Goal: Task Accomplishment & Management: Manage account settings

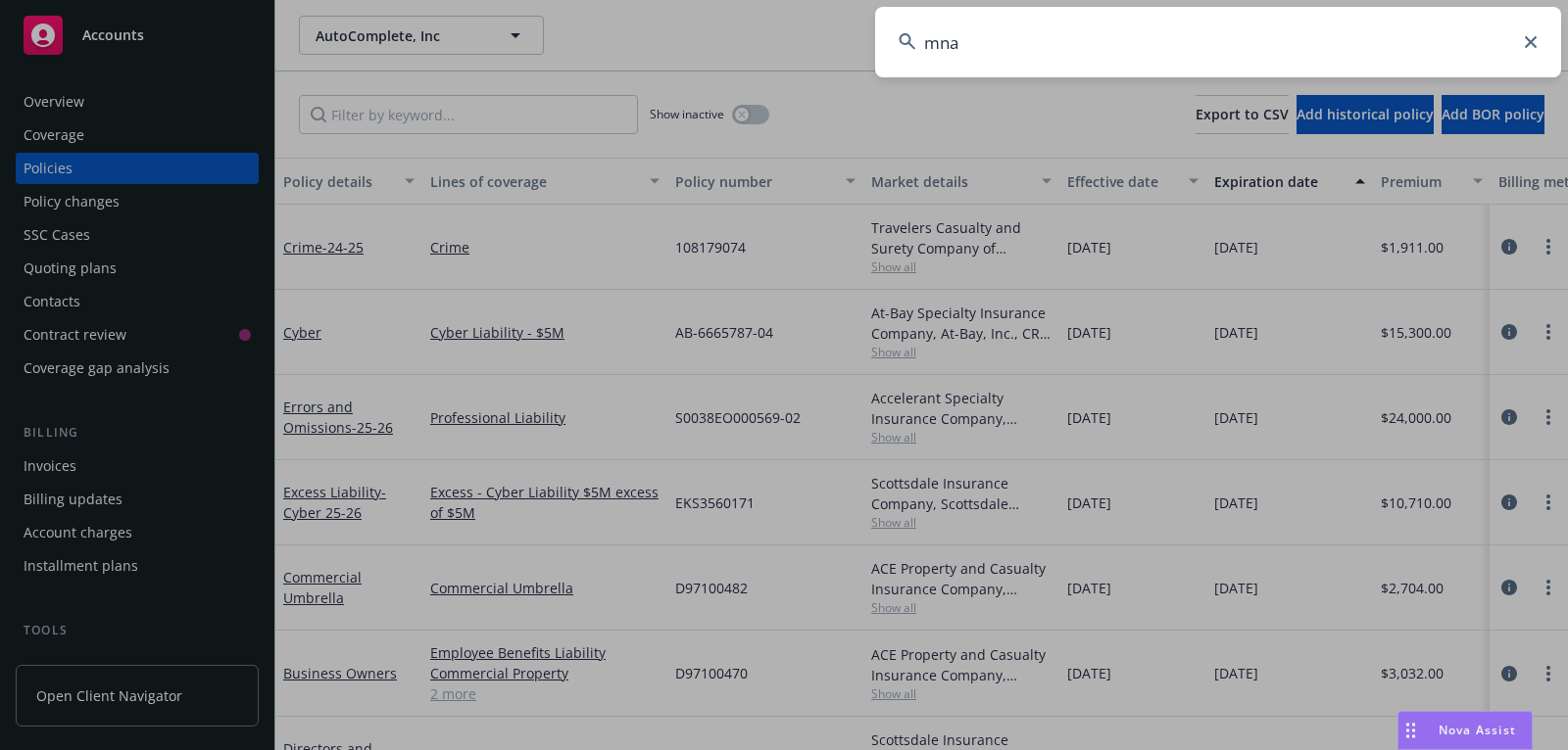
type input "mna"
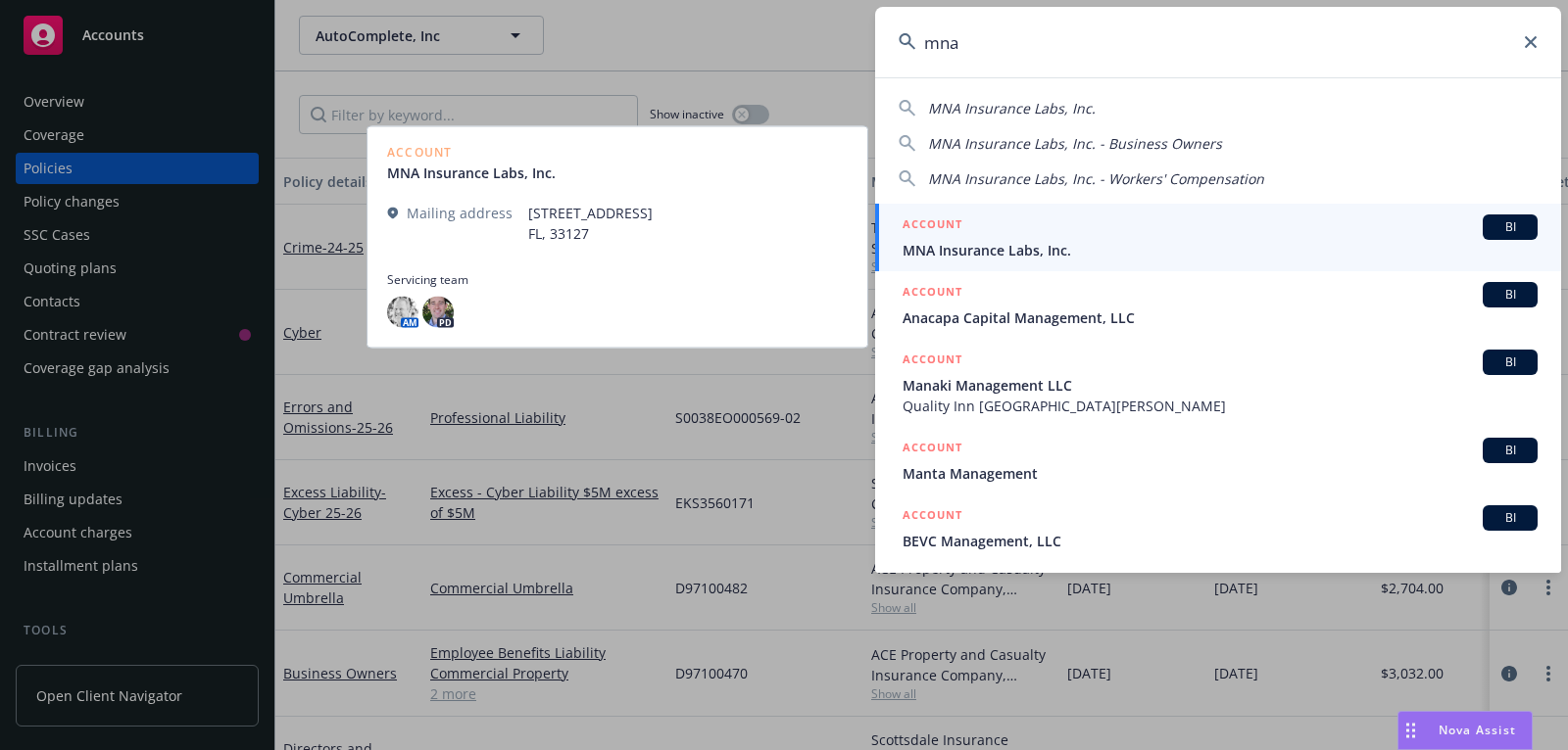
click at [1288, 235] on div "ACCOUNT BI" at bounding box center [1219, 227] width 635 height 26
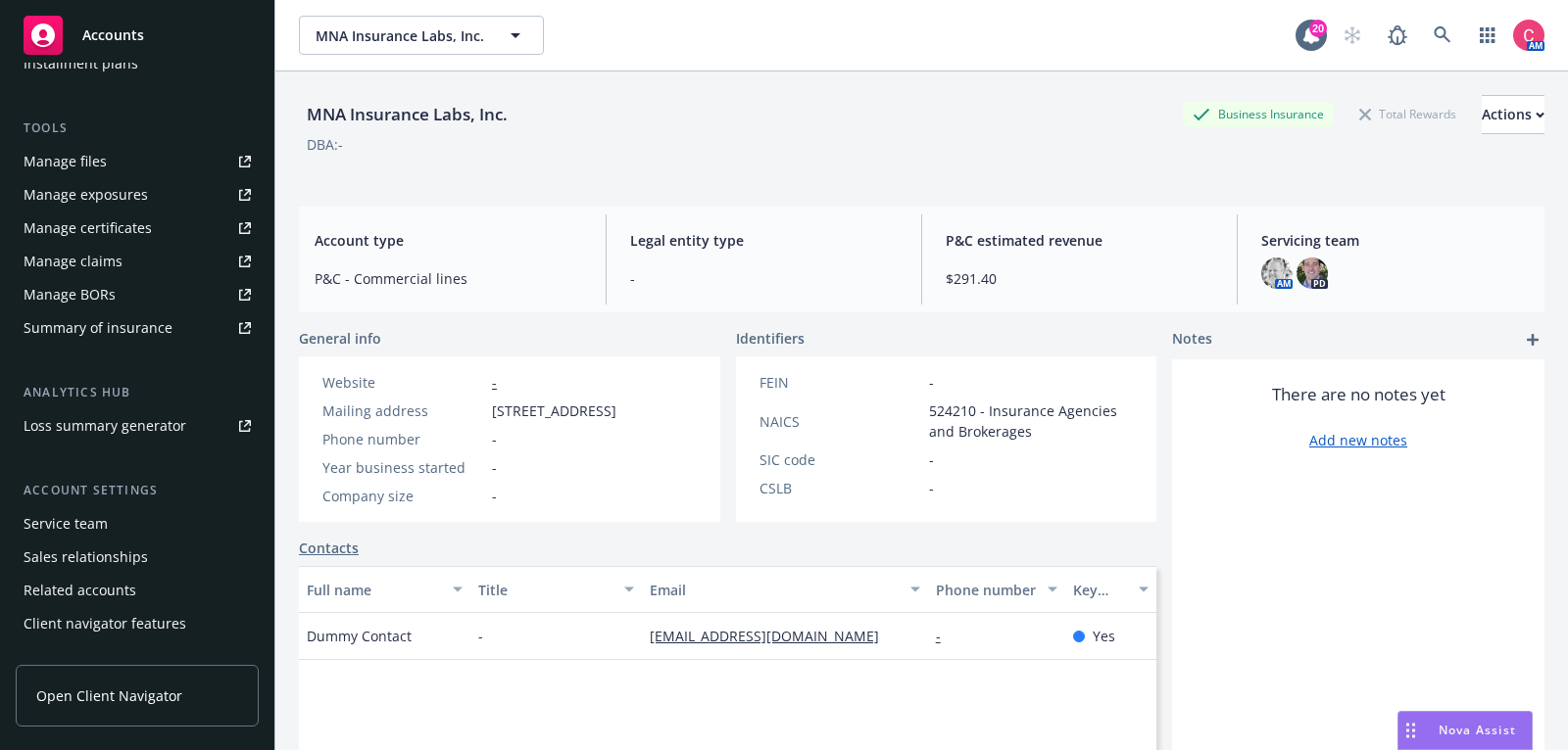
scroll to position [524, 0]
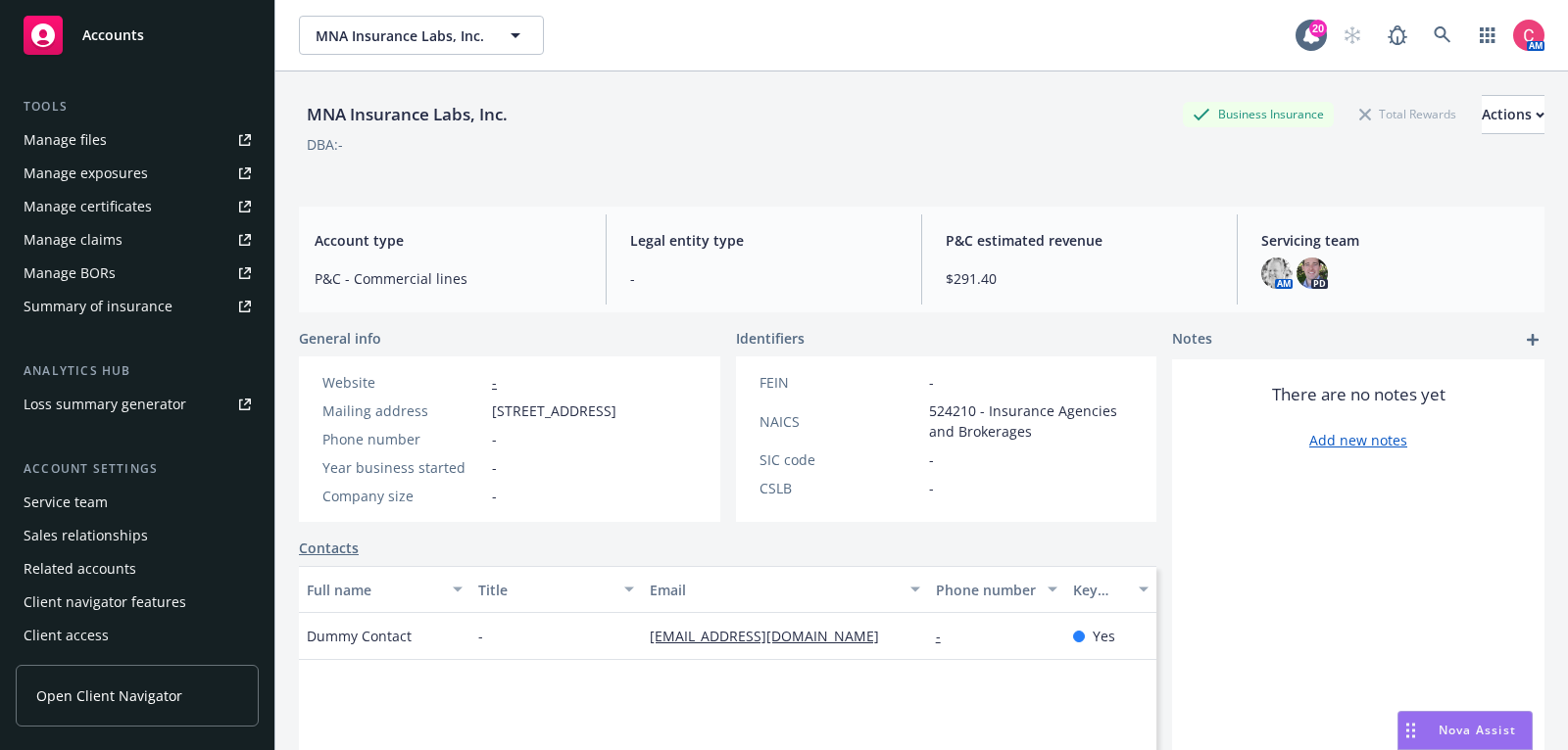
click at [156, 508] on div "Service team" at bounding box center [137, 502] width 227 height 31
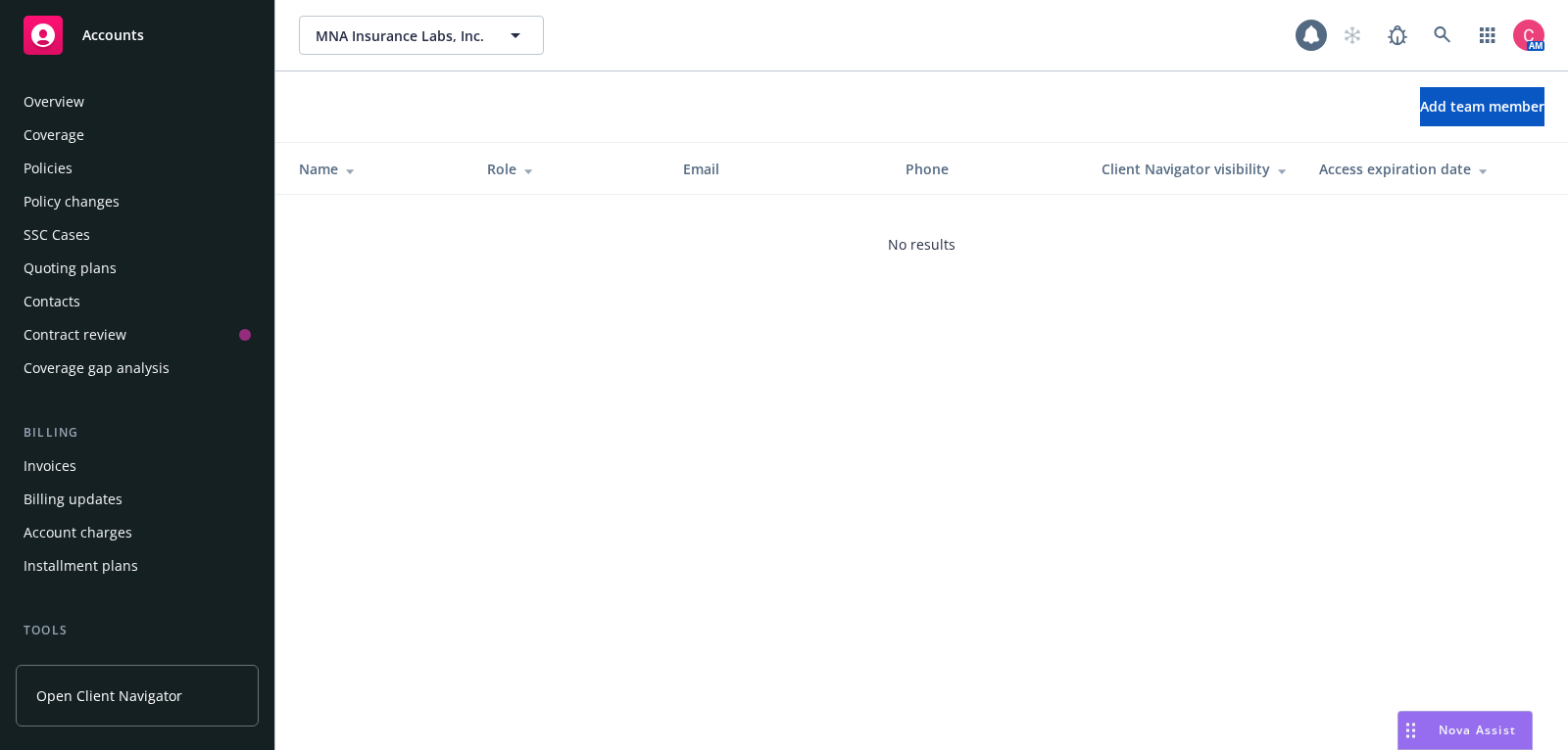
scroll to position [524, 0]
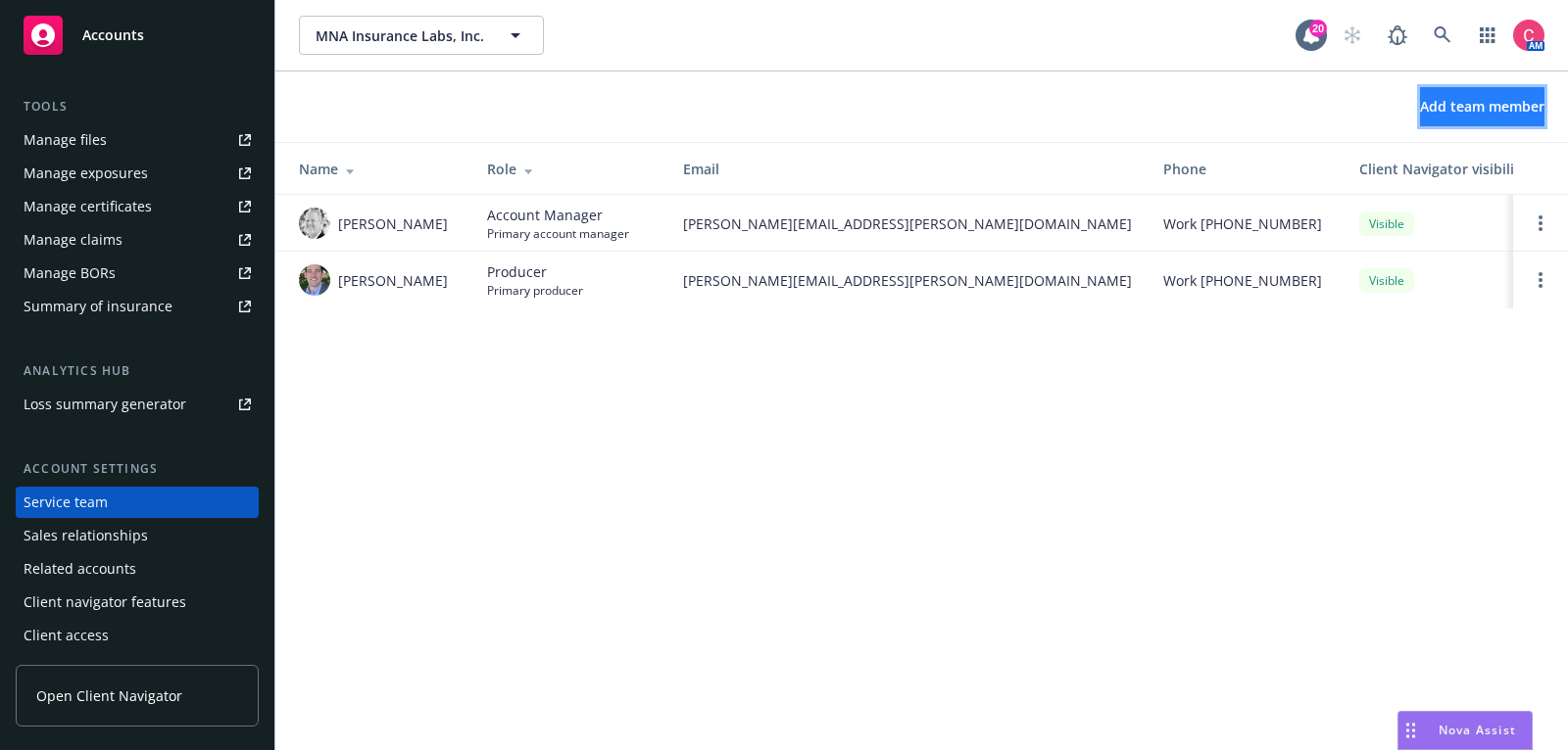
click at [1453, 104] on span "Add team member" at bounding box center [1481, 106] width 125 height 19
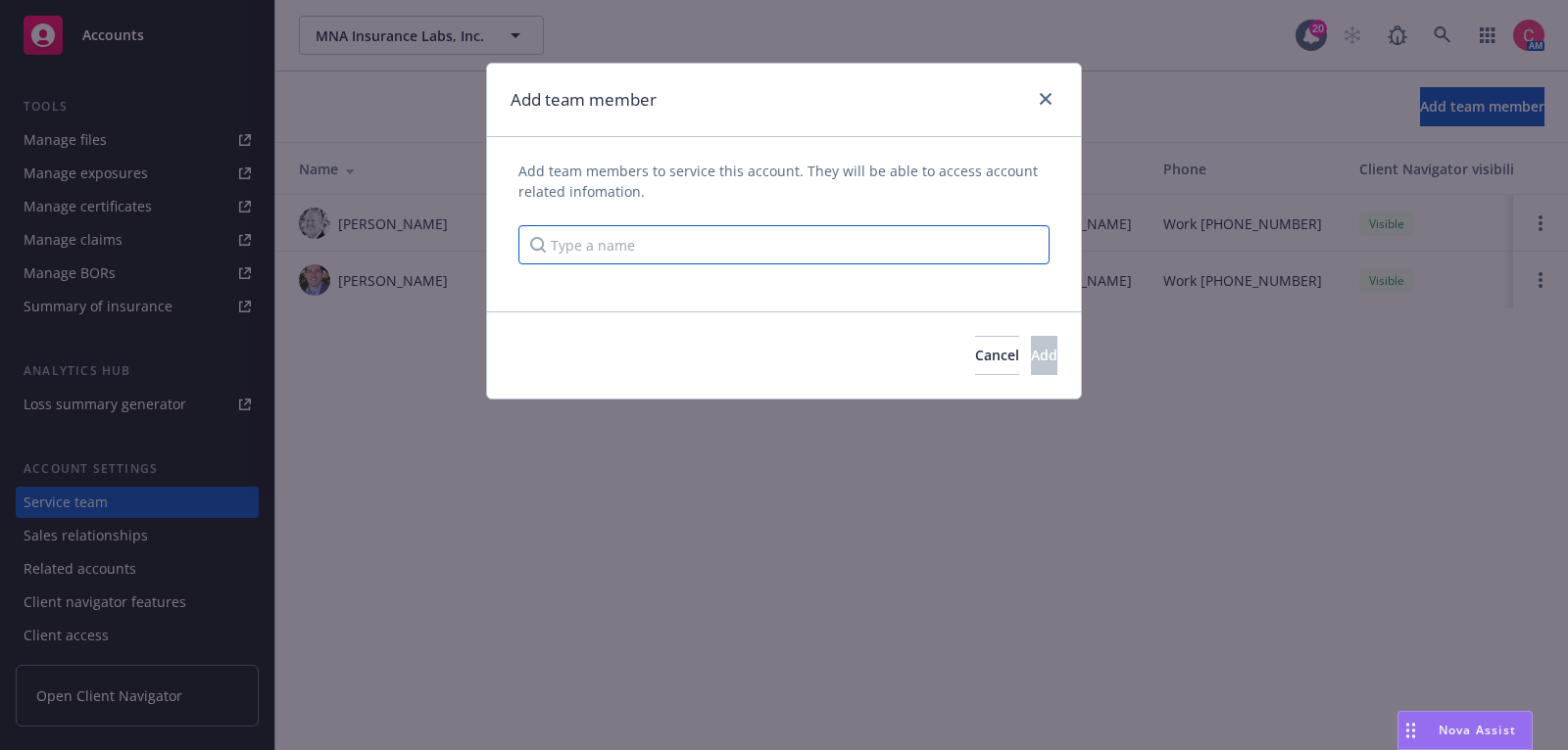
click at [753, 246] on input "Type a name" at bounding box center [783, 244] width 531 height 39
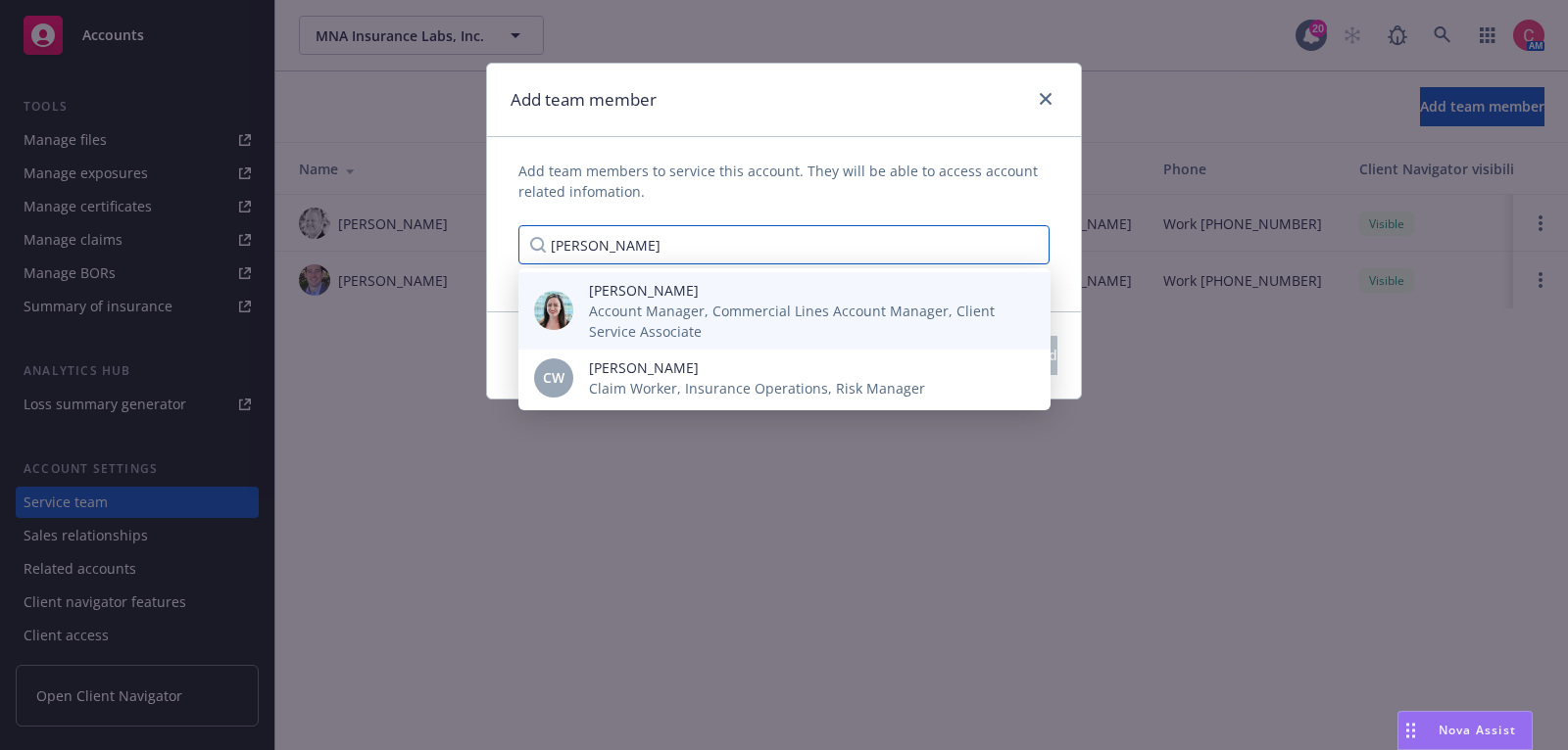
type input "chelsea"
click at [734, 296] on span "[PERSON_NAME]" at bounding box center [804, 290] width 430 height 21
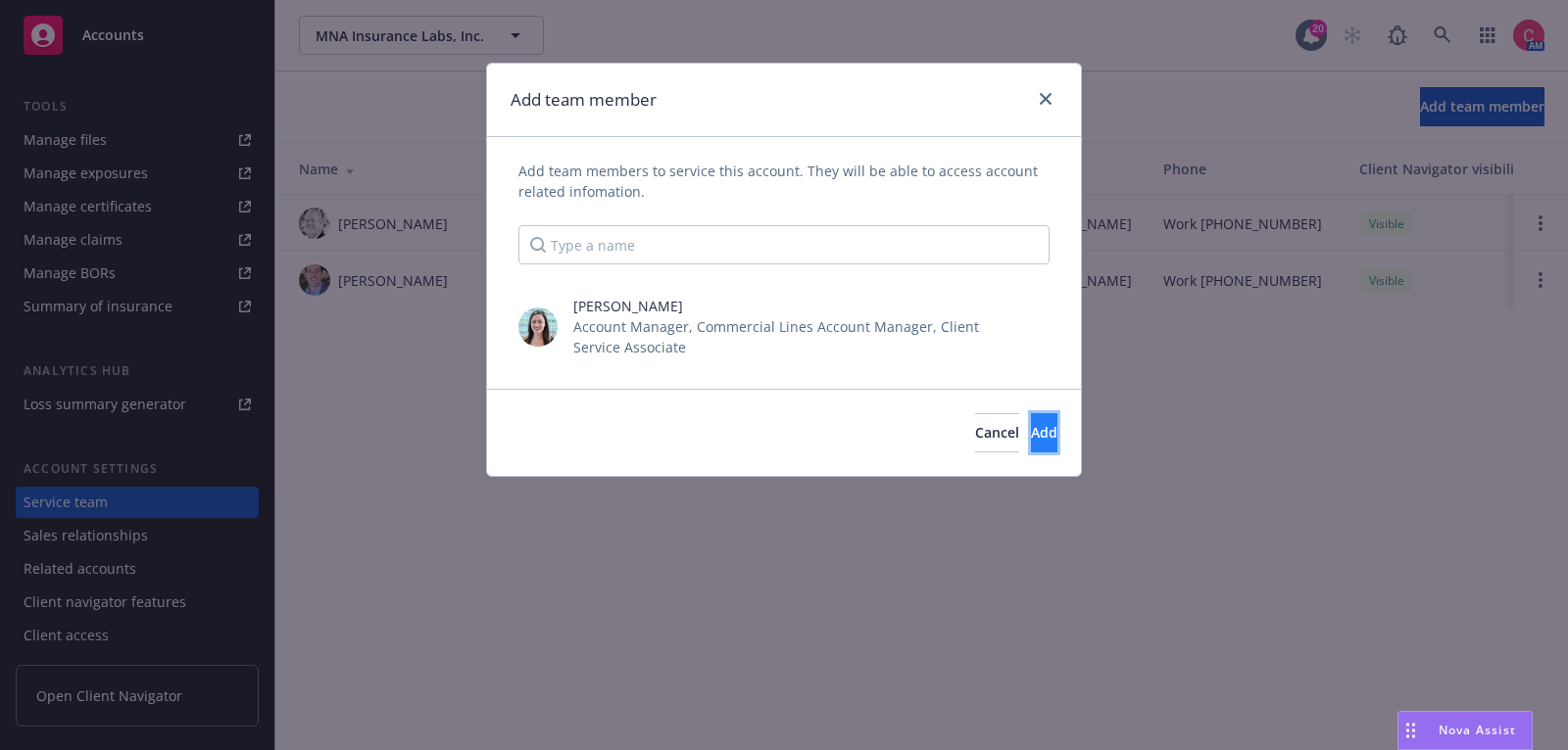
click at [1045, 443] on button "Add" at bounding box center [1044, 432] width 27 height 39
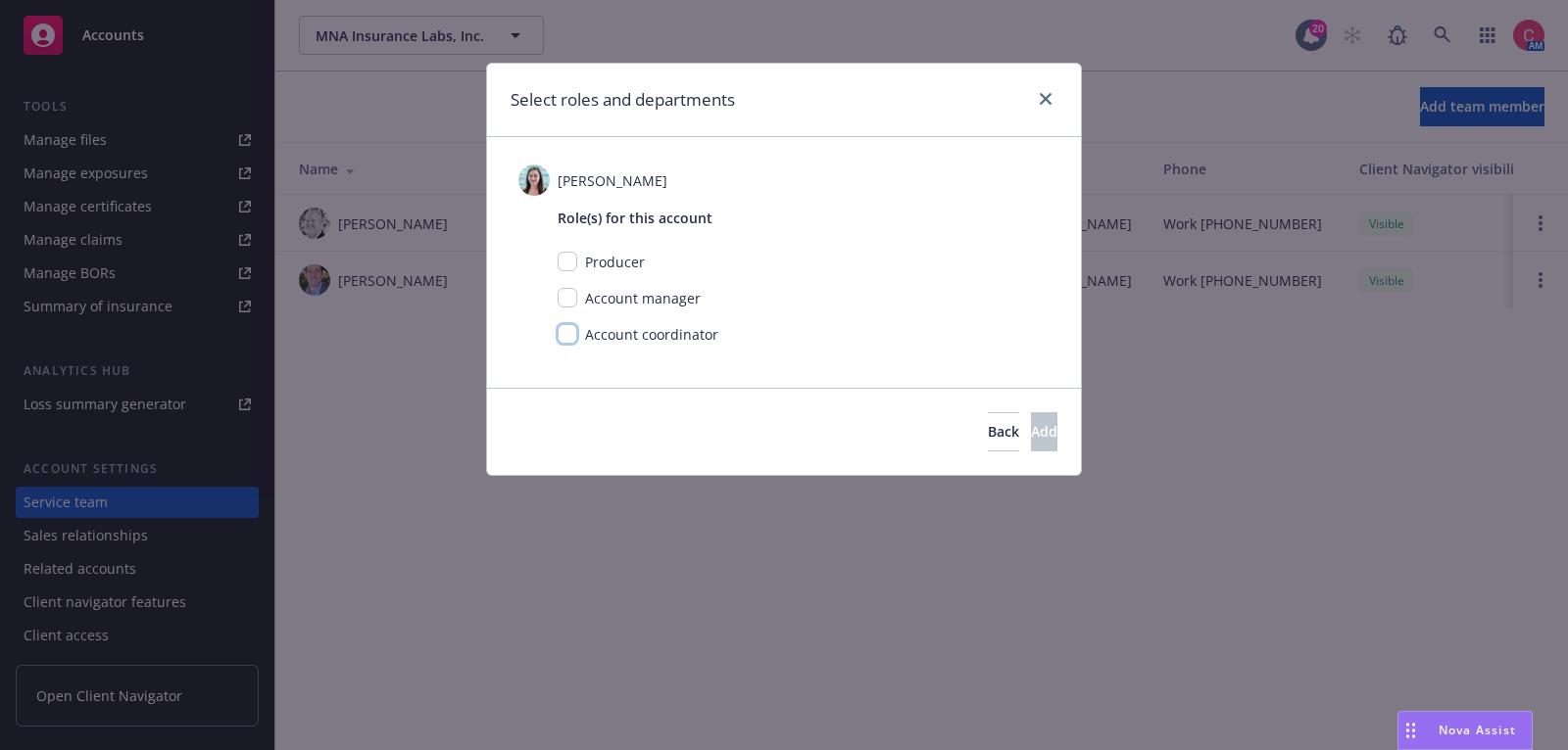
click at [572, 337] on input "checkbox" at bounding box center [568, 335] width 20 height 20
checkbox input "true"
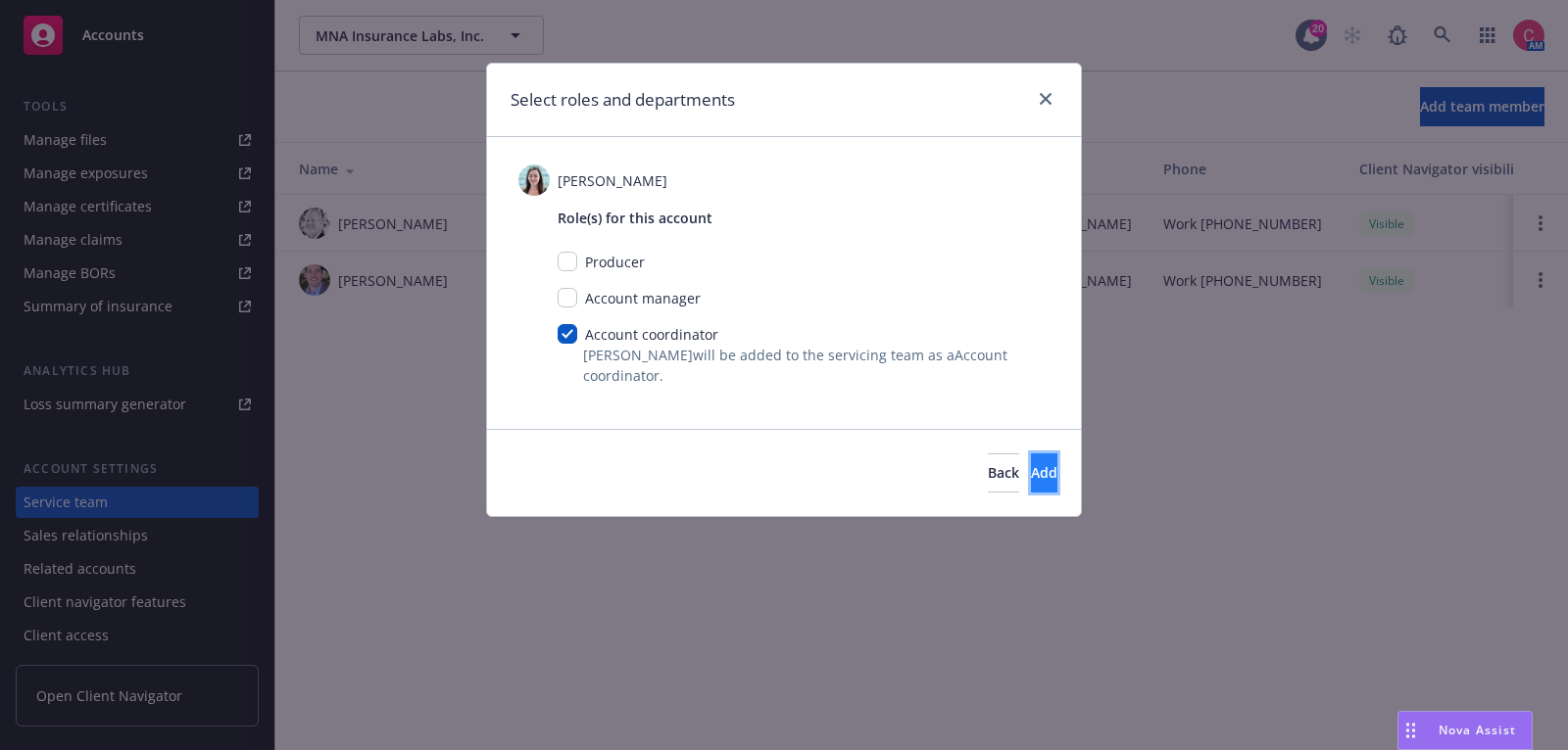
click at [1031, 472] on button "Add" at bounding box center [1044, 472] width 27 height 39
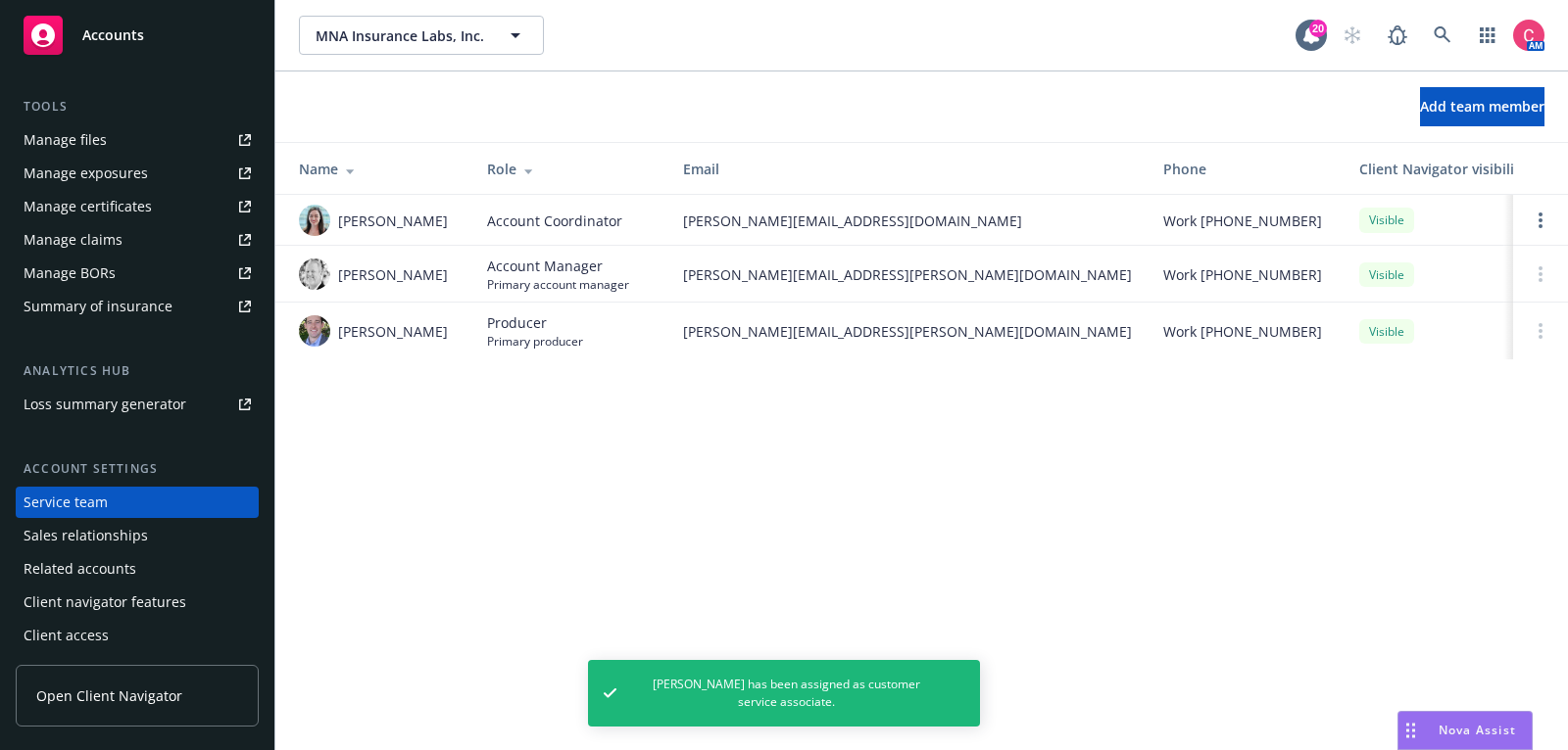
scroll to position [0, 0]
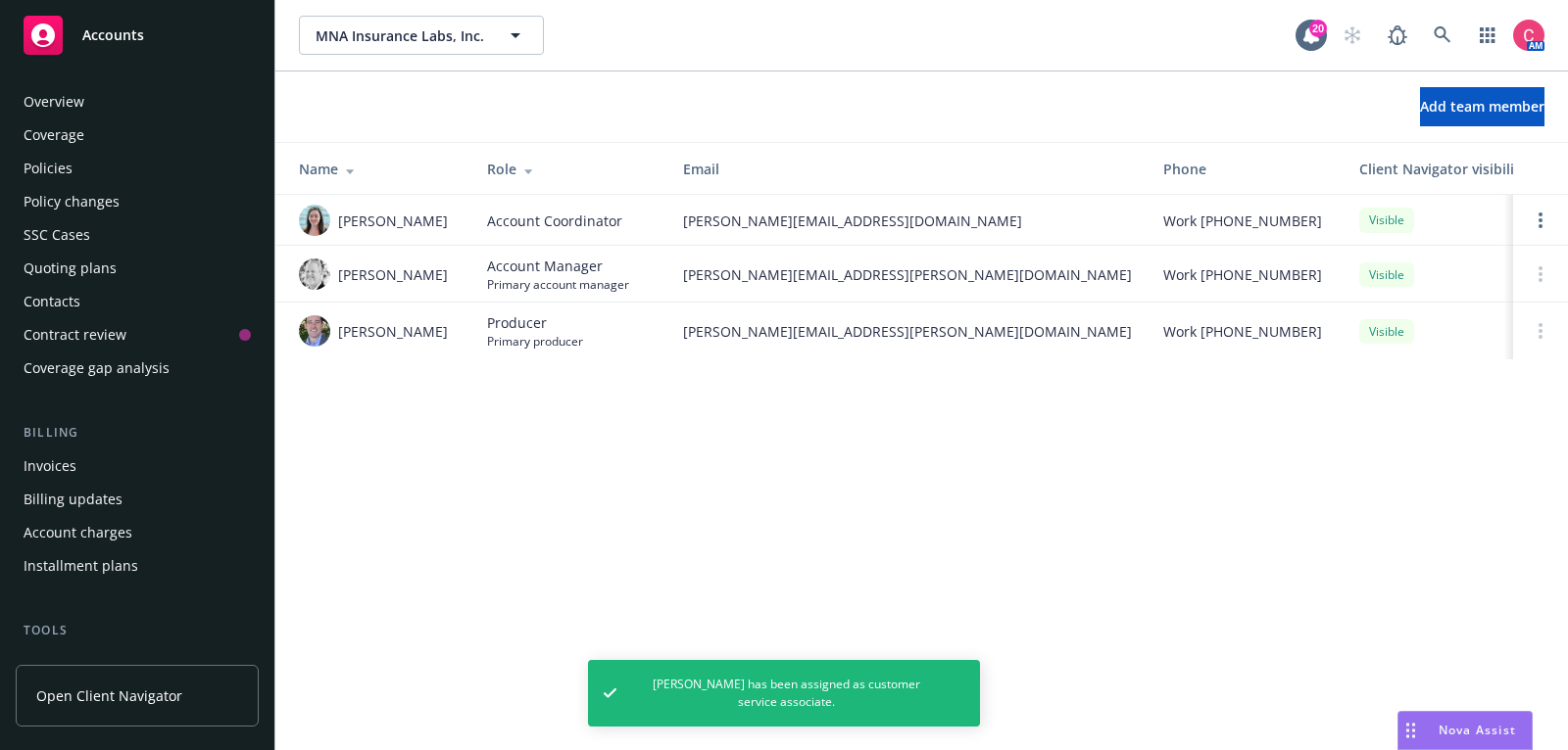
click at [149, 176] on div "Policies" at bounding box center [137, 167] width 227 height 31
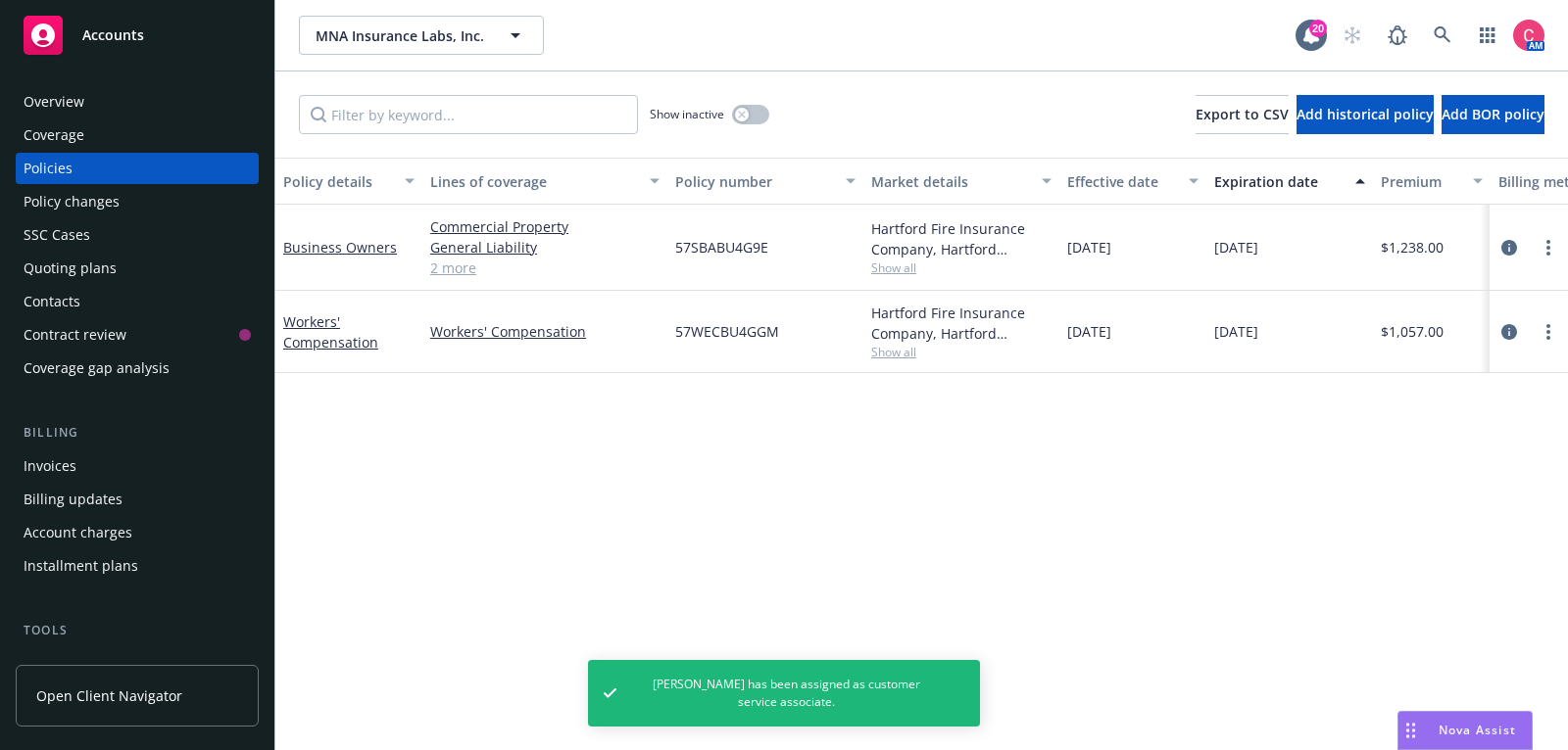
scroll to position [0, 598]
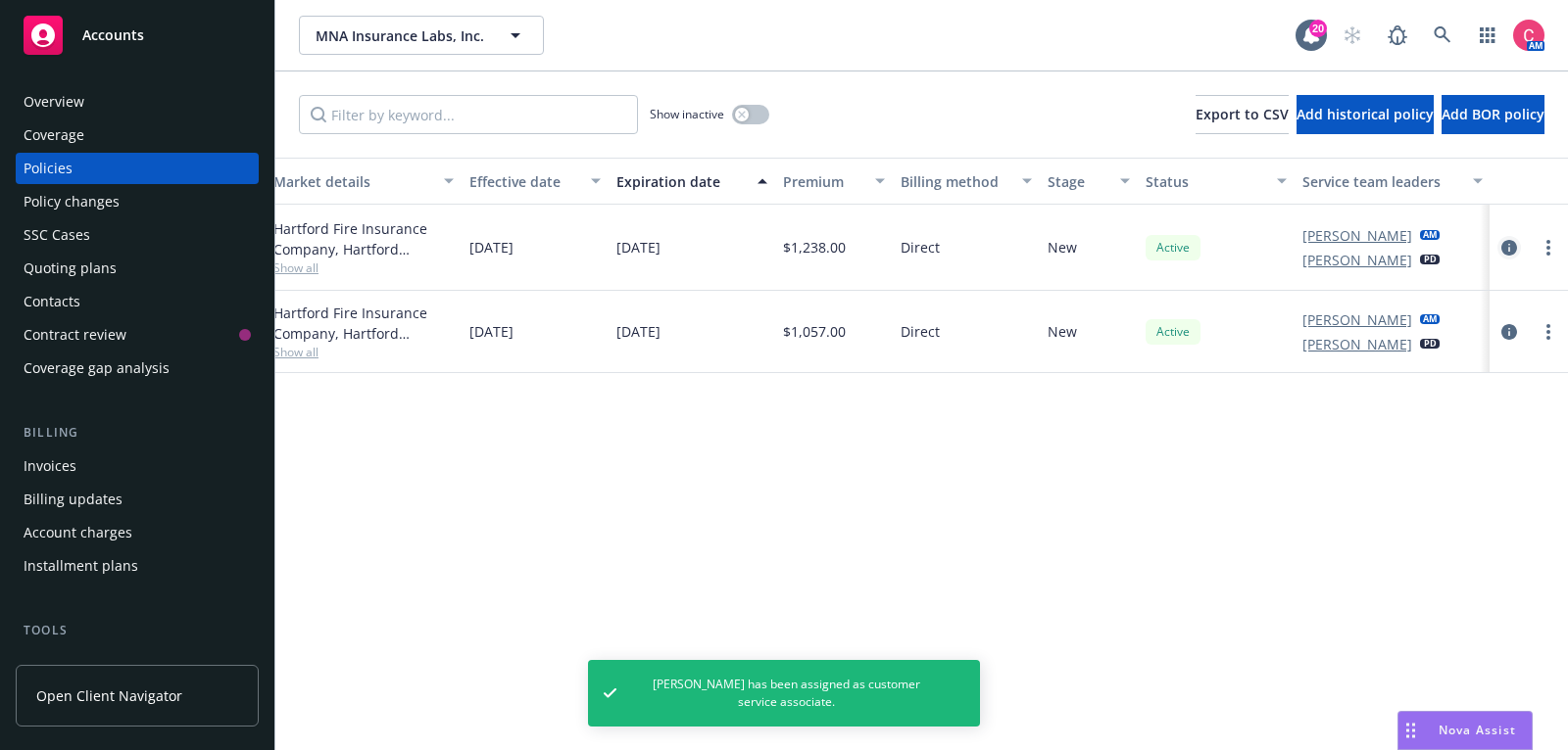
click at [1516, 253] on icon "circleInformation" at bounding box center [1509, 248] width 16 height 16
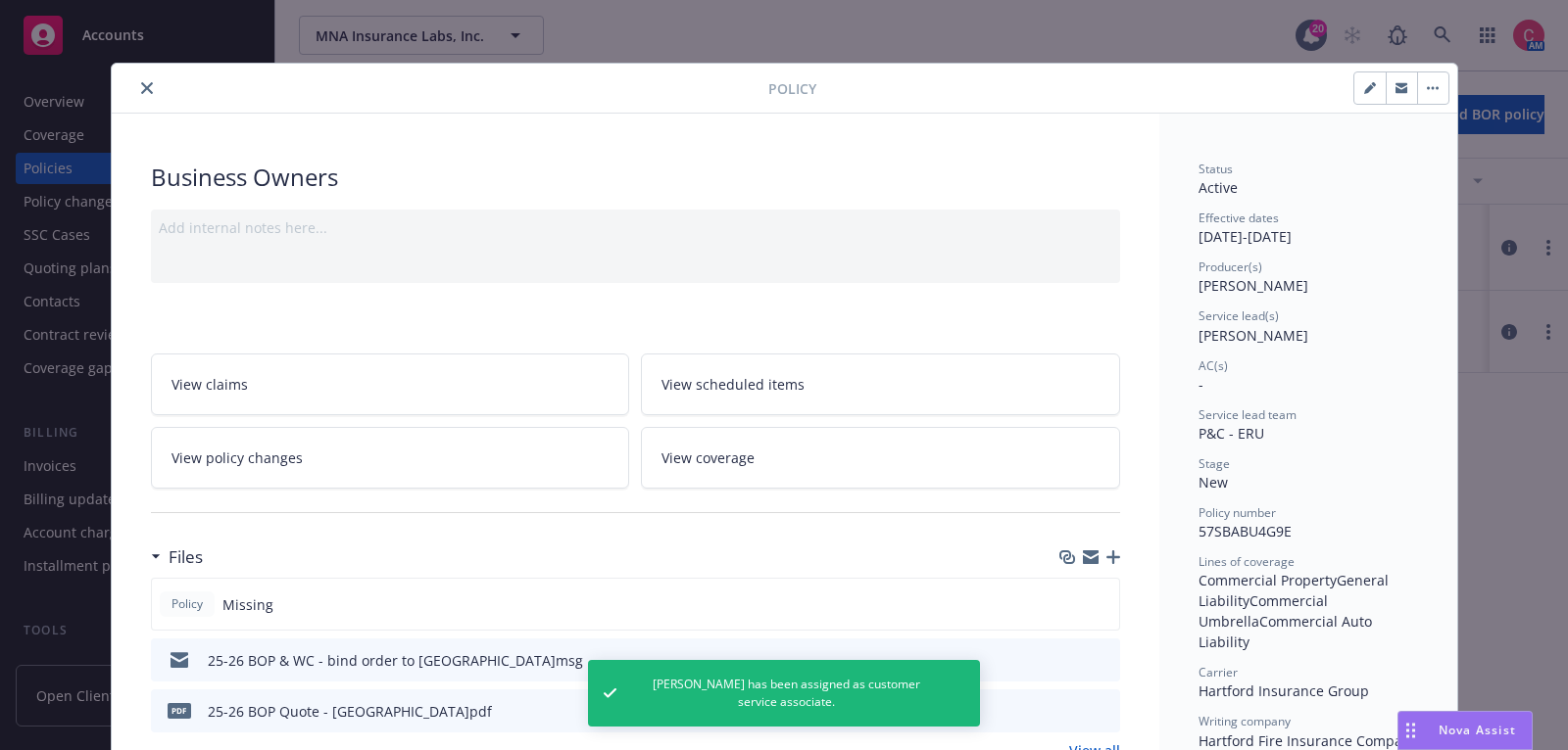
click at [1369, 103] on div "Policy" at bounding box center [784, 89] width 1346 height 50
click at [1369, 90] on icon "button" at bounding box center [1369, 90] width 10 height 10
select select "NEW"
select select "12"
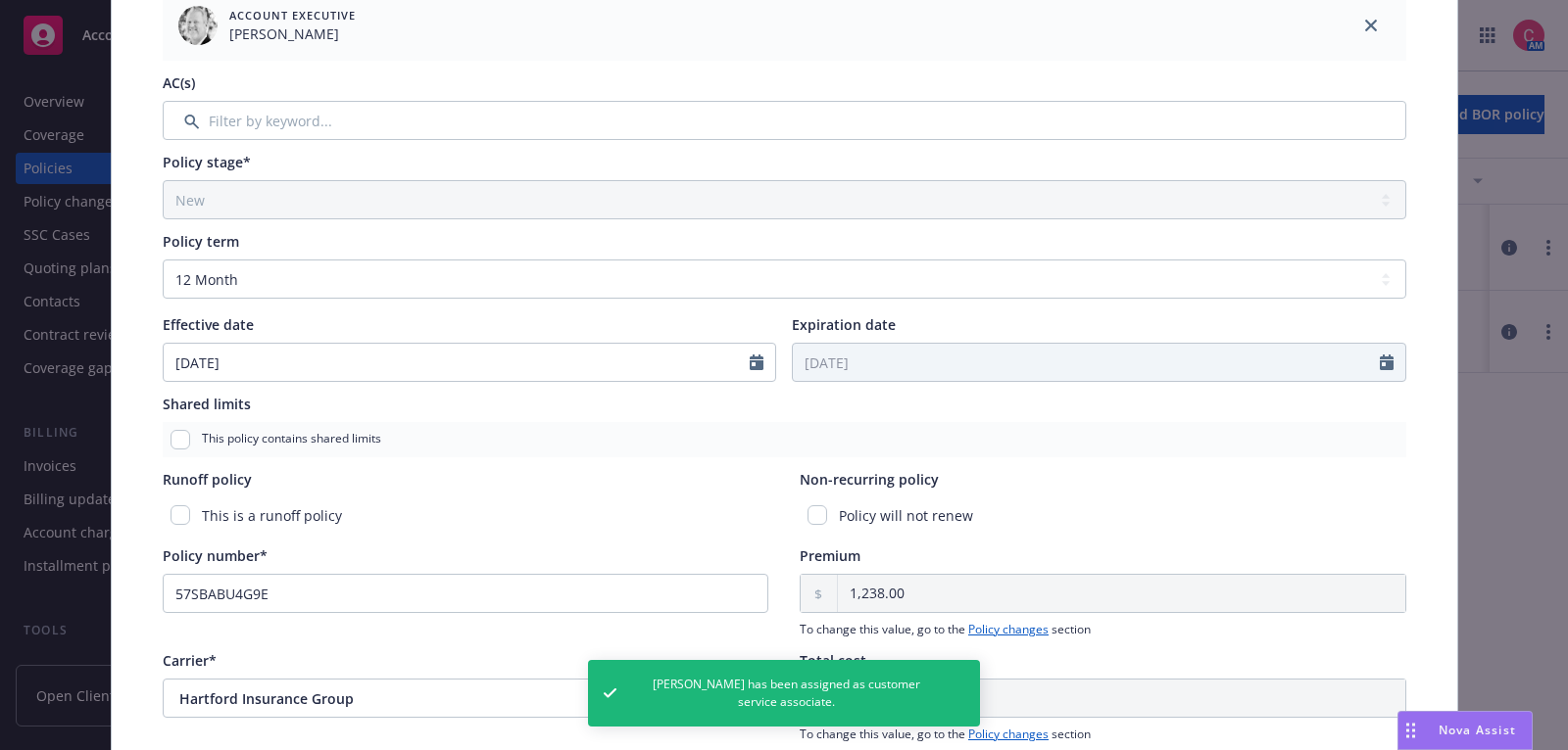
scroll to position [502, 0]
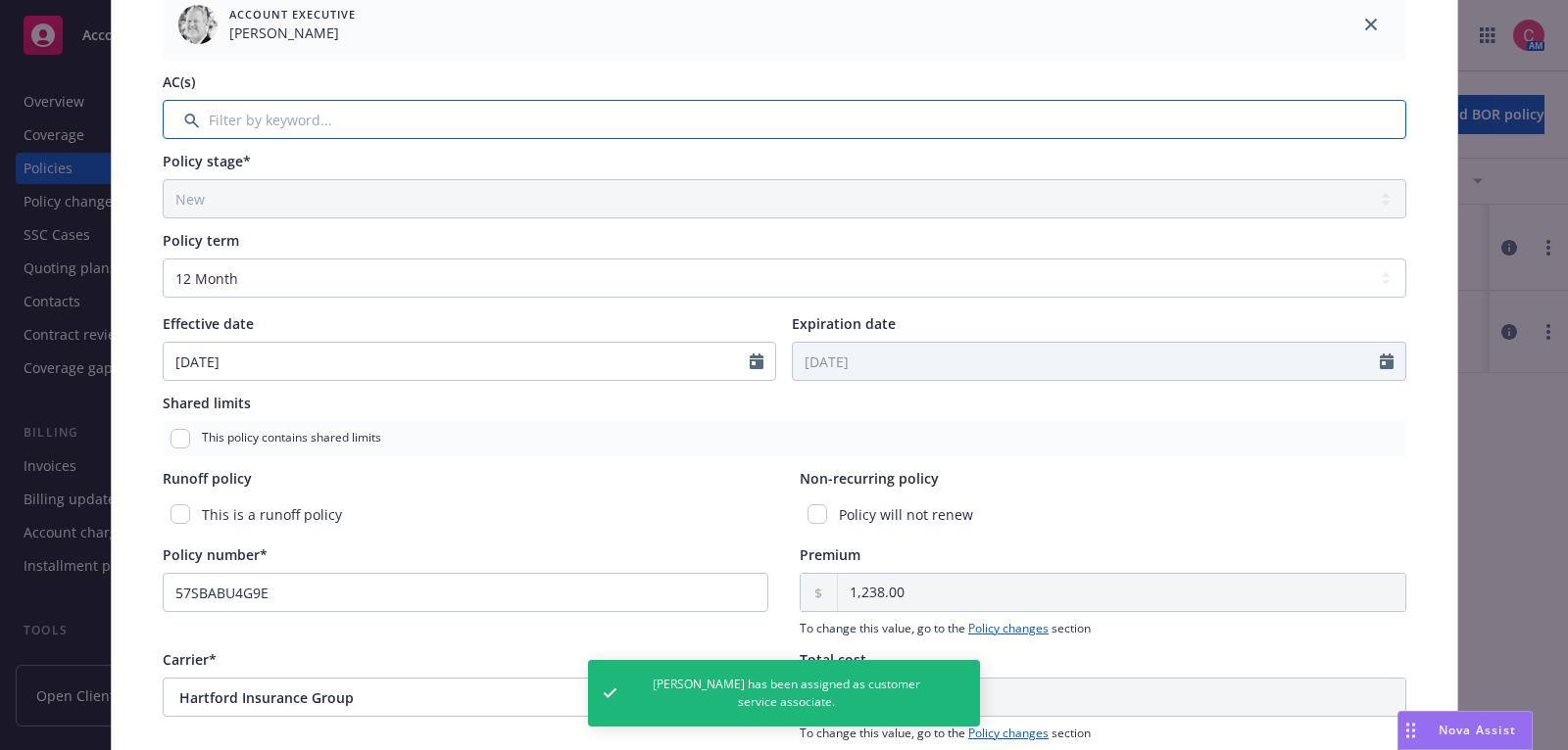
click at [749, 111] on input "Filter by keyword..." at bounding box center [784, 119] width 1243 height 39
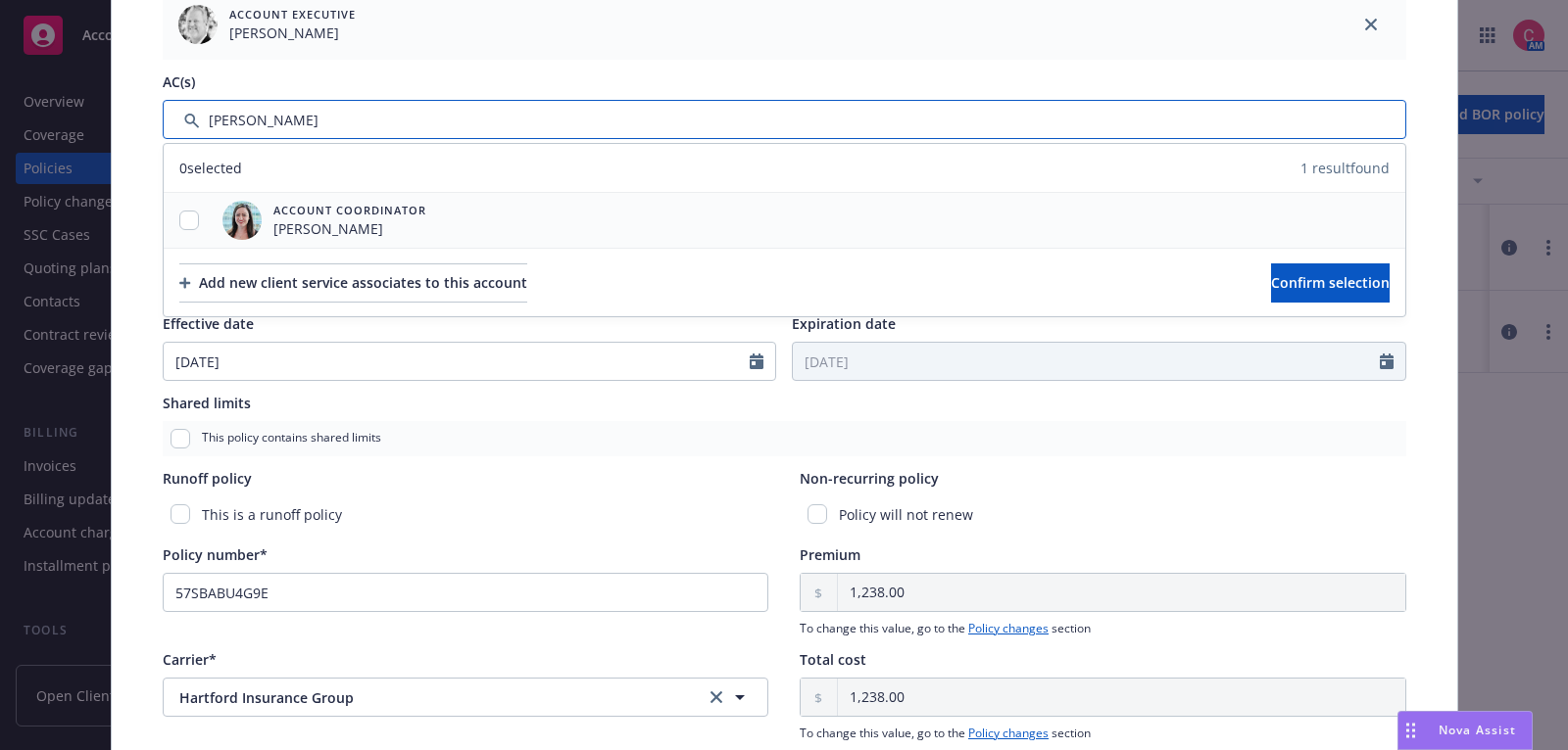
type input "chelsea"
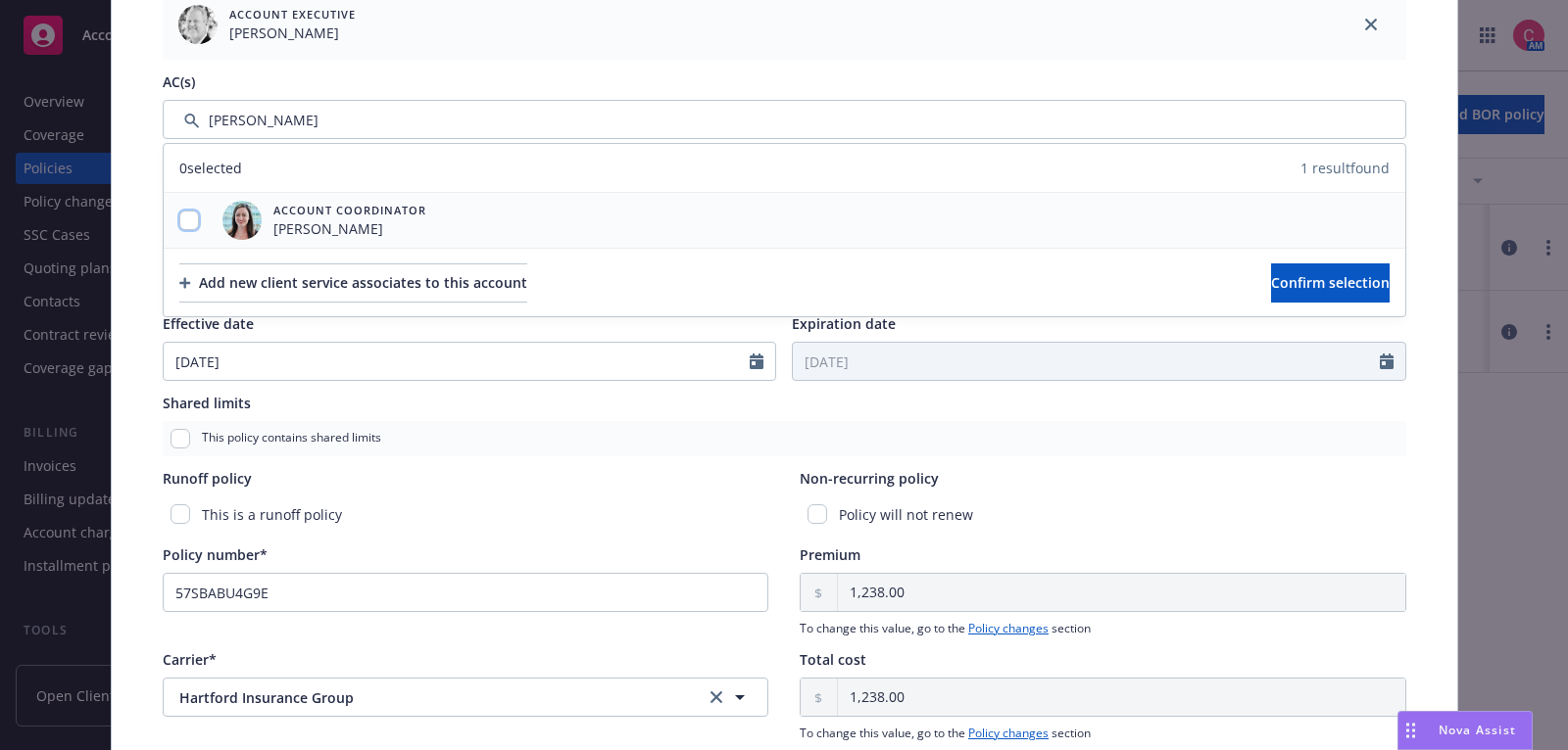
click at [183, 214] on input "checkbox" at bounding box center [189, 220] width 20 height 20
checkbox input "true"
click at [1284, 278] on span "Confirm selection" at bounding box center [1330, 282] width 119 height 19
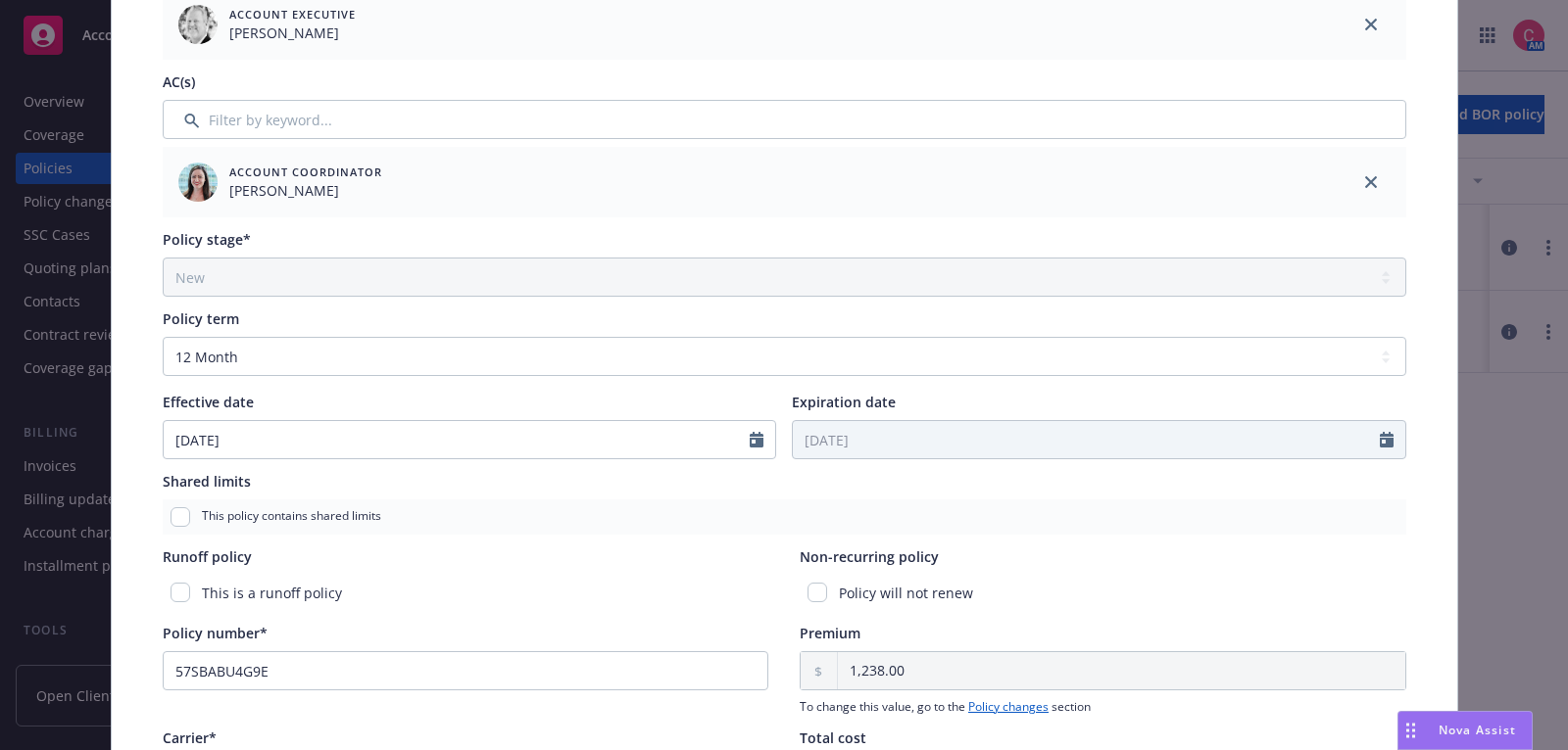
scroll to position [0, 0]
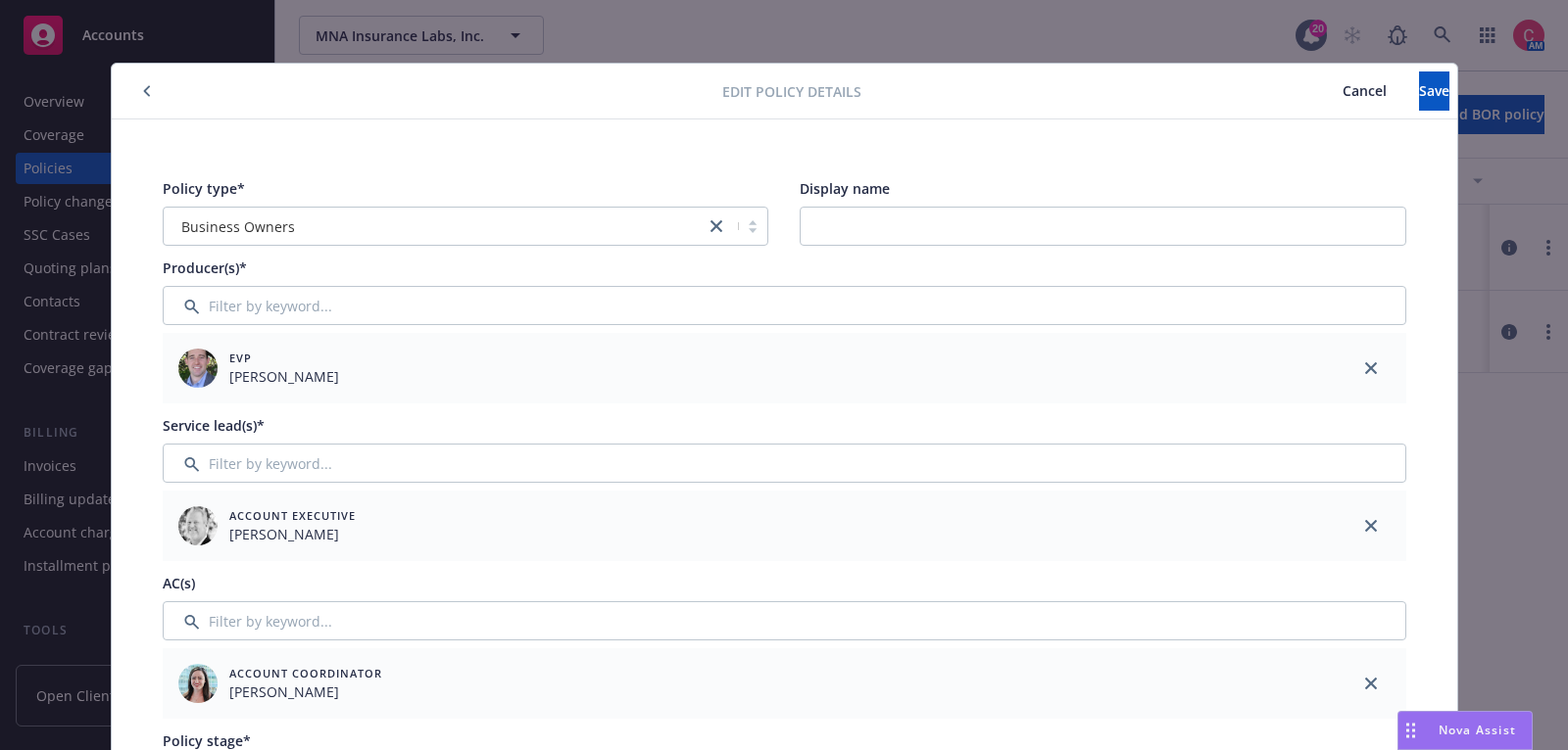
click at [1419, 98] on span "Save" at bounding box center [1434, 91] width 30 height 19
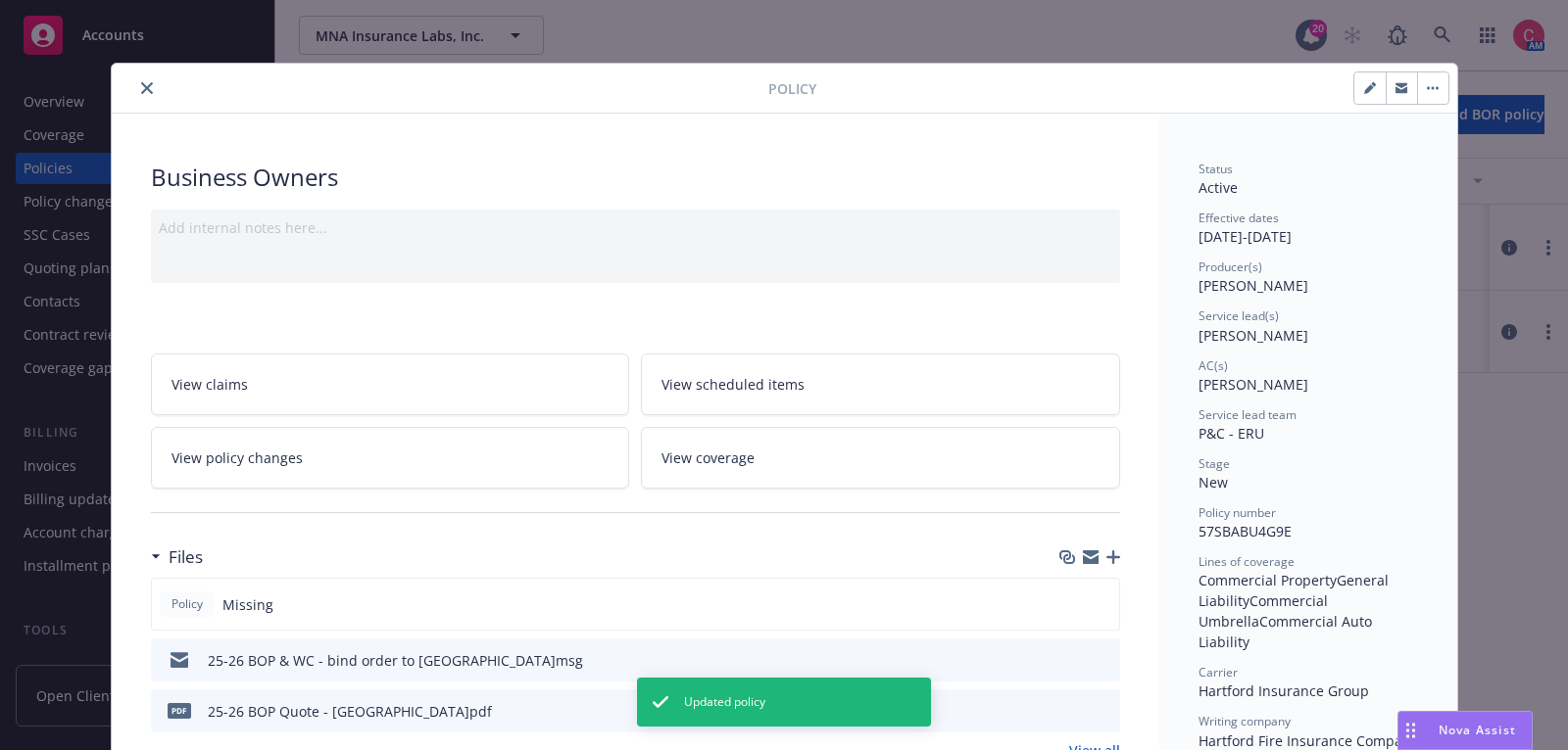
click at [142, 94] on button "close" at bounding box center [147, 89] width 24 height 24
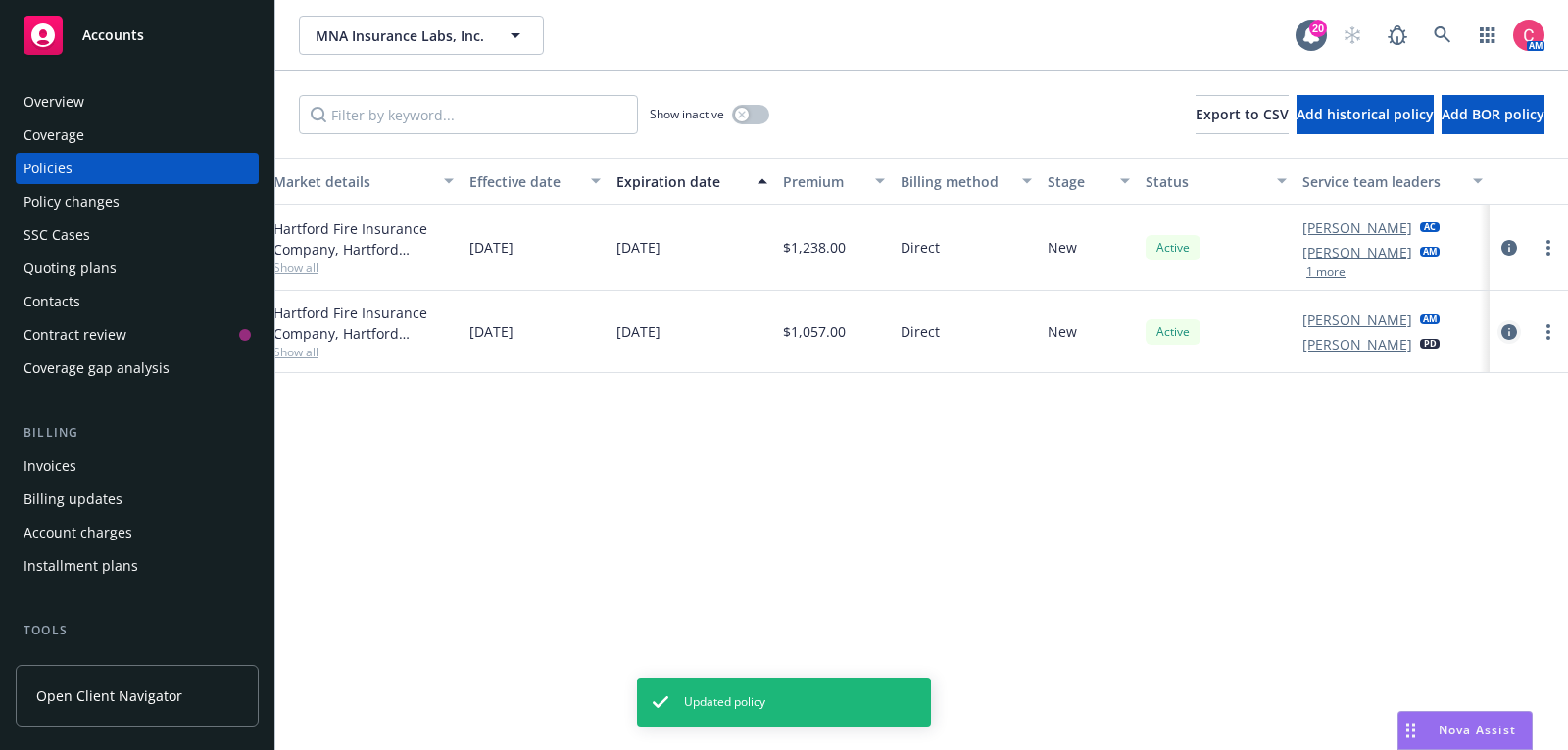
click at [1514, 326] on icon "circleInformation" at bounding box center [1509, 333] width 16 height 16
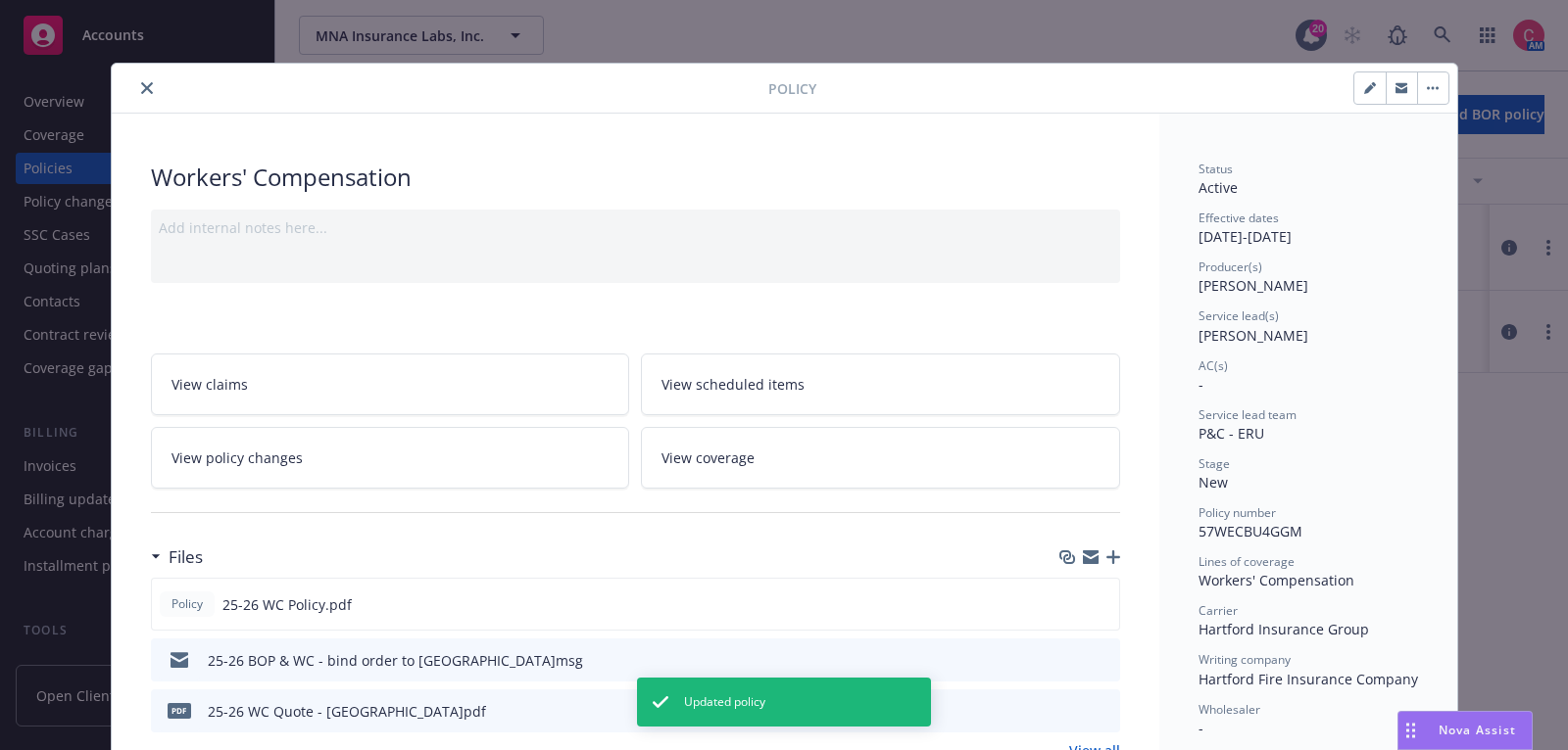
click at [1368, 83] on icon "button" at bounding box center [1370, 89] width 12 height 12
select select "NEW"
select select "12"
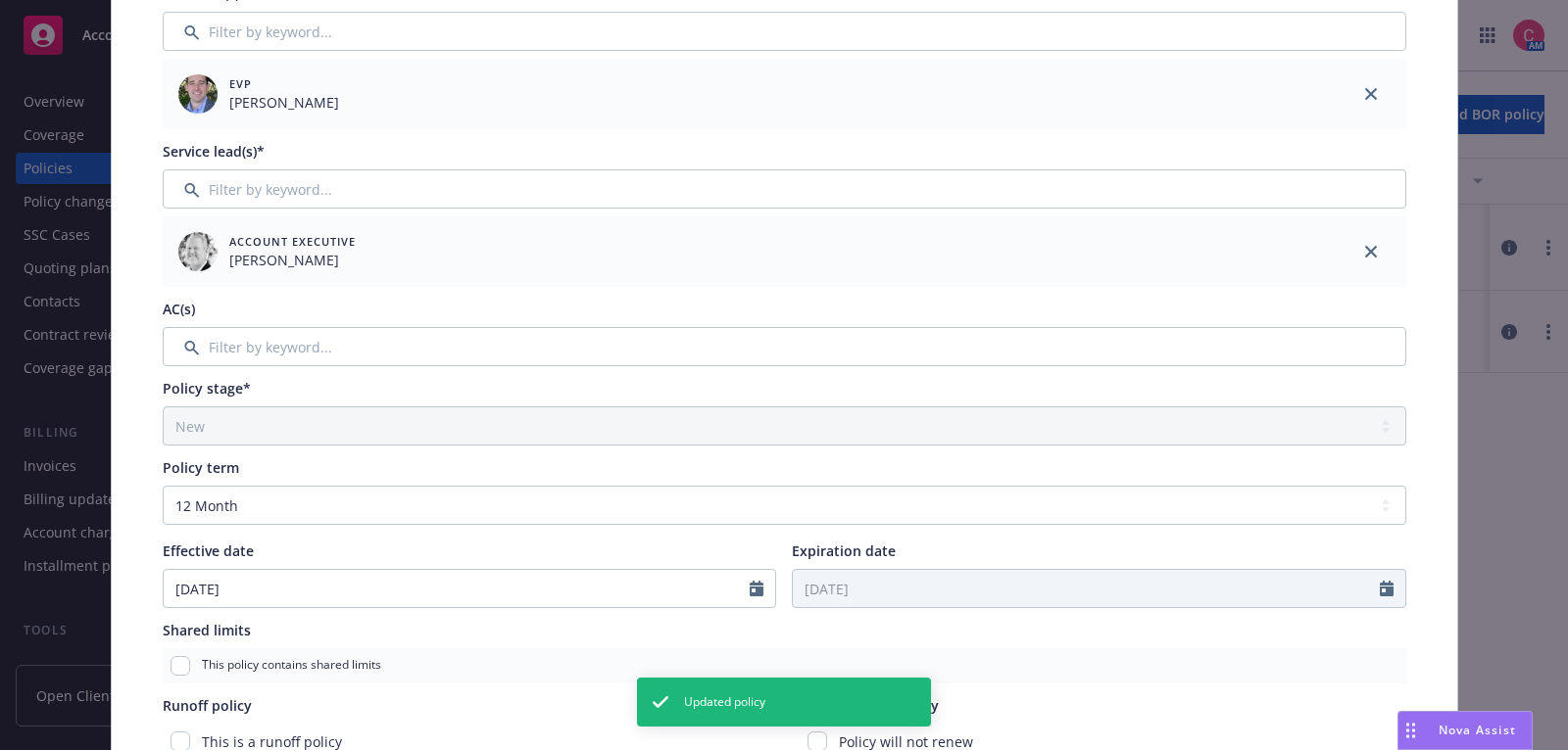
scroll to position [340, 0]
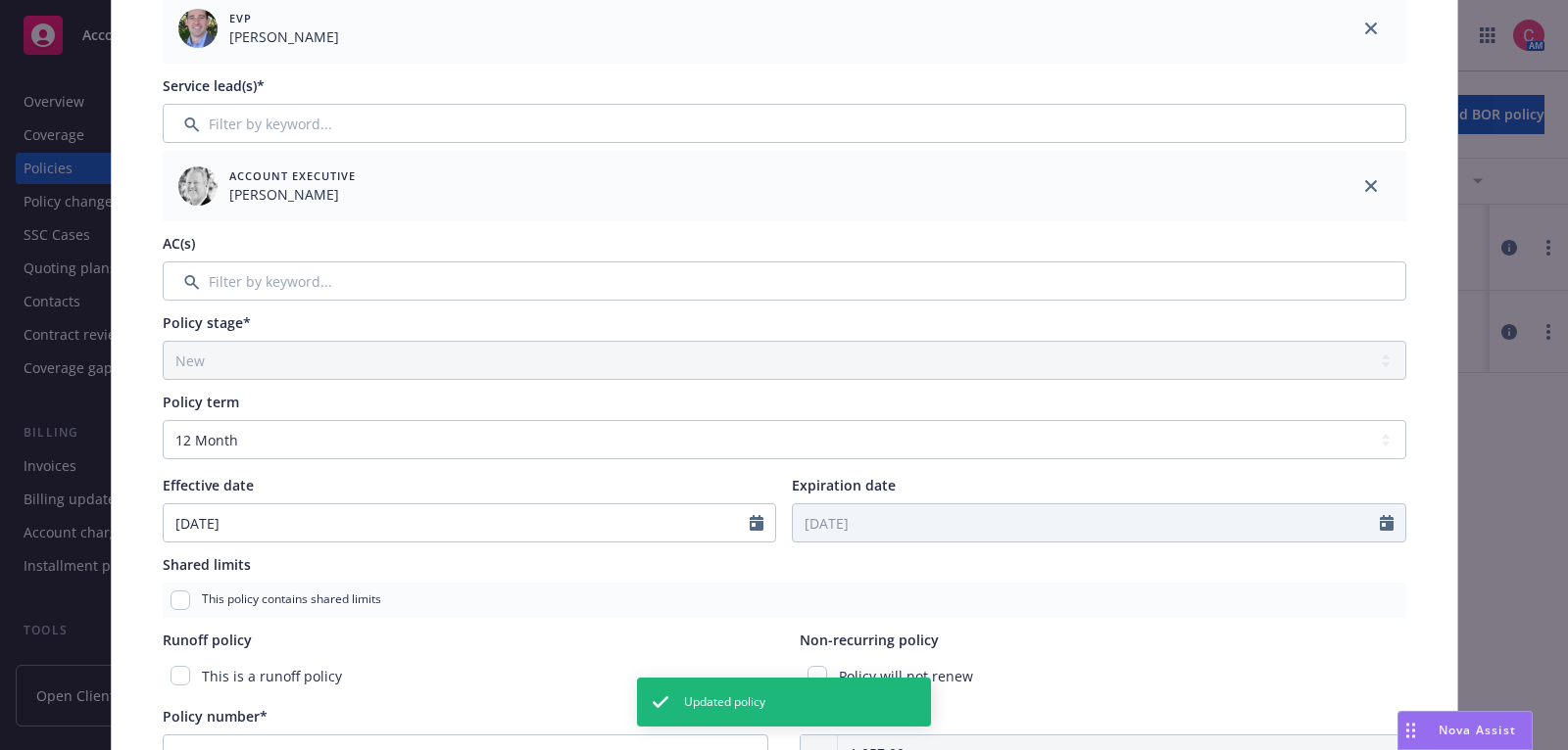
click at [812, 303] on div "Policy type* Workers' Compensation Display name Producer(s)* EVP Tim Dunleavy S…" at bounding box center [784, 490] width 1267 height 1328
click at [812, 299] on div "Policy type* Workers' Compensation Display name Producer(s)* EVP Tim Dunleavy S…" at bounding box center [784, 490] width 1267 height 1328
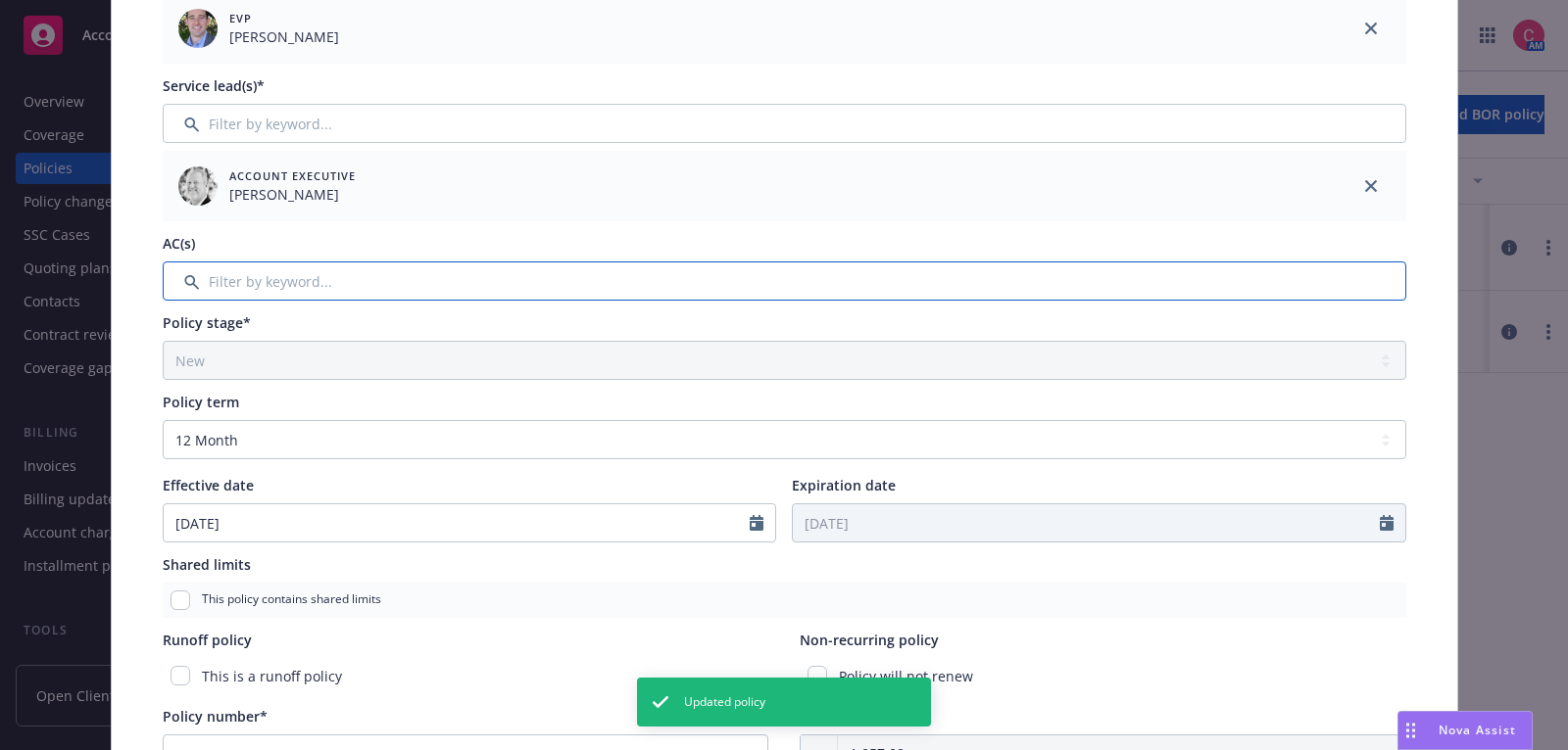
click at [812, 290] on input "Filter by keyword..." at bounding box center [784, 281] width 1243 height 39
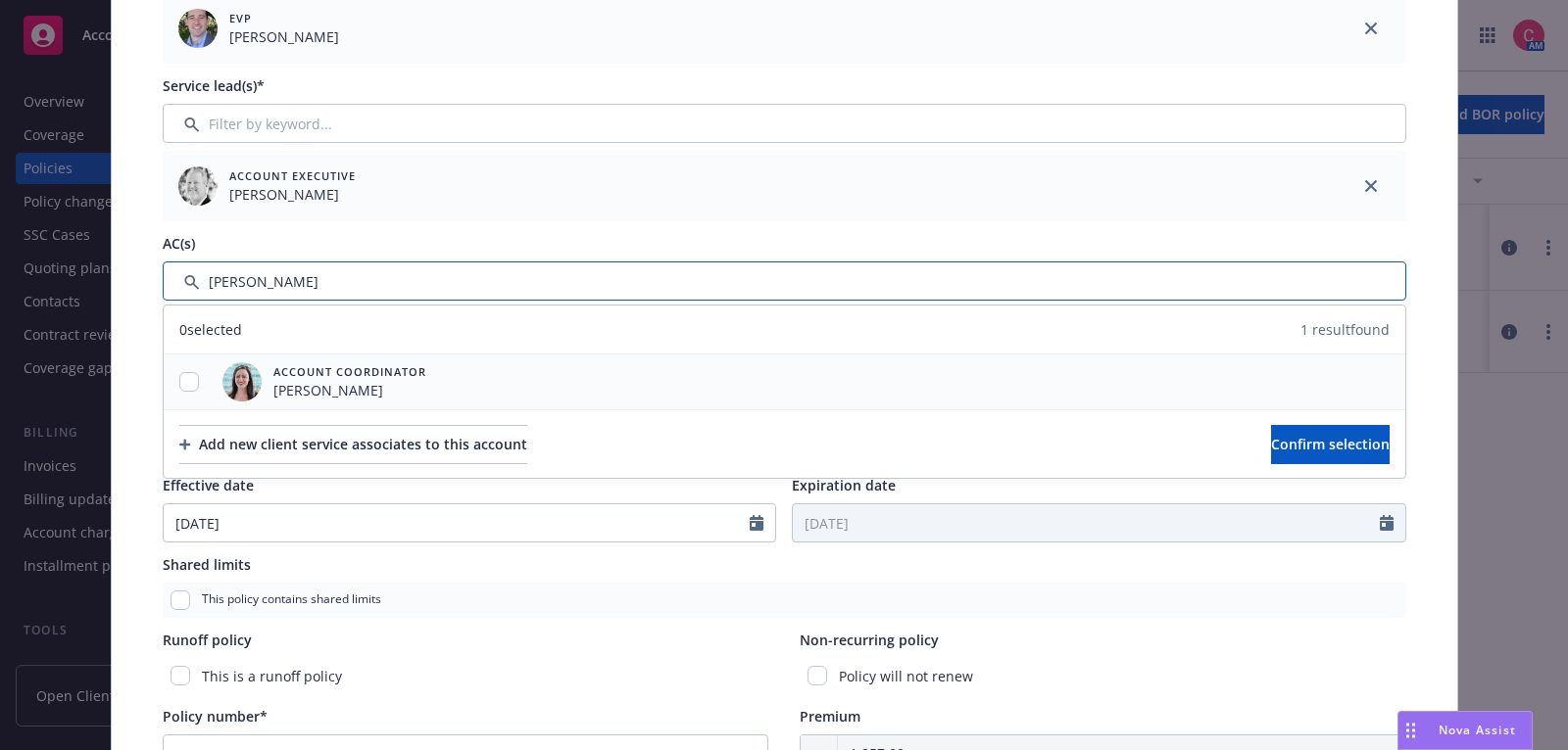
type input "chelsea"
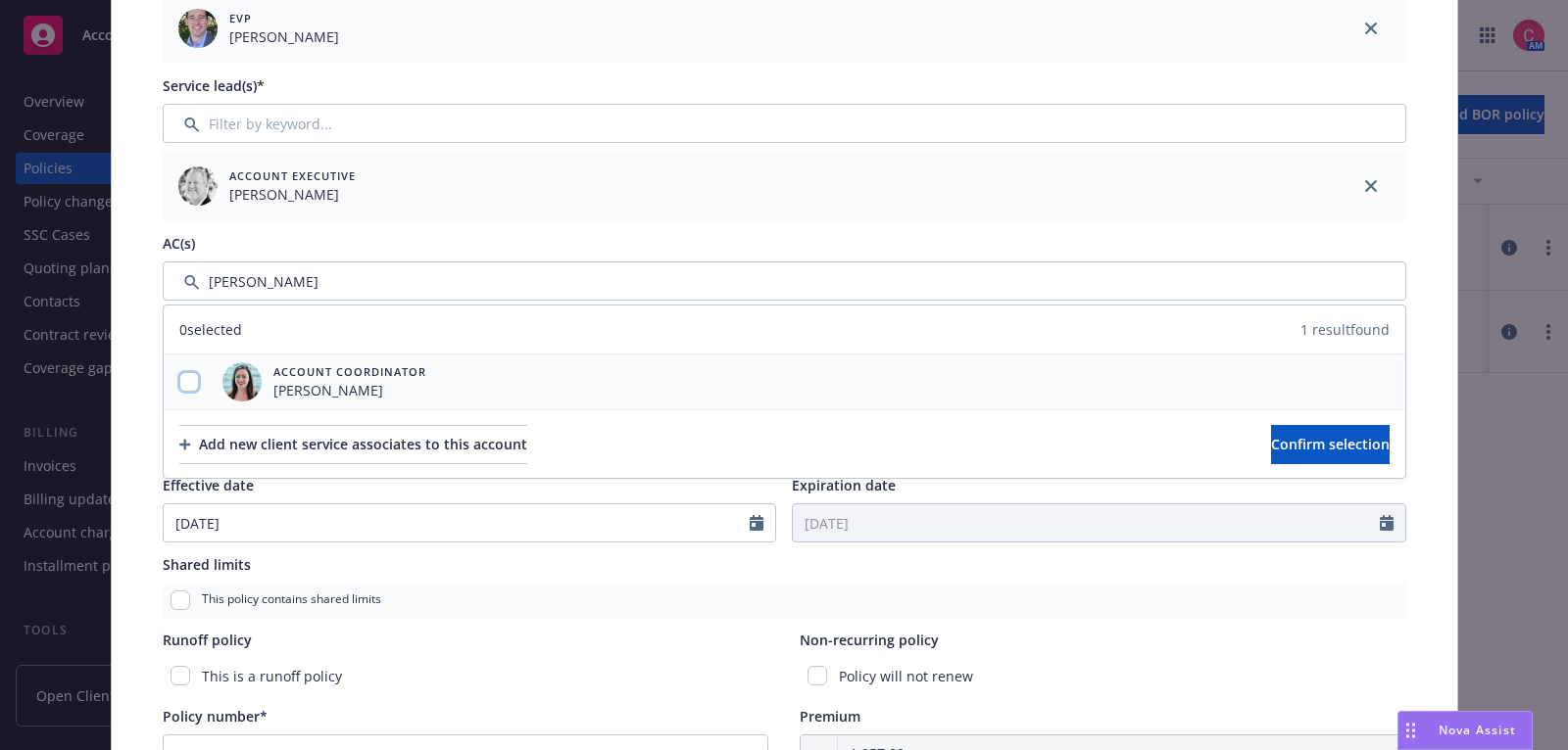
click at [193, 379] on input "checkbox" at bounding box center [189, 382] width 20 height 20
checkbox input "true"
click at [1359, 433] on button "Confirm selection" at bounding box center [1330, 444] width 119 height 39
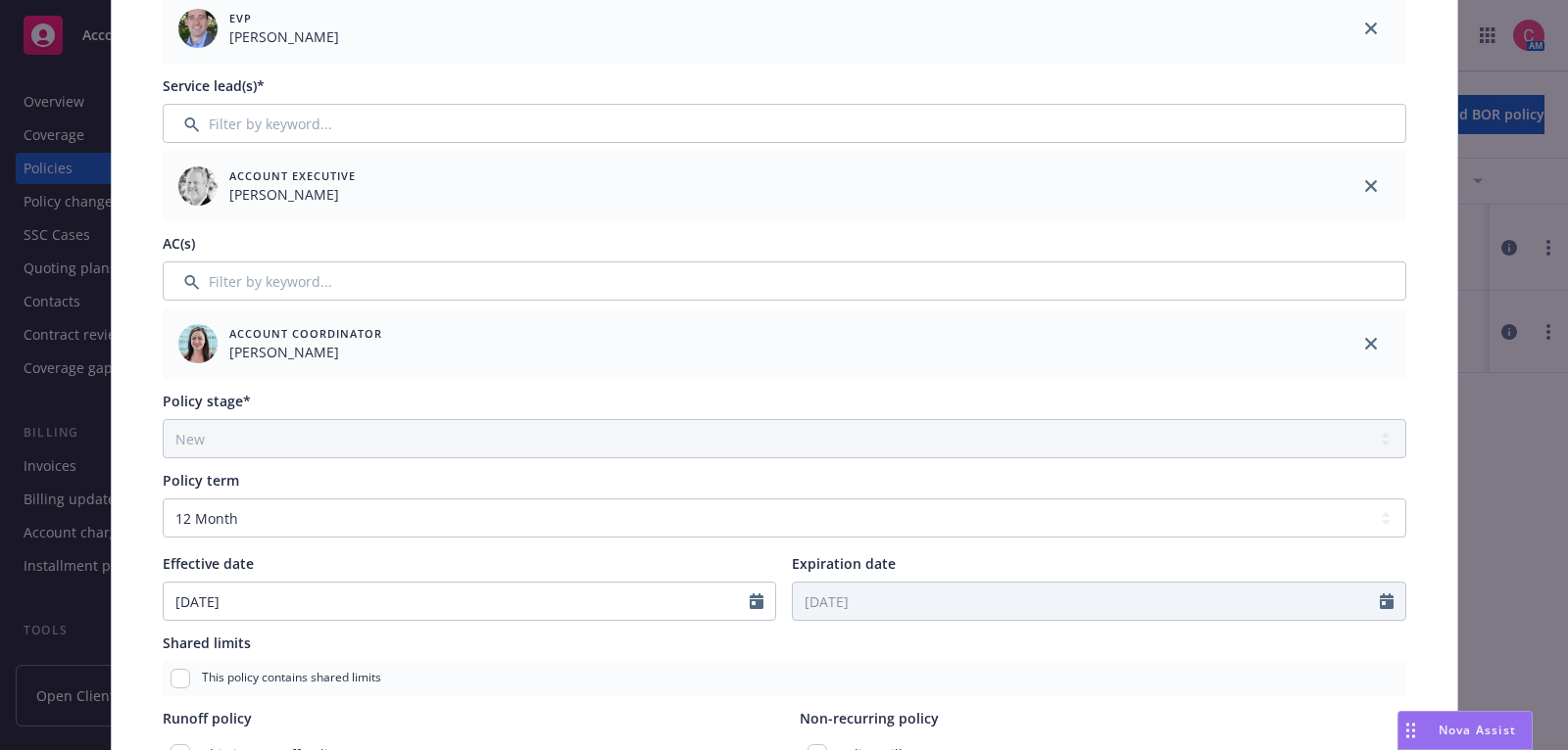
scroll to position [0, 0]
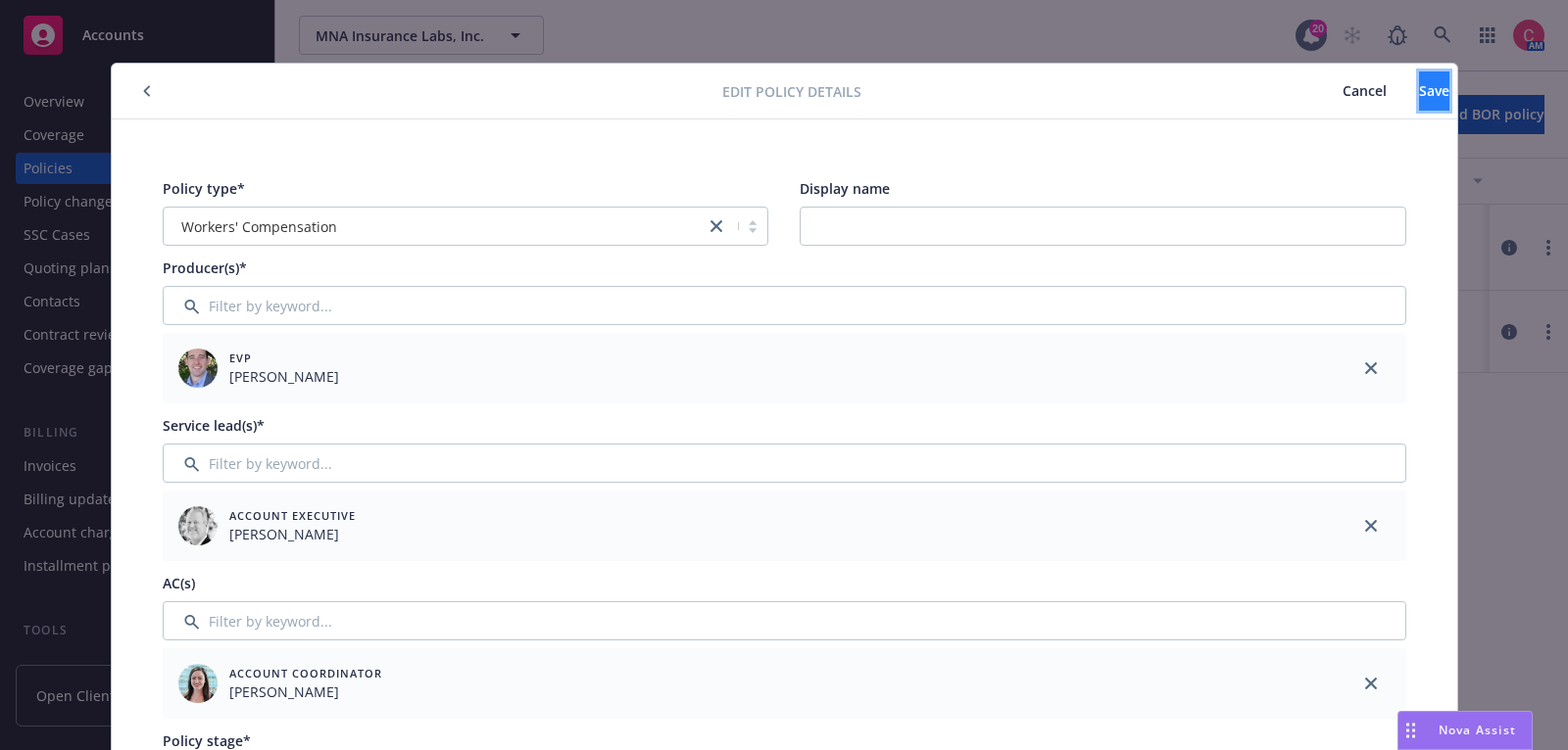
click at [1426, 82] on button "Save" at bounding box center [1434, 91] width 30 height 39
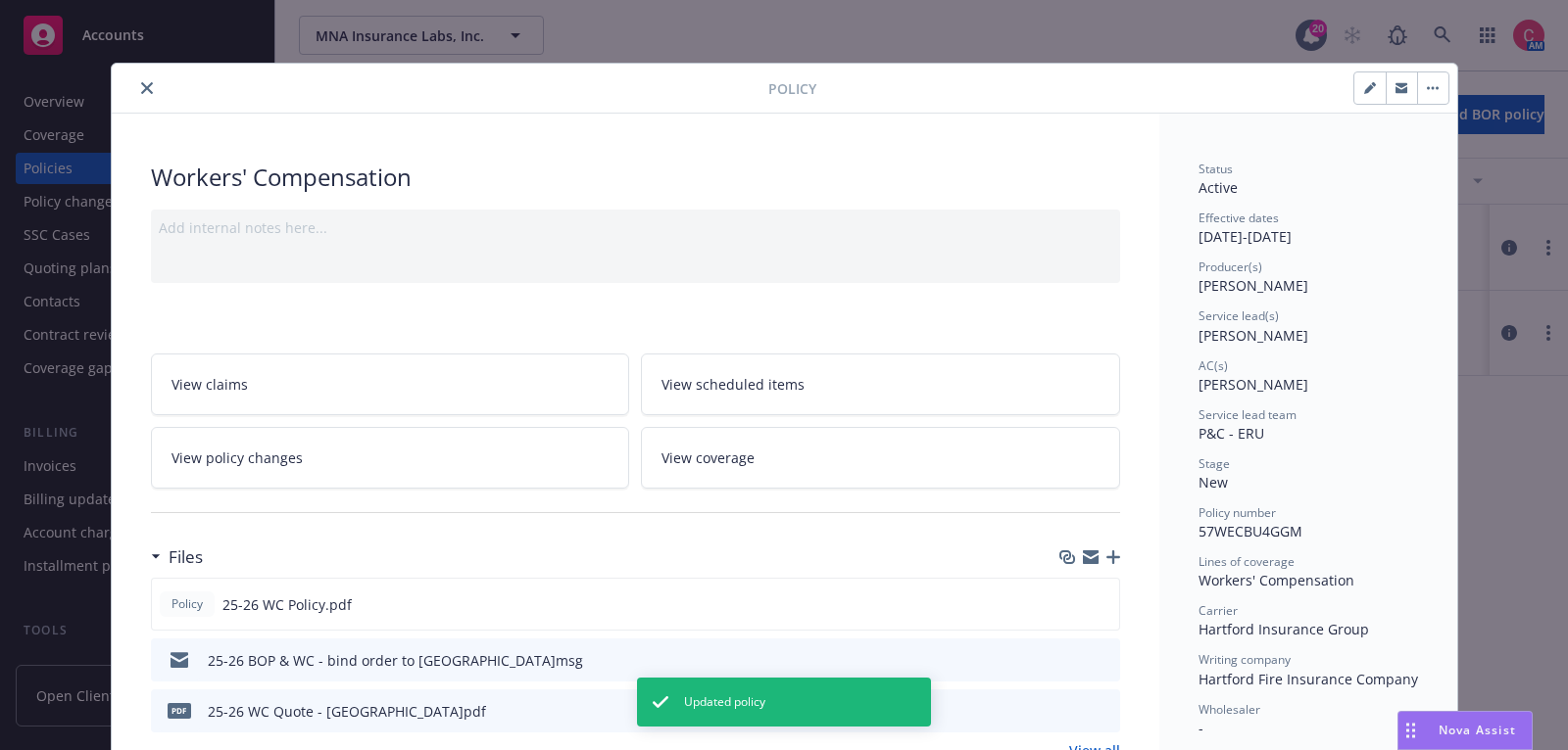
click at [149, 93] on button "close" at bounding box center [147, 89] width 24 height 24
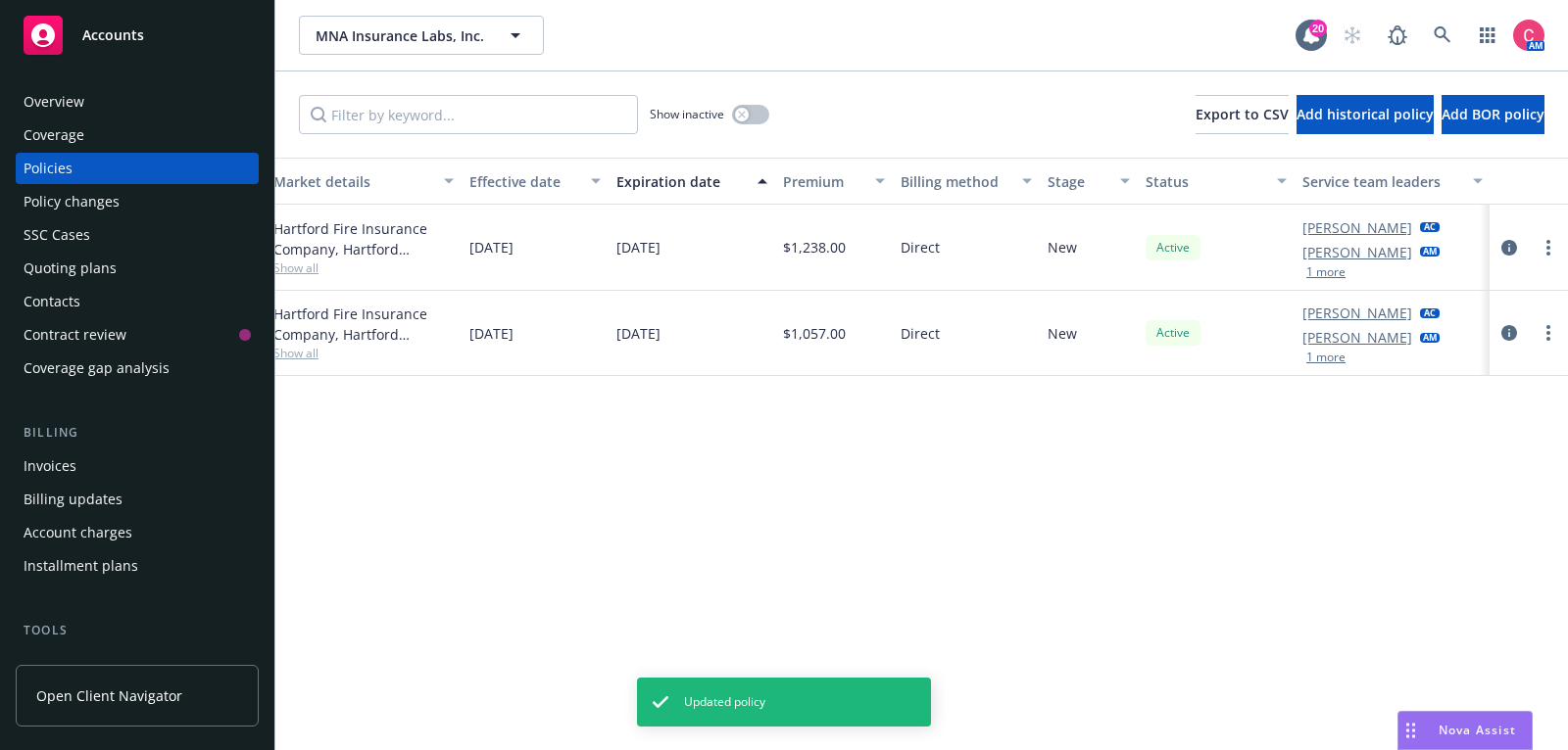
click at [219, 256] on div "Quoting plans" at bounding box center [137, 268] width 227 height 31
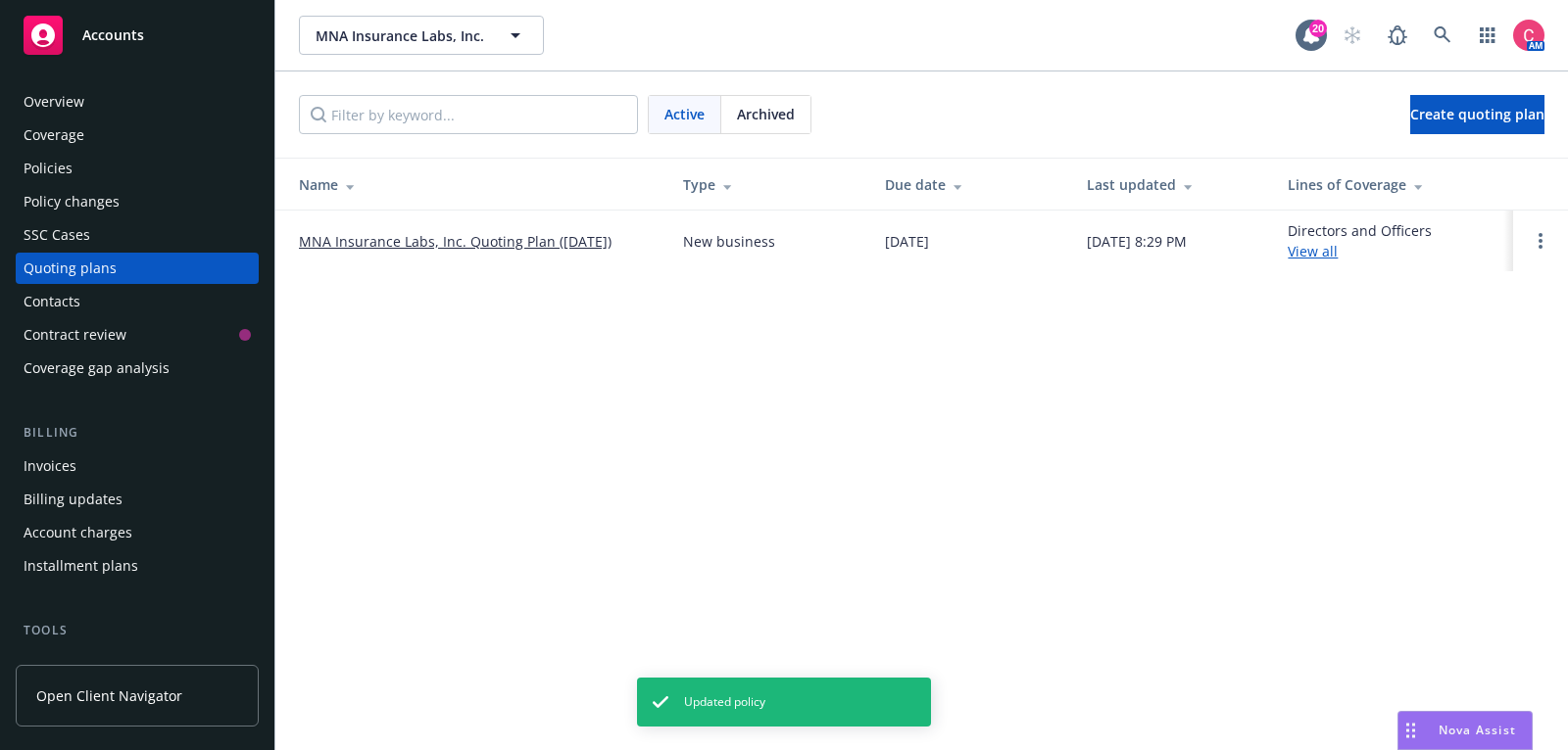
click at [540, 235] on link "MNA Insurance Labs, Inc. Quoting Plan (2025-08-26)" at bounding box center [455, 241] width 313 height 21
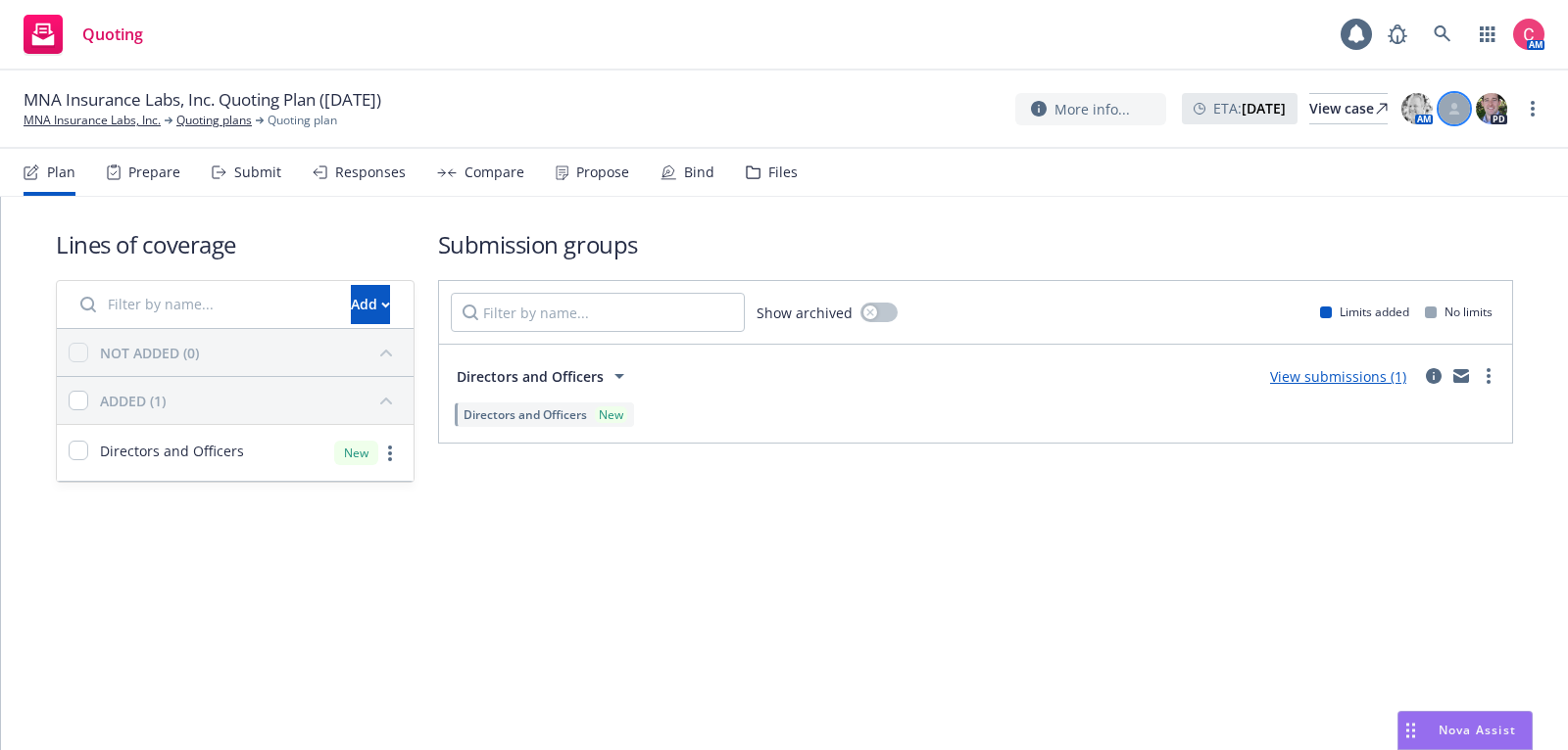
click at [1465, 110] on div at bounding box center [1453, 108] width 31 height 31
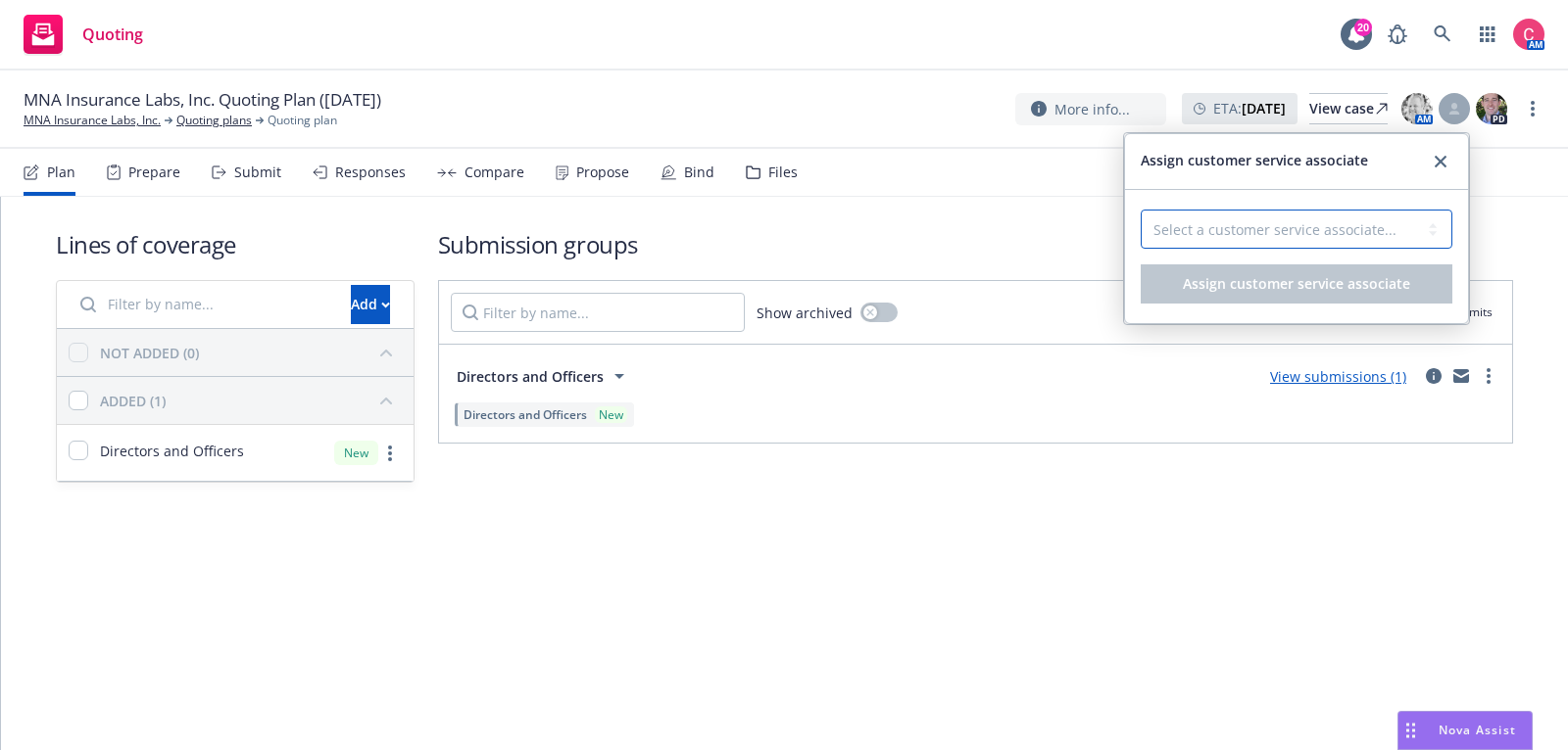
click at [1333, 218] on select "Select a customer service associate... Chelsea Chalhoub" at bounding box center [1296, 229] width 312 height 39
select select "f6eb31a2-04da-465a-ad32-2c3b91d05d58"
click at [1141, 210] on select "Select a customer service associate... Chelsea Chalhoub" at bounding box center [1296, 229] width 312 height 39
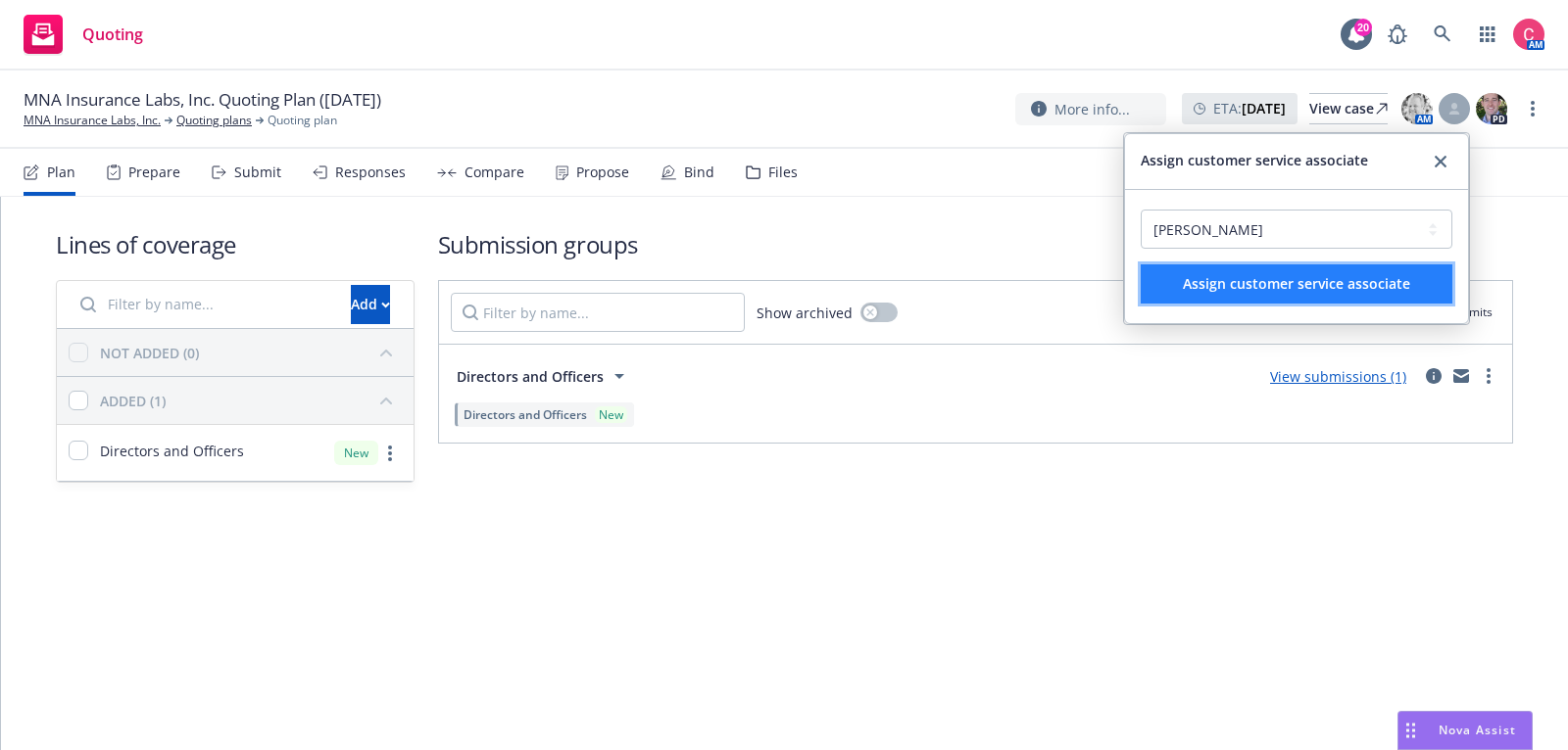
click at [1331, 288] on span "Assign customer service associate" at bounding box center [1296, 283] width 227 height 19
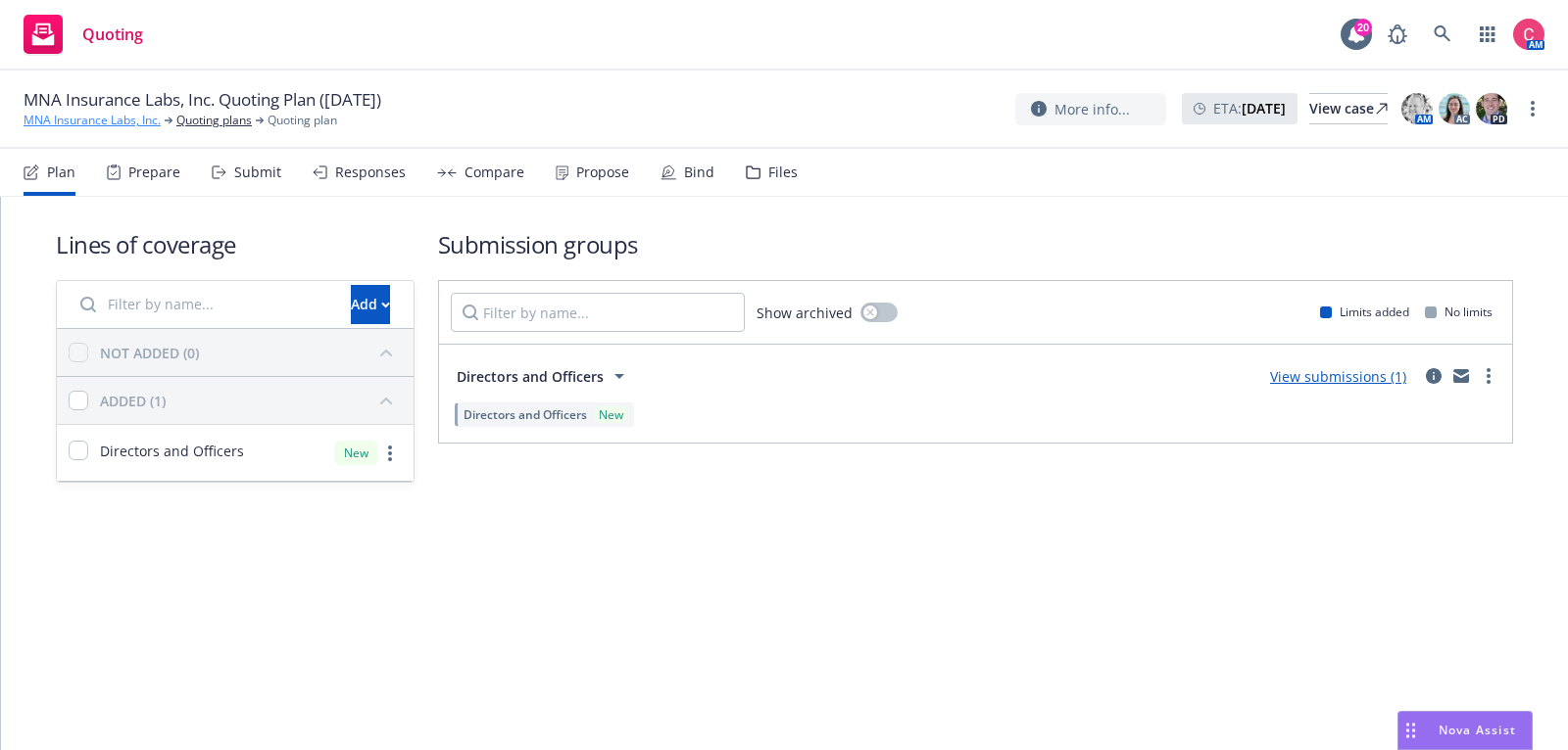
click at [122, 123] on link "MNA Insurance Labs, Inc." at bounding box center [93, 121] width 137 height 18
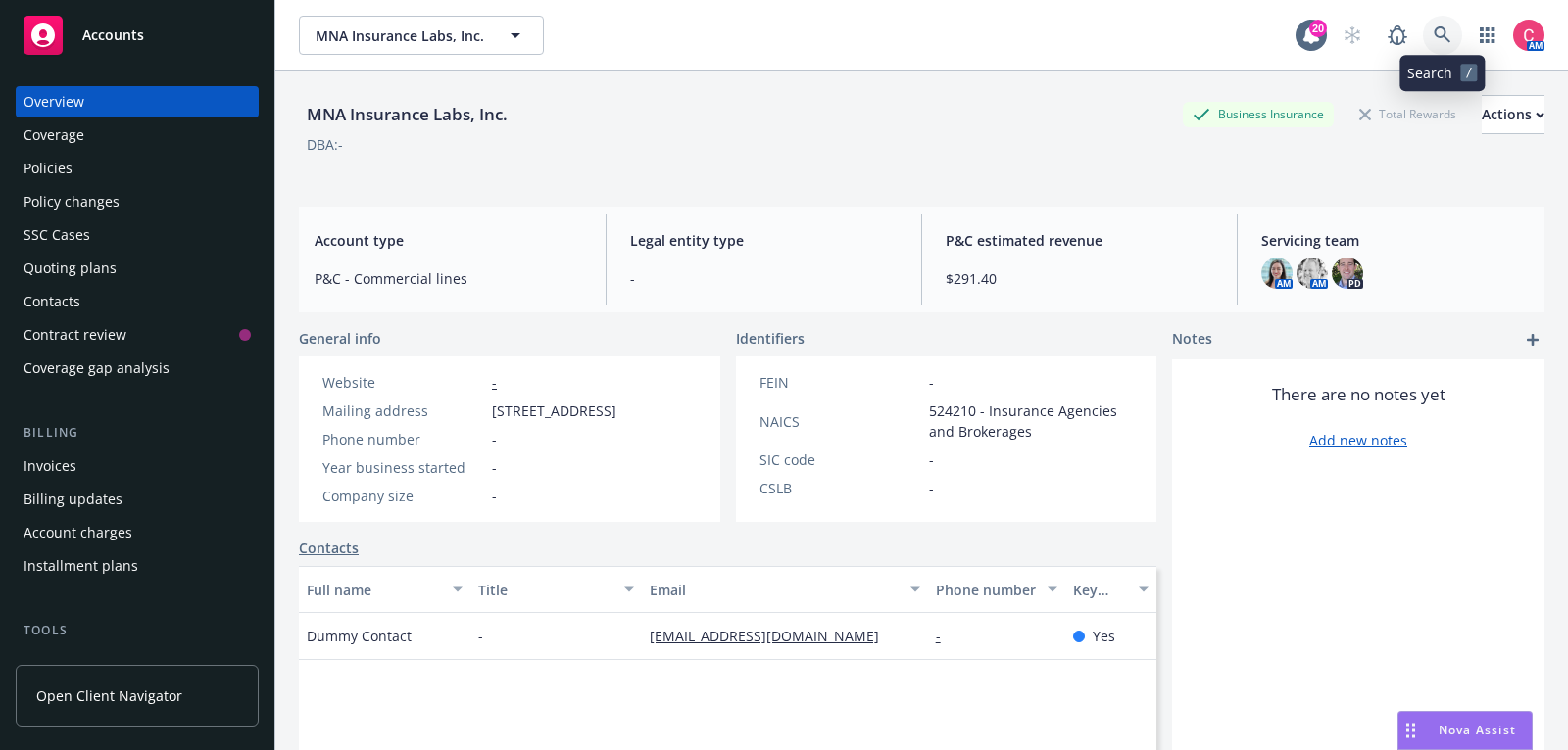
click at [1437, 38] on icon at bounding box center [1442, 36] width 18 height 18
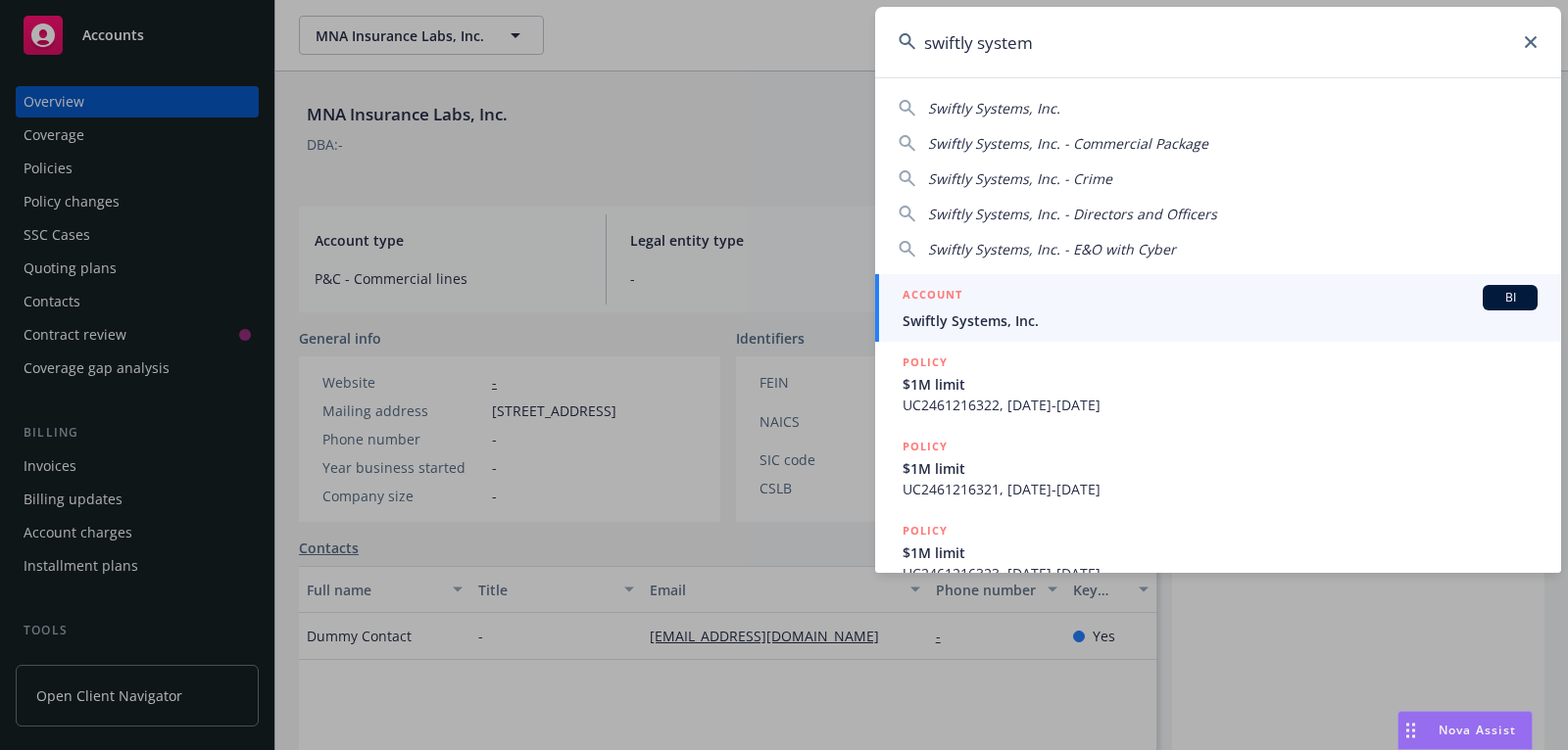
type input "swiftly system"
click at [1161, 337] on link "ACCOUNT BI Swiftly Systems, Inc." at bounding box center [1217, 308] width 686 height 68
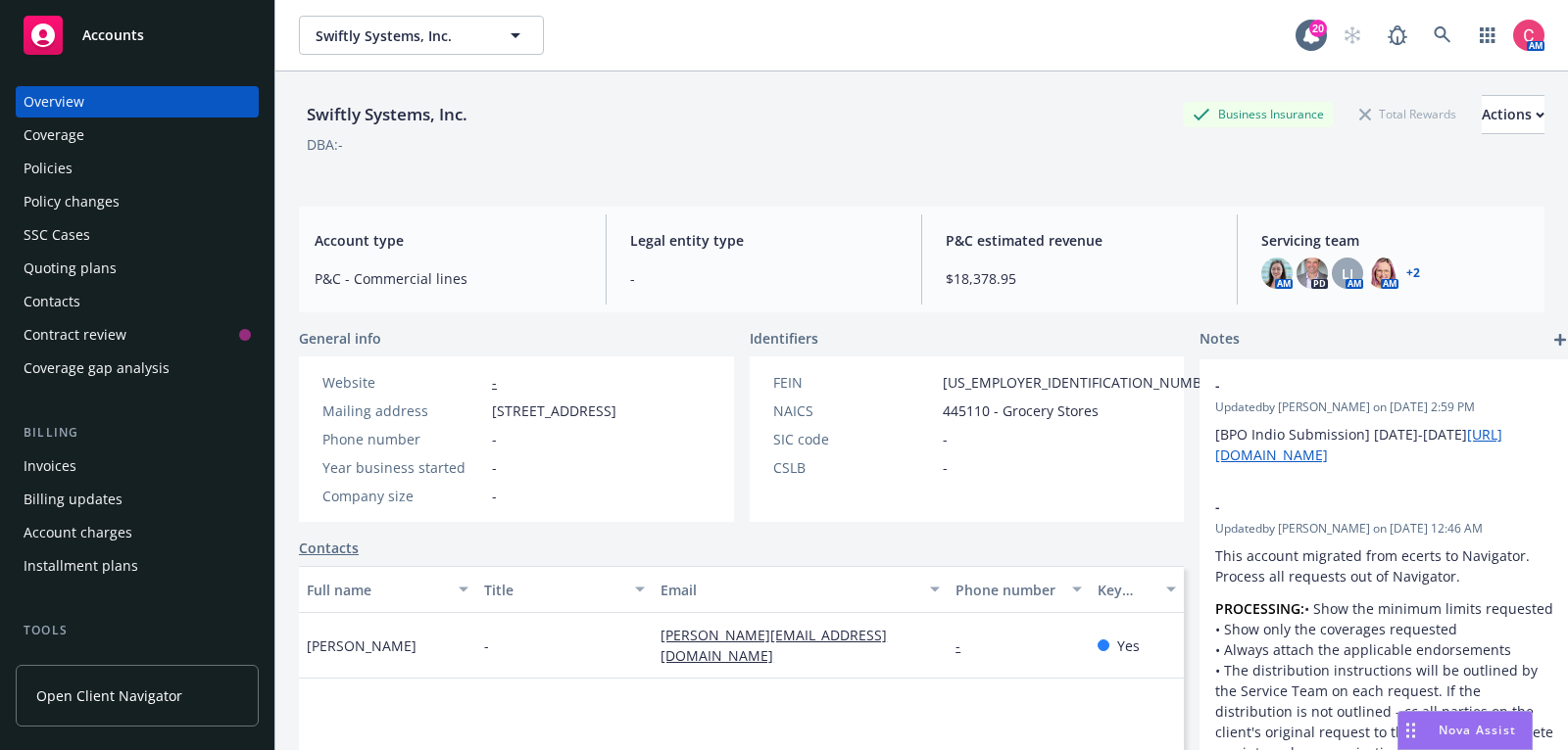
click at [177, 169] on div "Policies" at bounding box center [137, 167] width 227 height 31
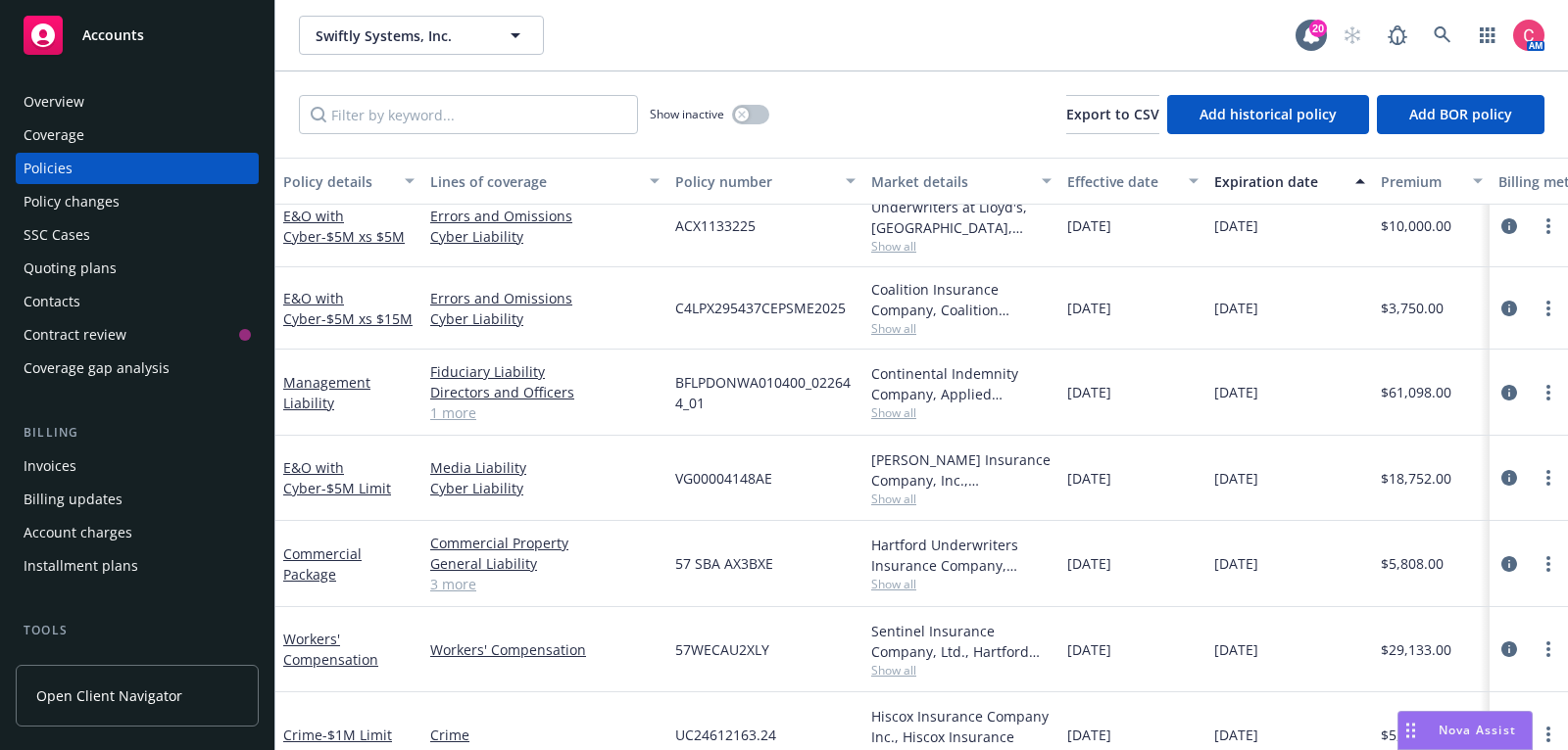
scroll to position [125, 0]
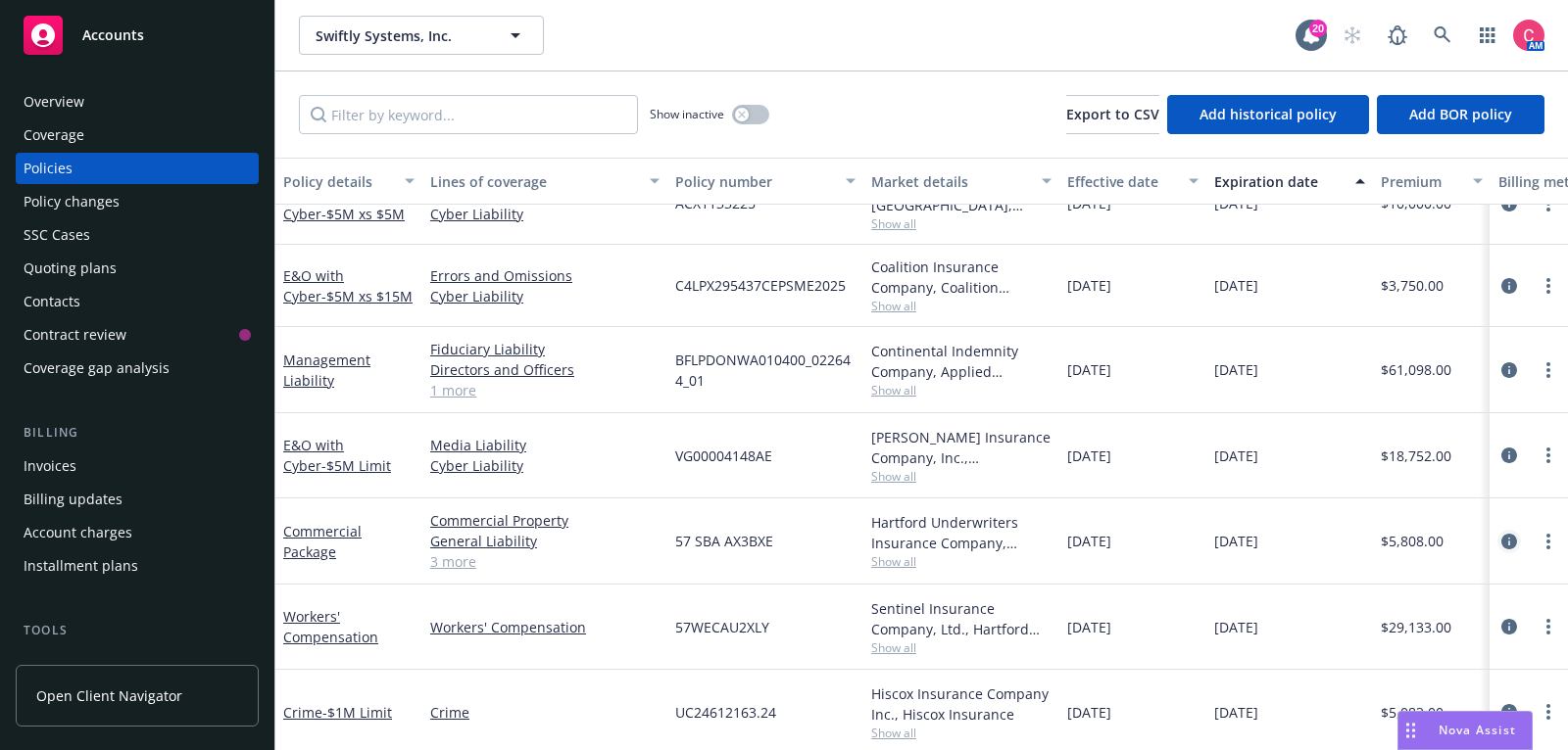
click at [1511, 543] on icon "circleInformation" at bounding box center [1509, 542] width 16 height 16
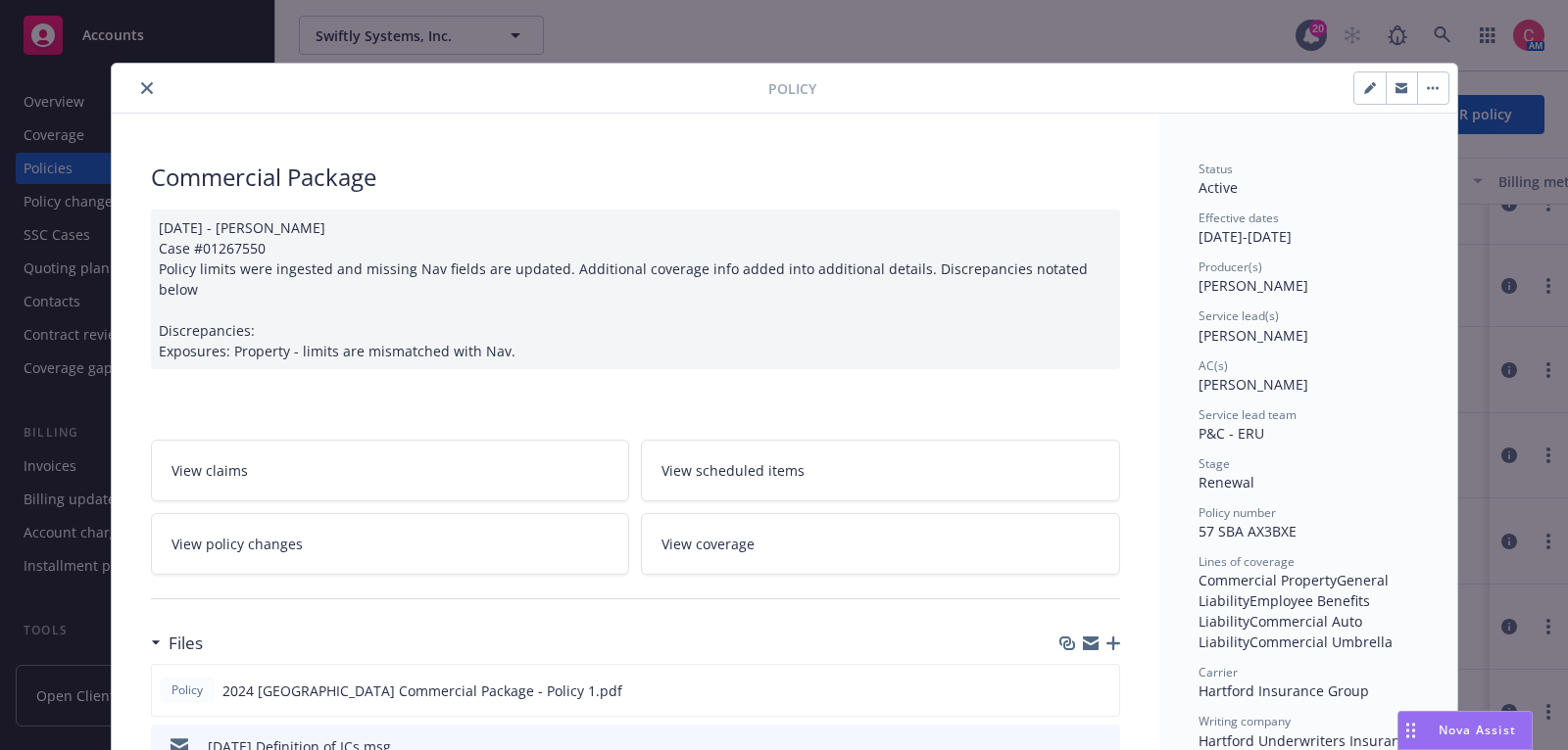
click at [1109, 636] on icon "button" at bounding box center [1114, 643] width 14 height 14
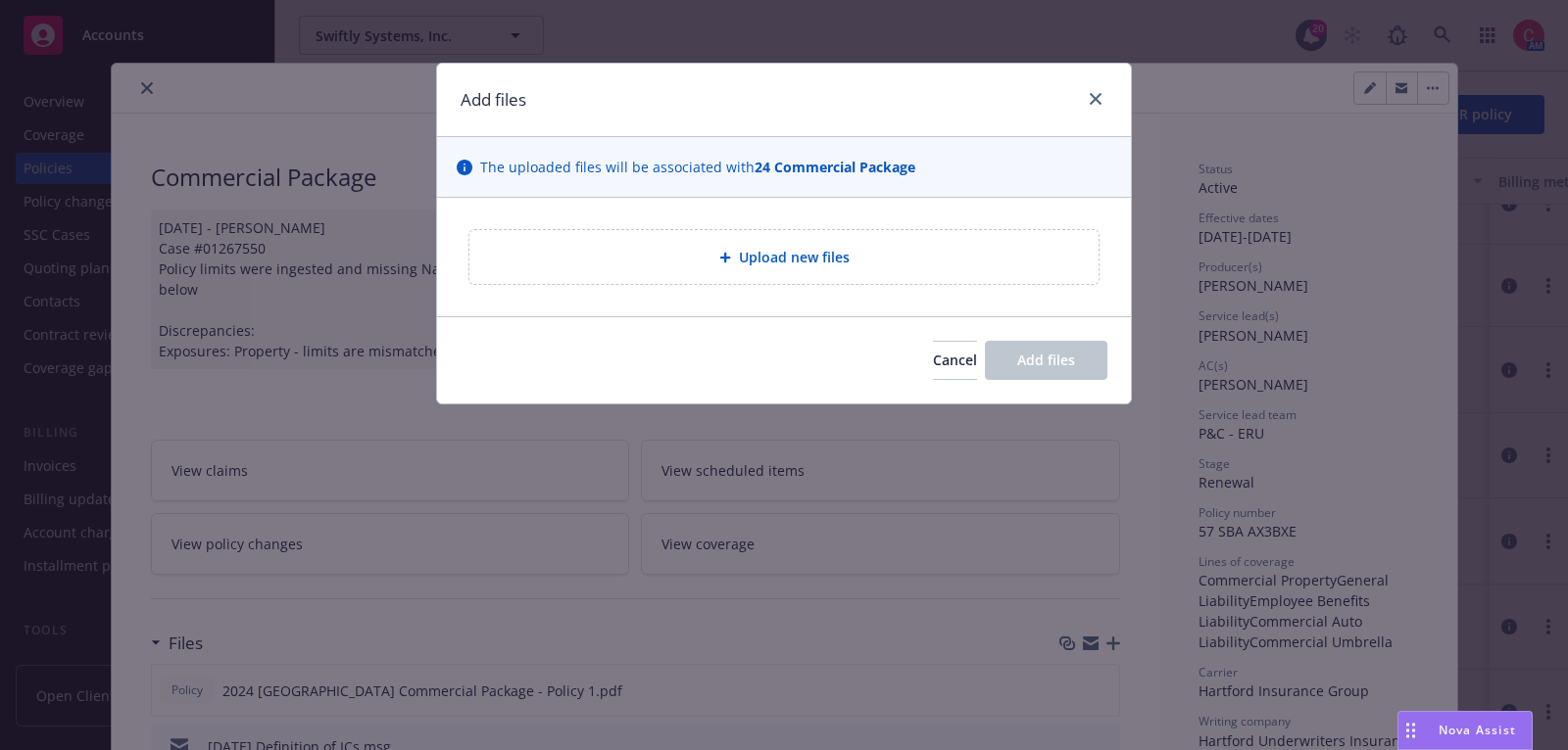
click at [852, 258] on div "Upload new files" at bounding box center [784, 257] width 598 height 23
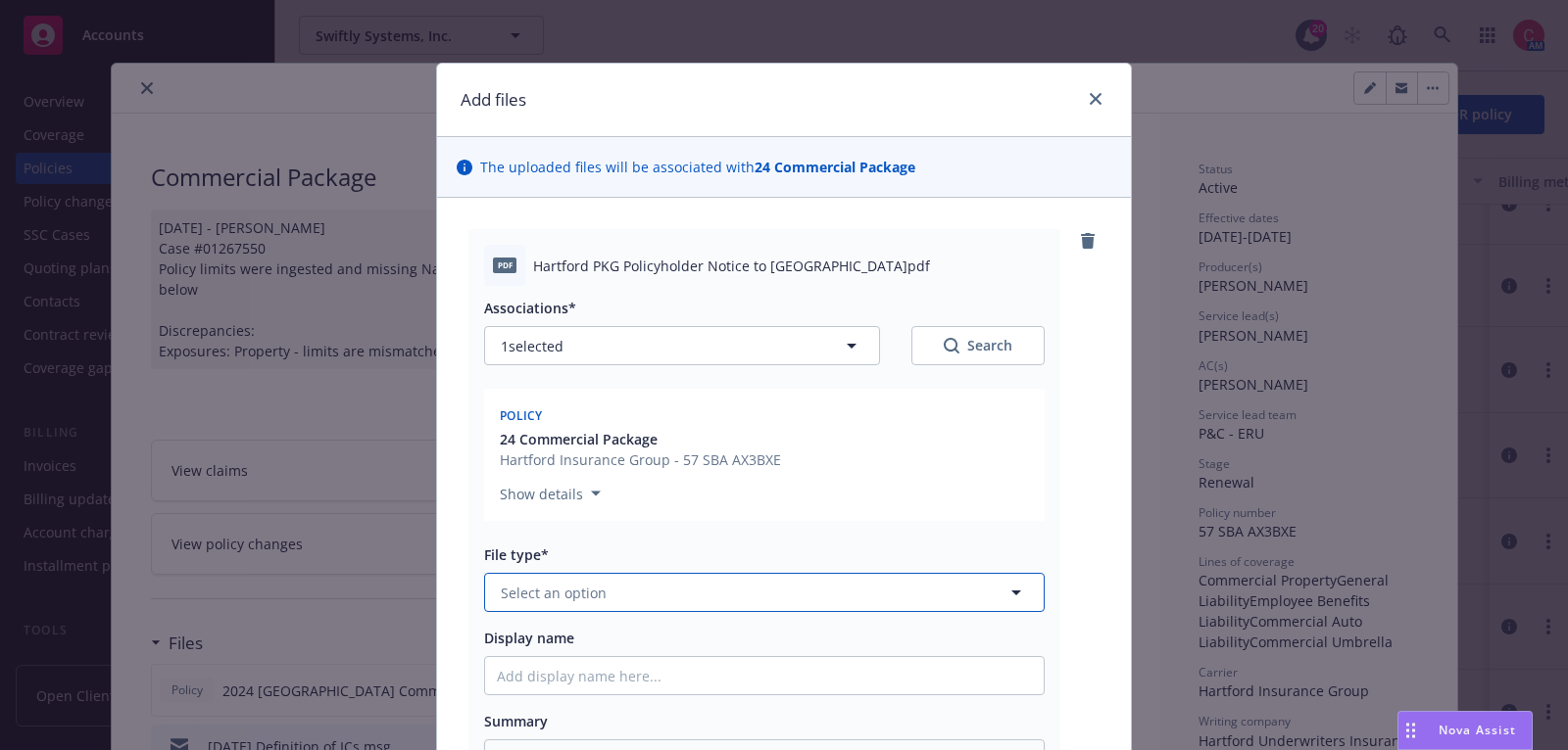
click at [905, 590] on button "Select an option" at bounding box center [764, 592] width 561 height 39
type input "other"
click at [901, 641] on div "Other" at bounding box center [764, 646] width 535 height 29
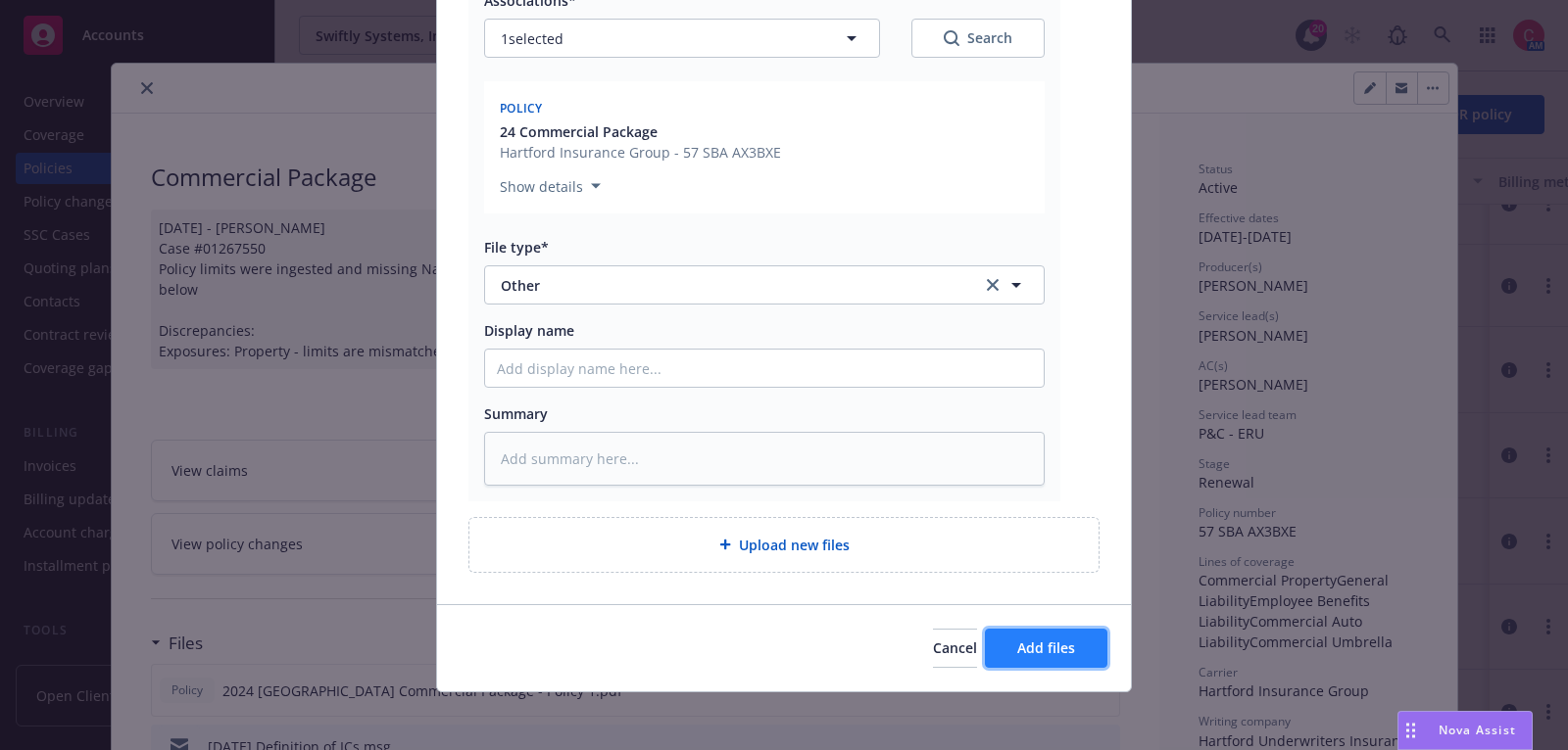
click at [1064, 649] on span "Add files" at bounding box center [1046, 647] width 58 height 19
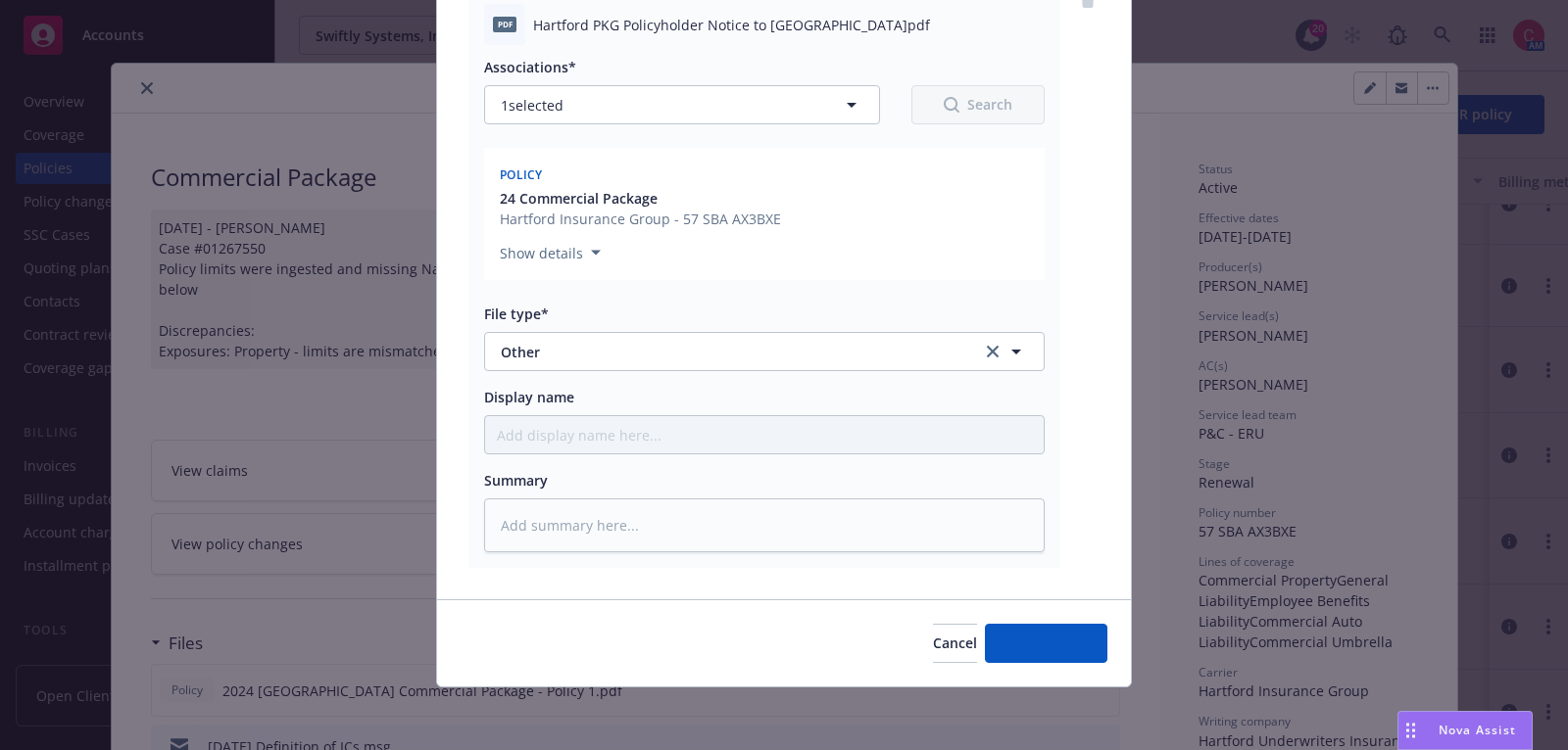
scroll to position [237, 0]
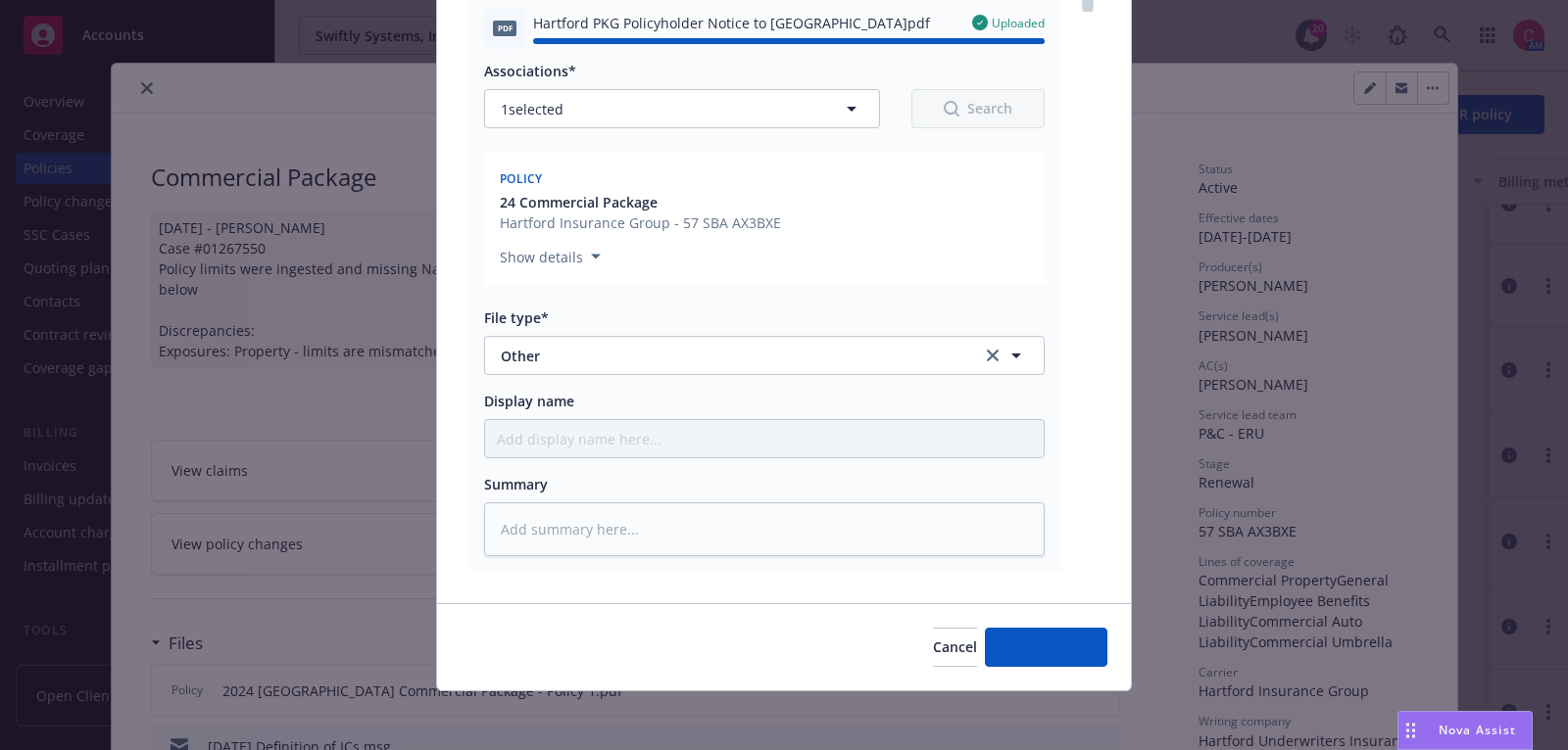
type textarea "x"
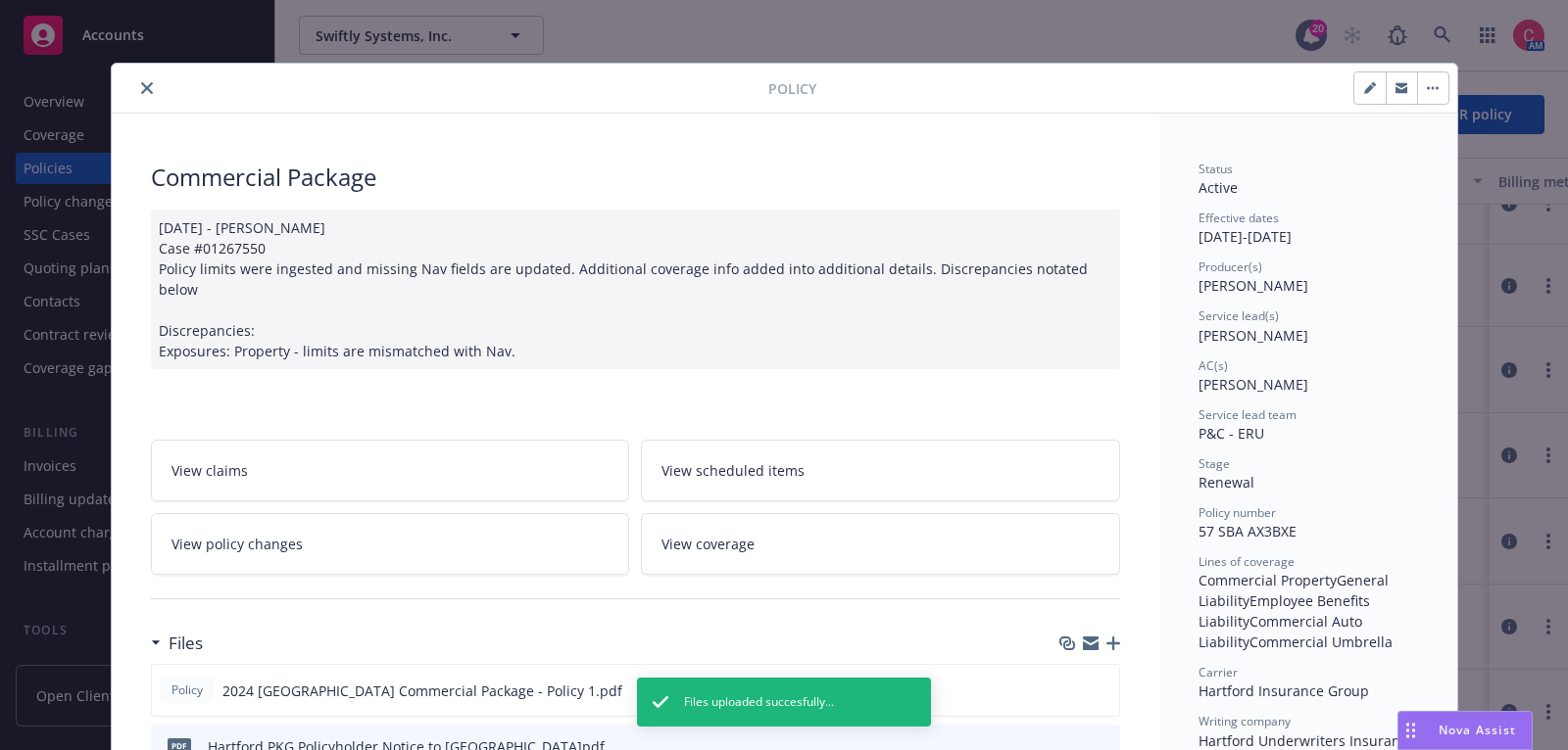
click at [141, 87] on icon "close" at bounding box center [147, 89] width 12 height 12
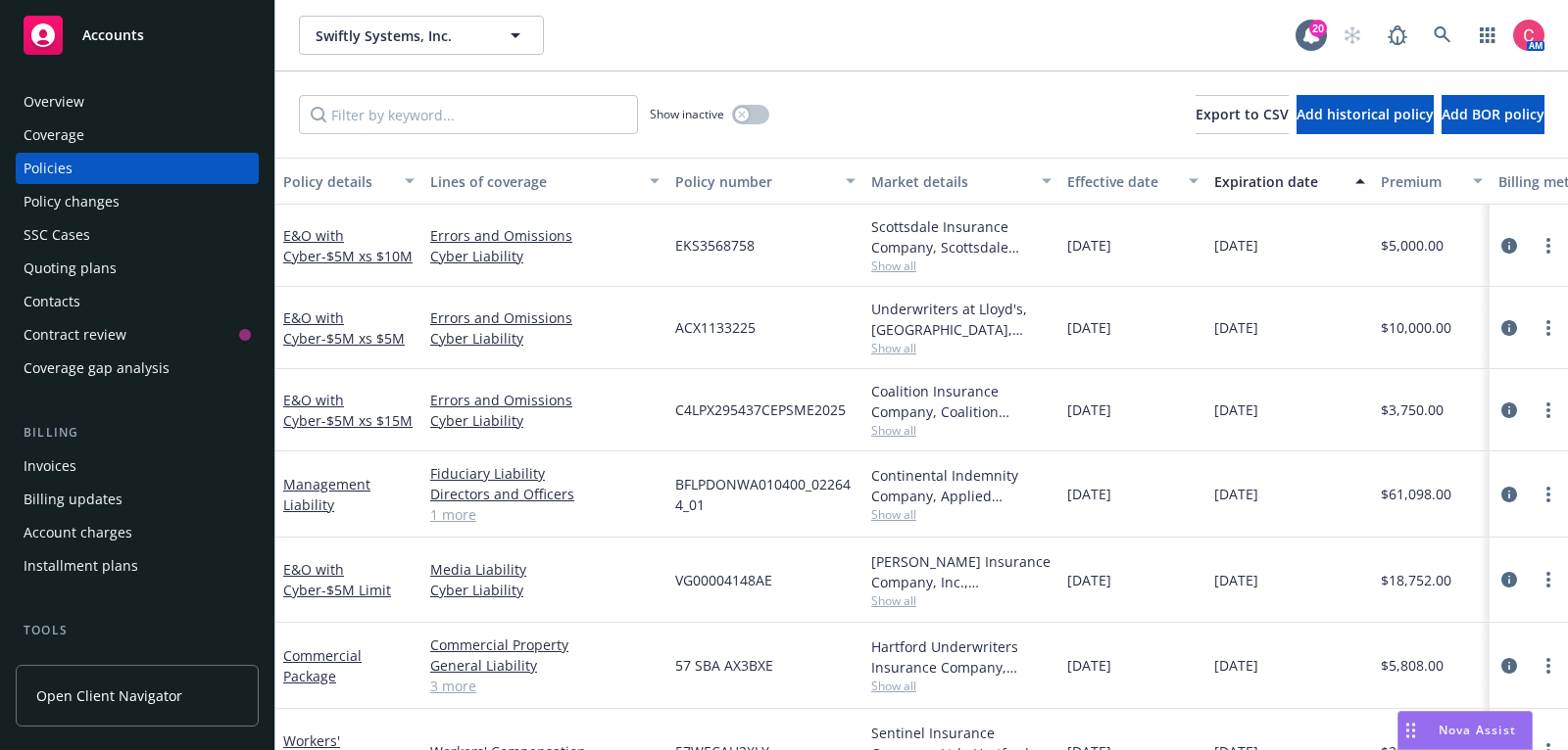
scroll to position [125, 0]
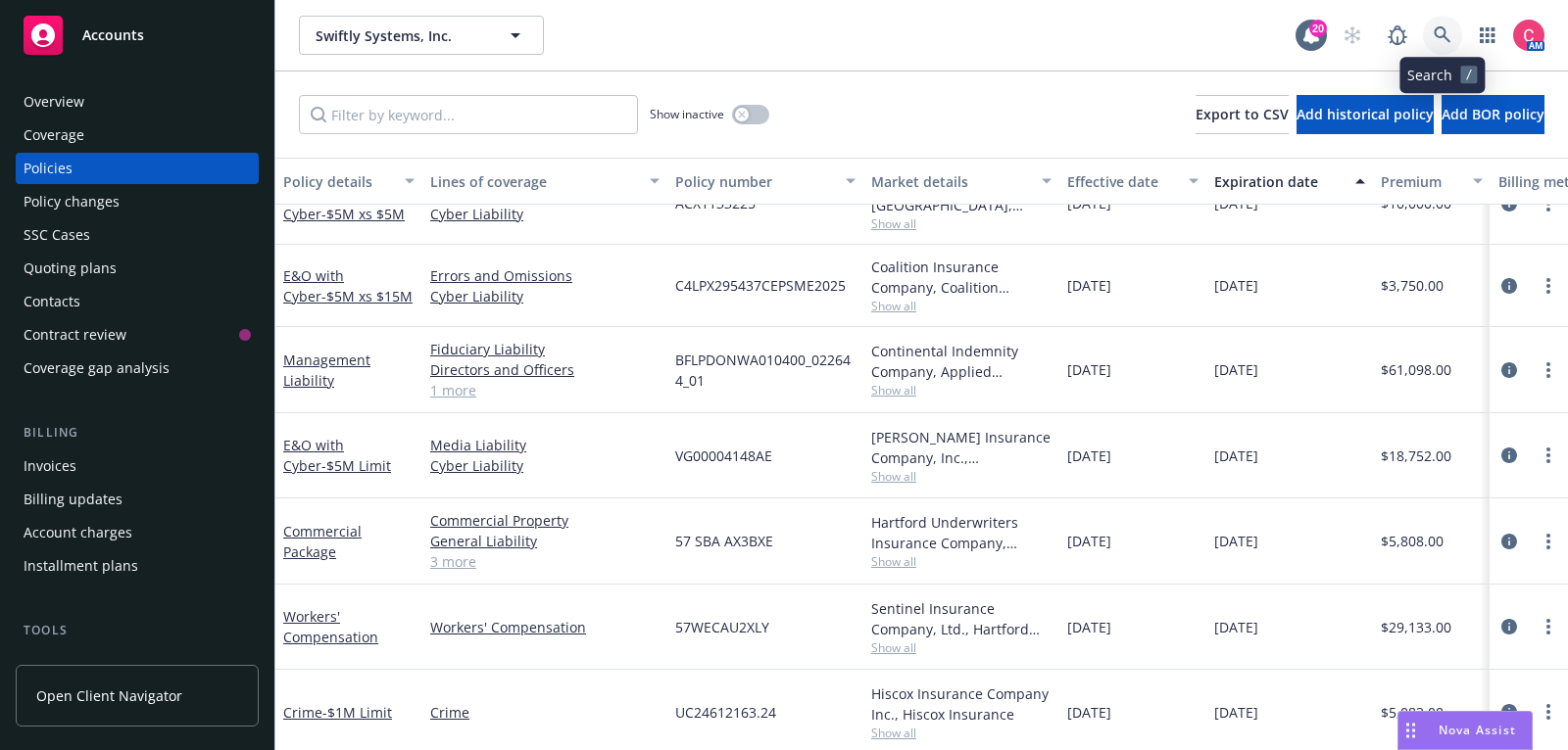
click at [1440, 44] on link at bounding box center [1441, 35] width 39 height 39
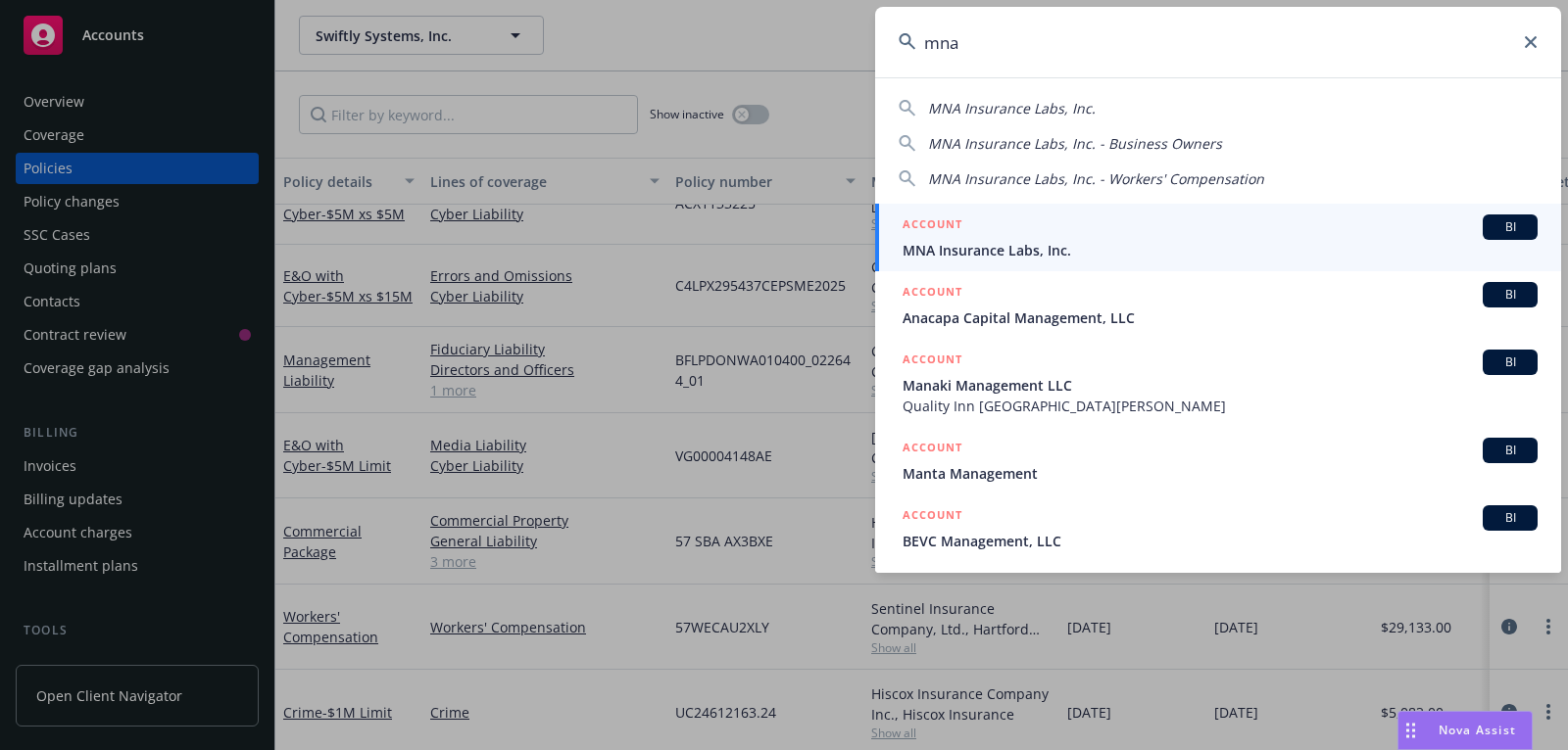
type input "mna"
click at [1297, 247] on span "MNA Insurance Labs, Inc." at bounding box center [1219, 250] width 635 height 21
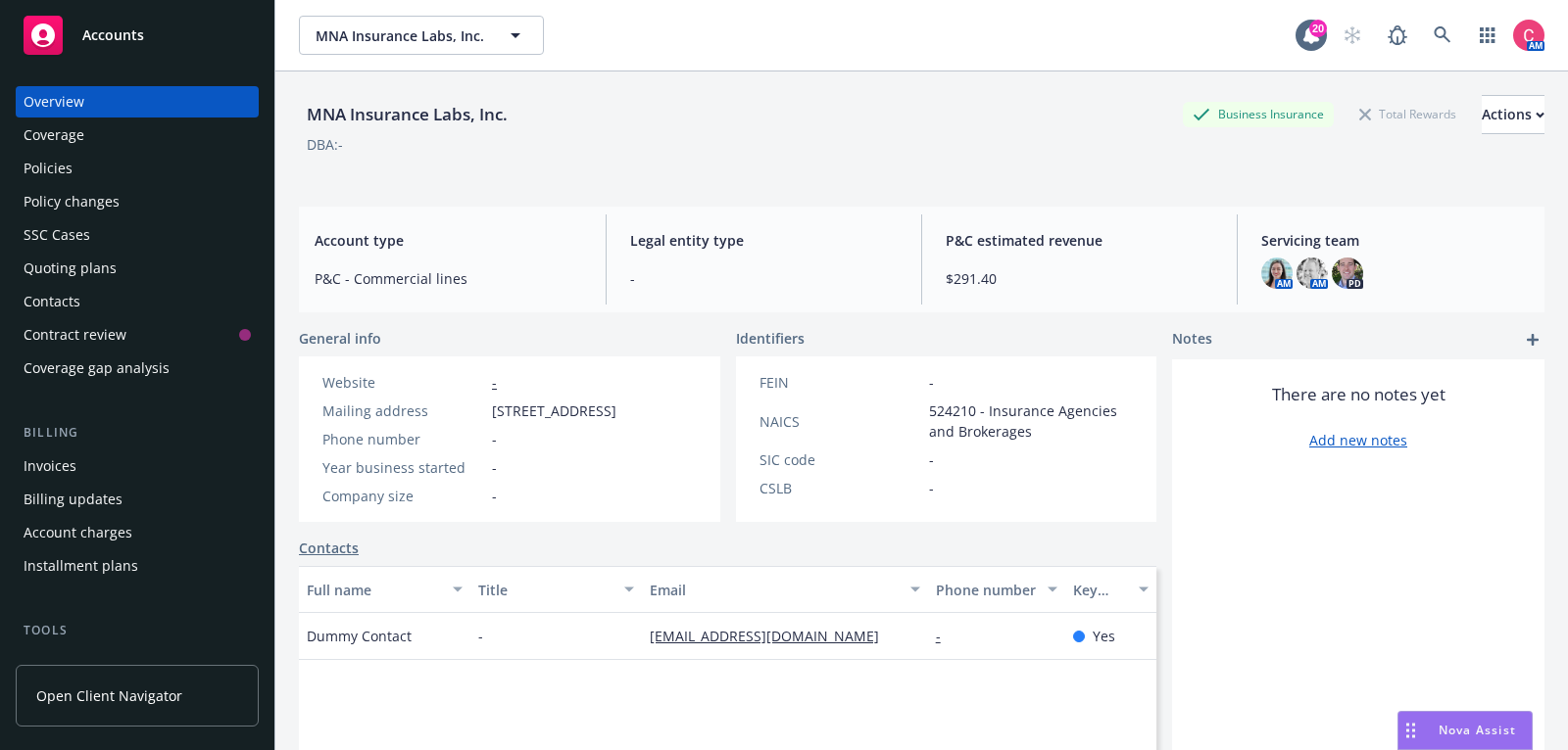
click at [347, 559] on link "Contacts" at bounding box center [329, 548] width 60 height 21
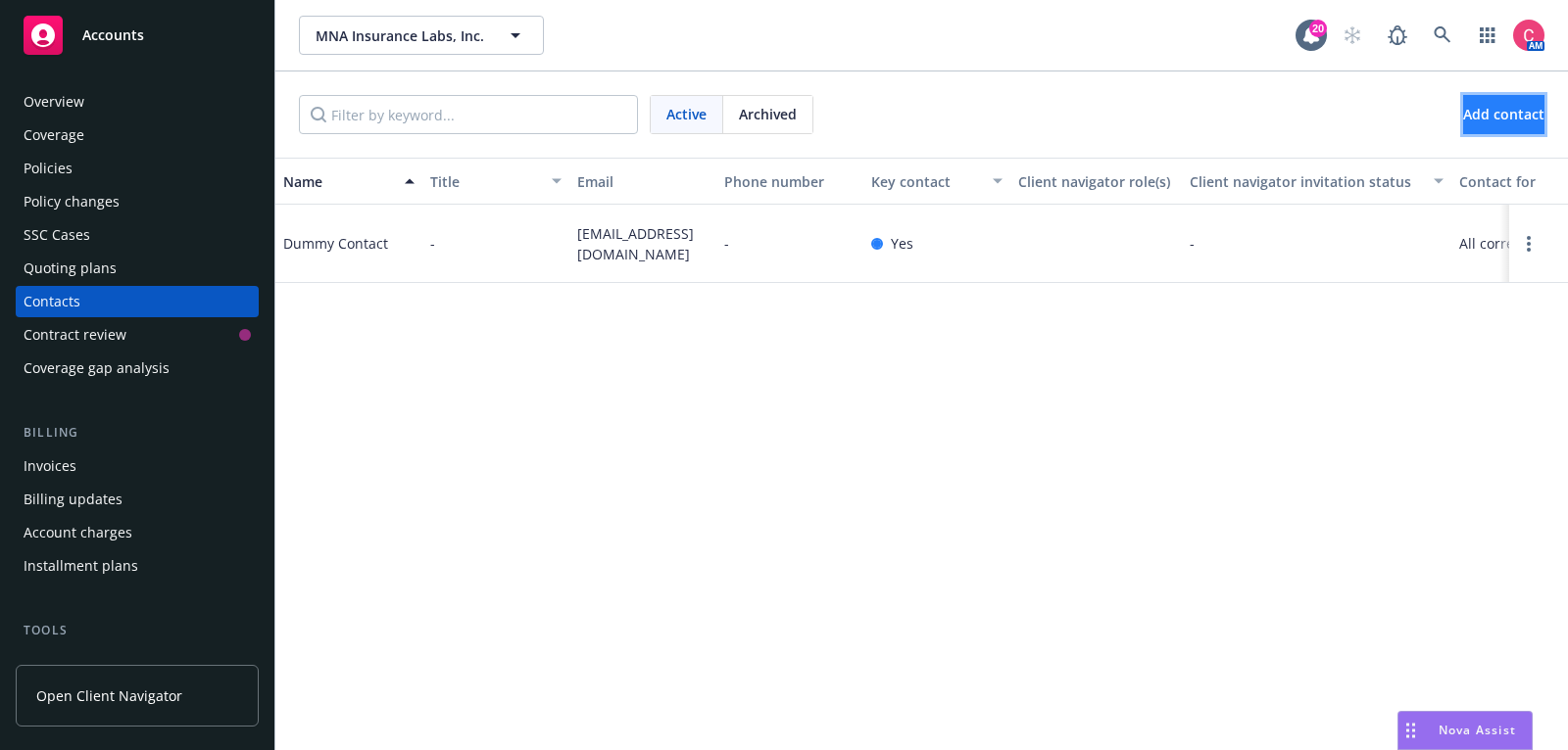
click at [1476, 123] on span "Add contact" at bounding box center [1504, 114] width 82 height 19
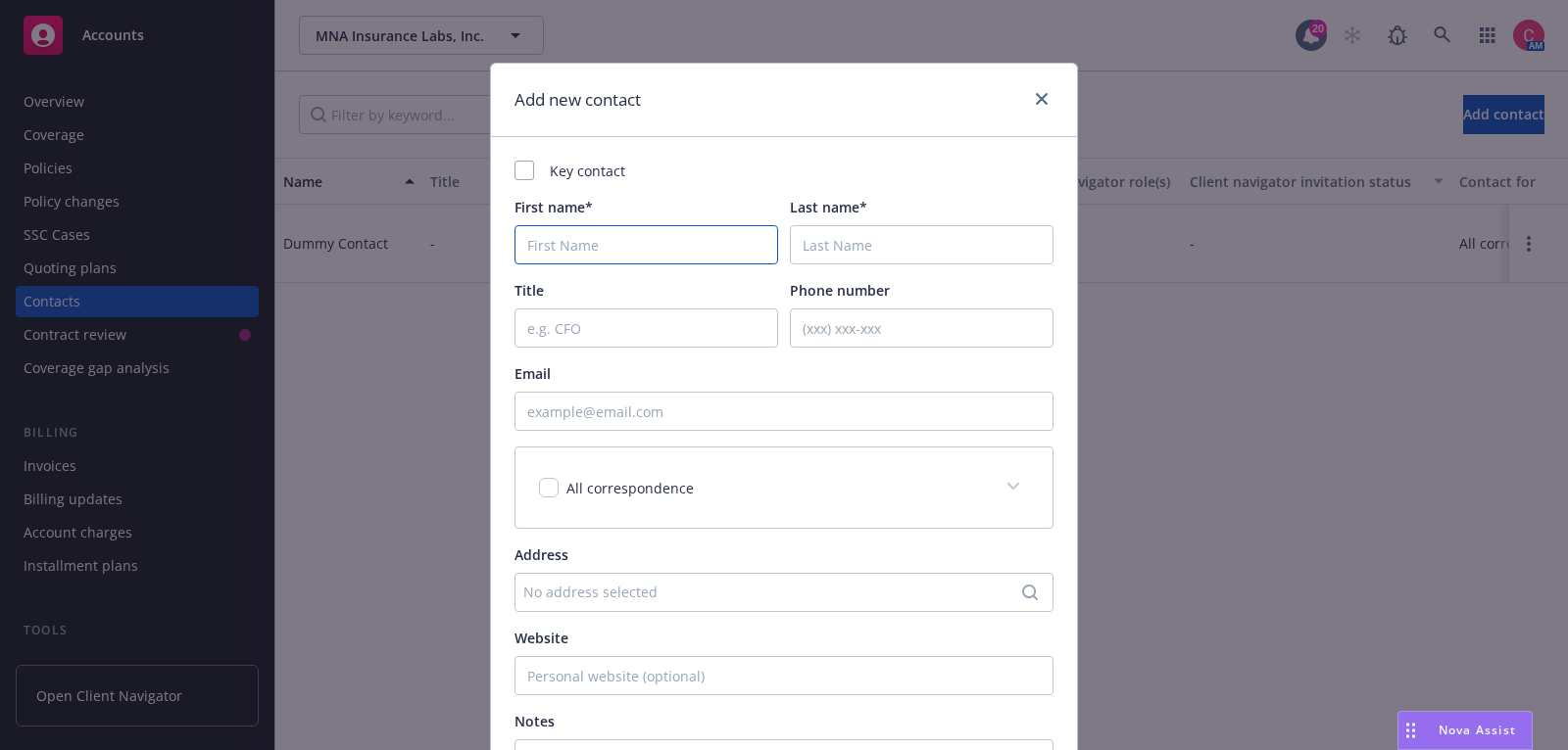
click at [657, 257] on input "First name*" at bounding box center [646, 244] width 264 height 39
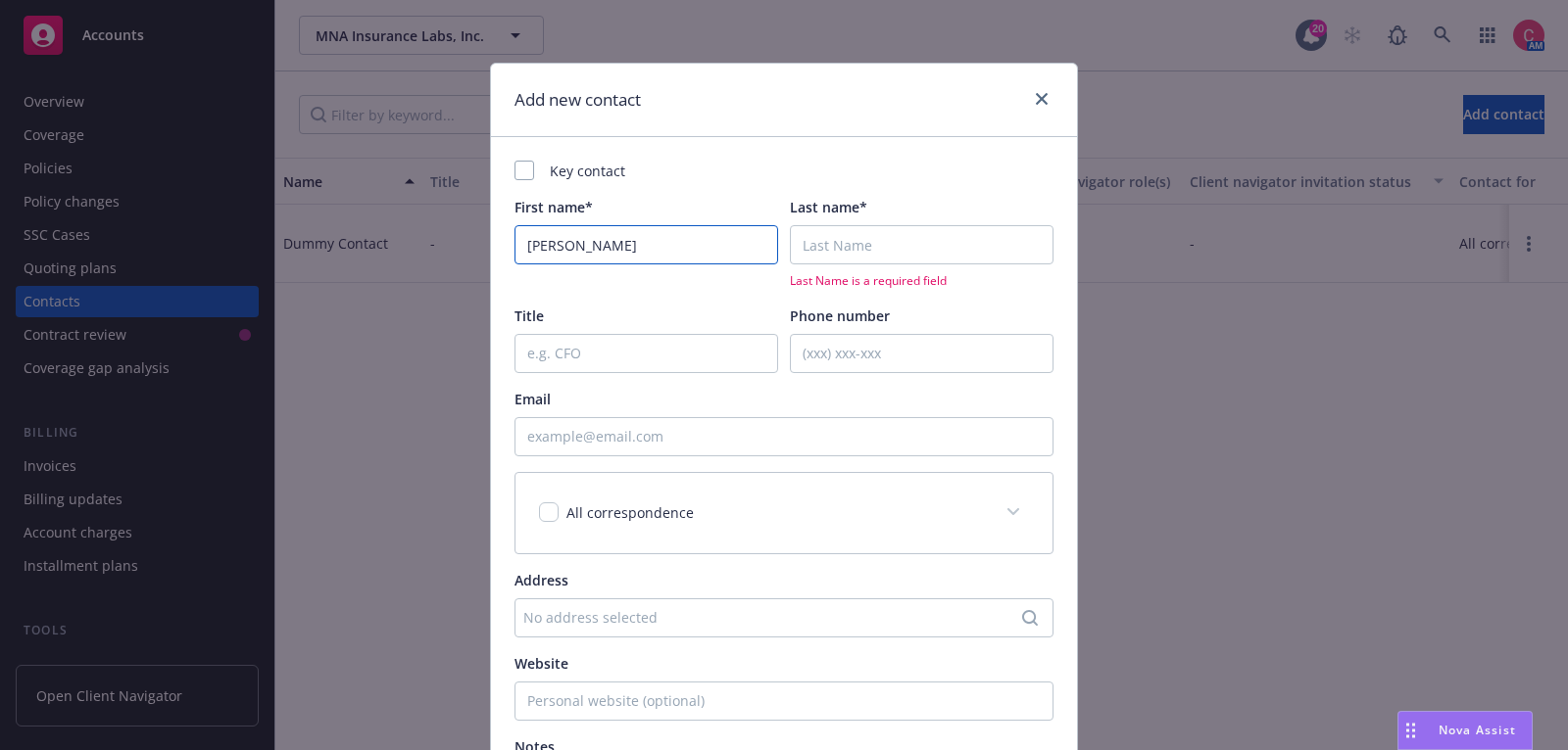
type input "[PERSON_NAME]"
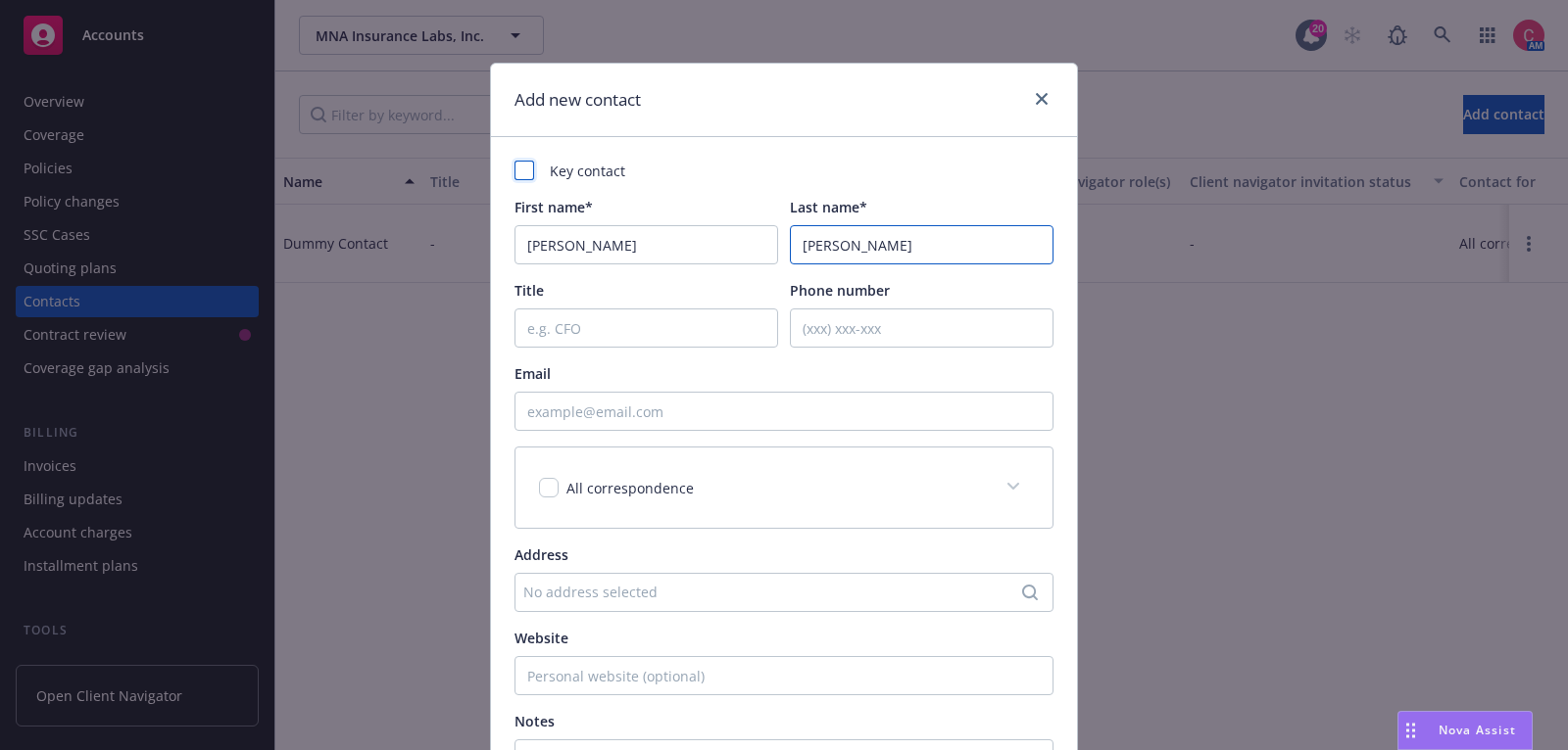
type input "[PERSON_NAME]"
click at [530, 168] on div at bounding box center [524, 170] width 20 height 20
checkbox input "true"
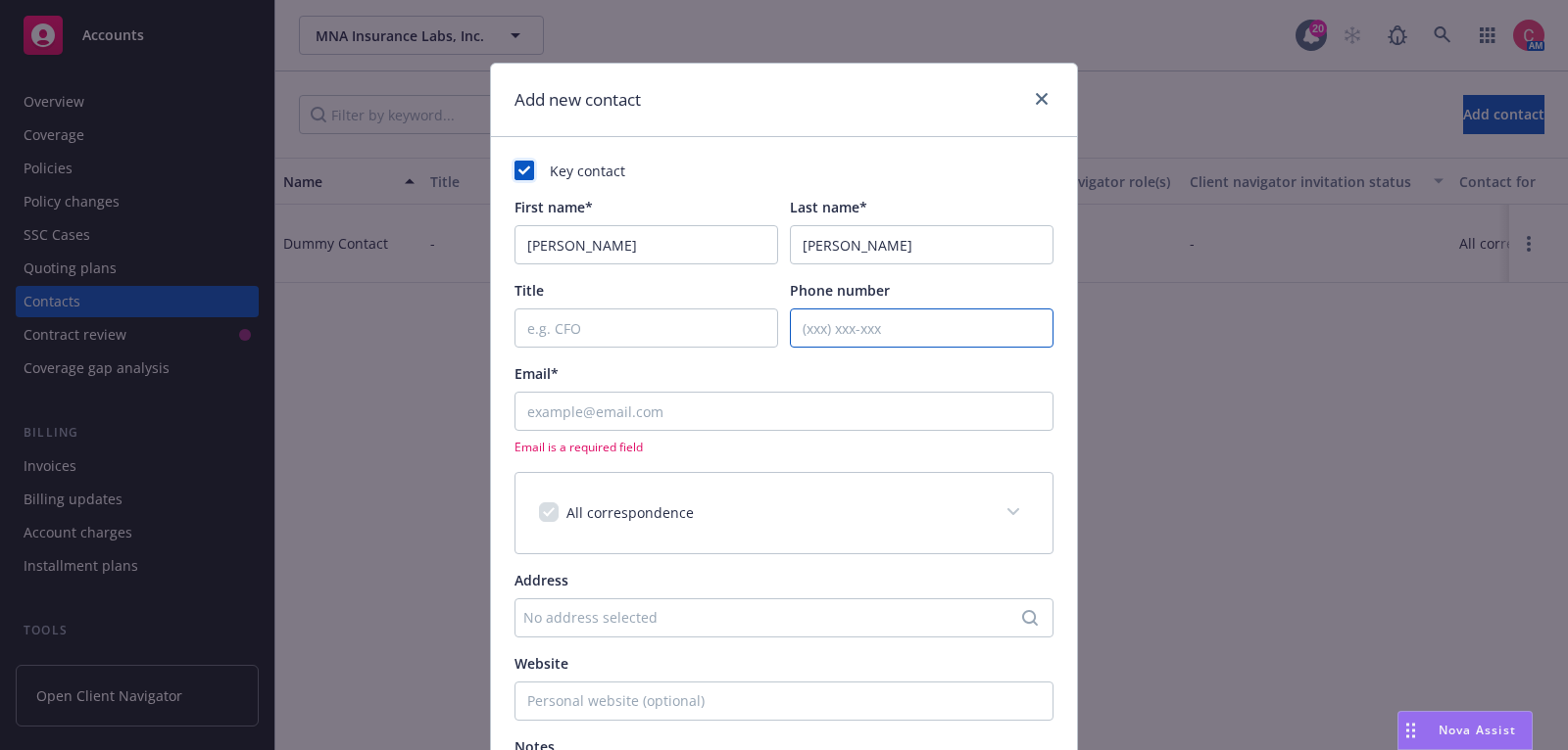
click at [843, 333] on input "Phone number" at bounding box center [921, 328] width 264 height 39
click at [777, 406] on input "Email*" at bounding box center [783, 410] width 539 height 39
paste input "[EMAIL_ADDRESS][DOMAIN_NAME]"
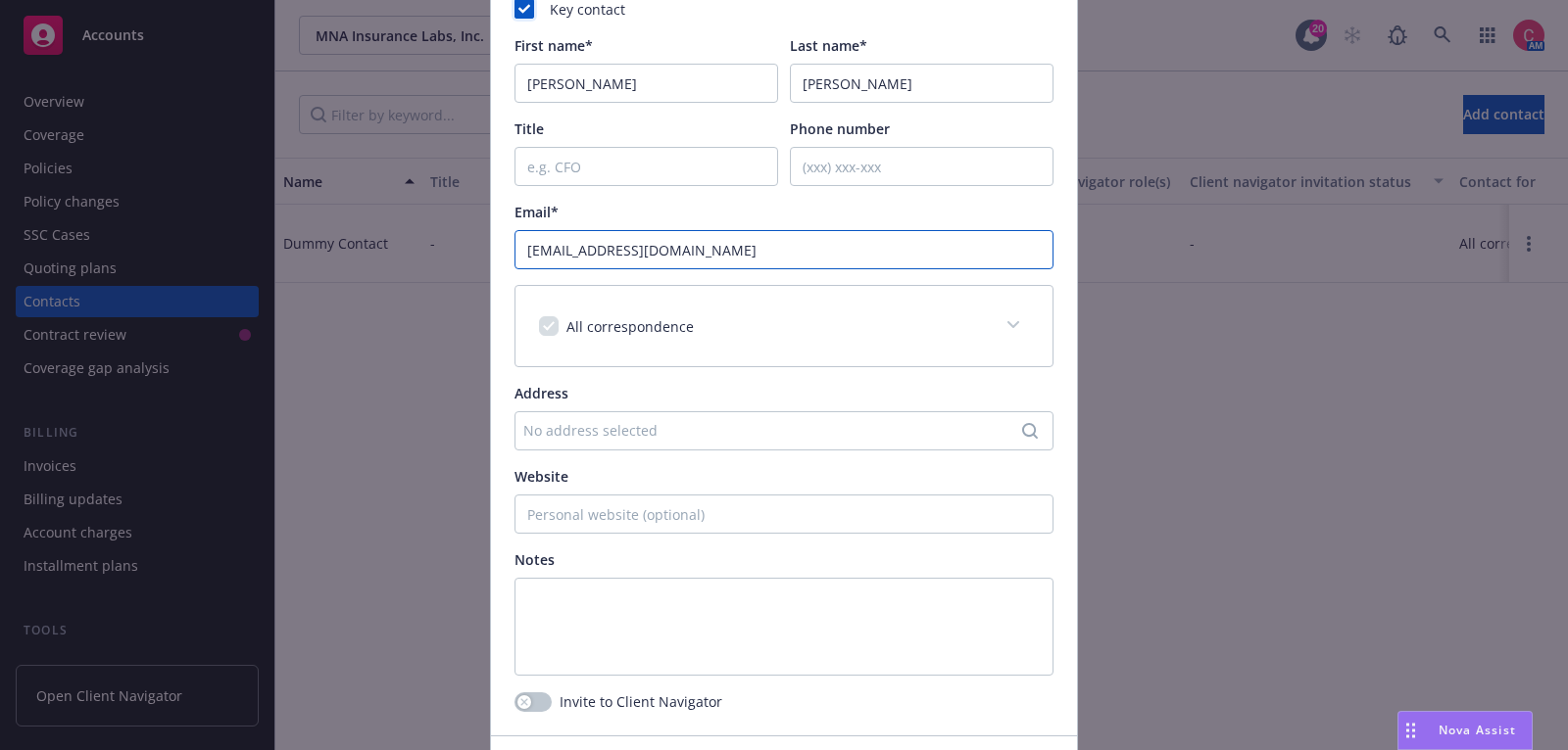
scroll to position [295, 0]
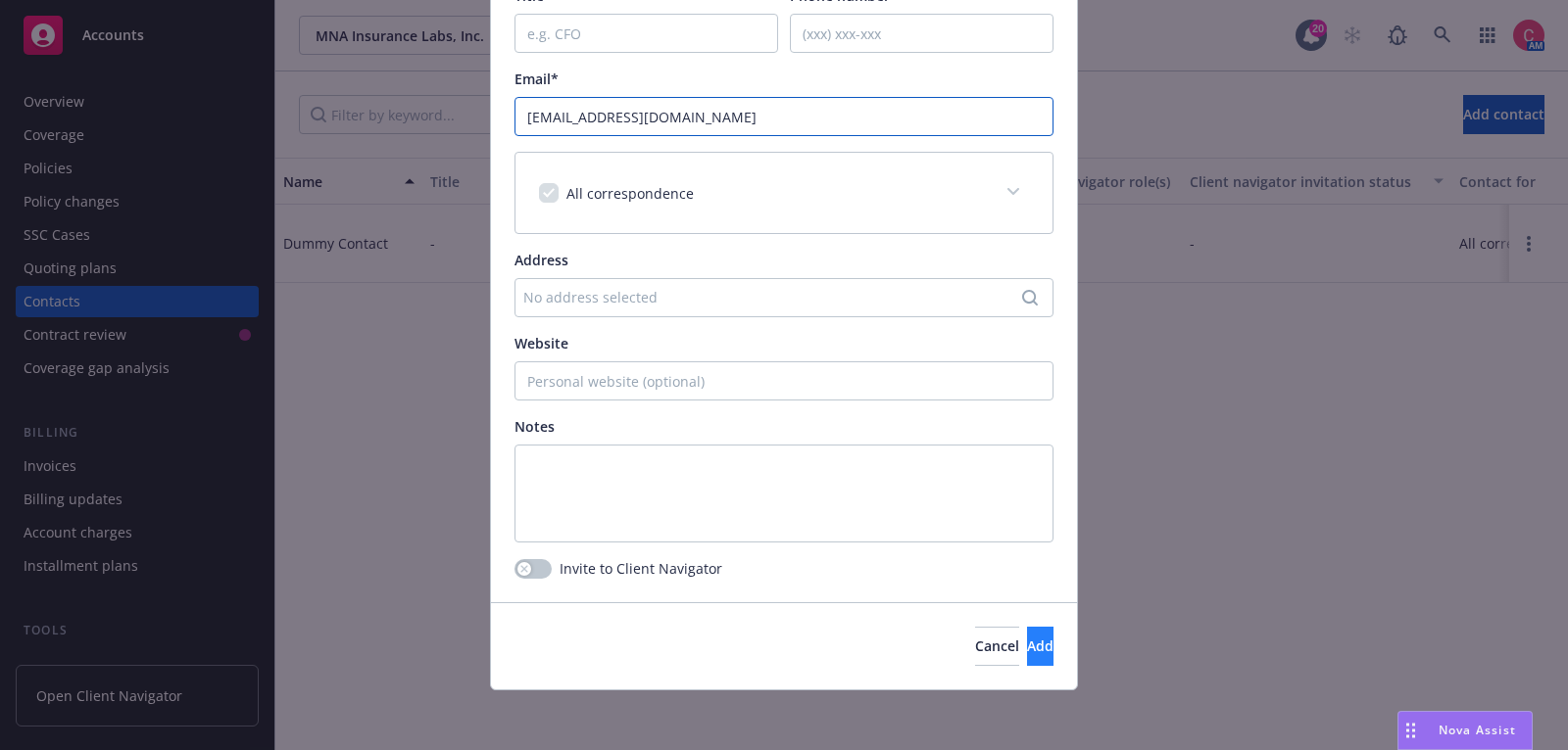
type input "[EMAIL_ADDRESS][DOMAIN_NAME]"
click at [1037, 657] on button "Add" at bounding box center [1040, 646] width 27 height 39
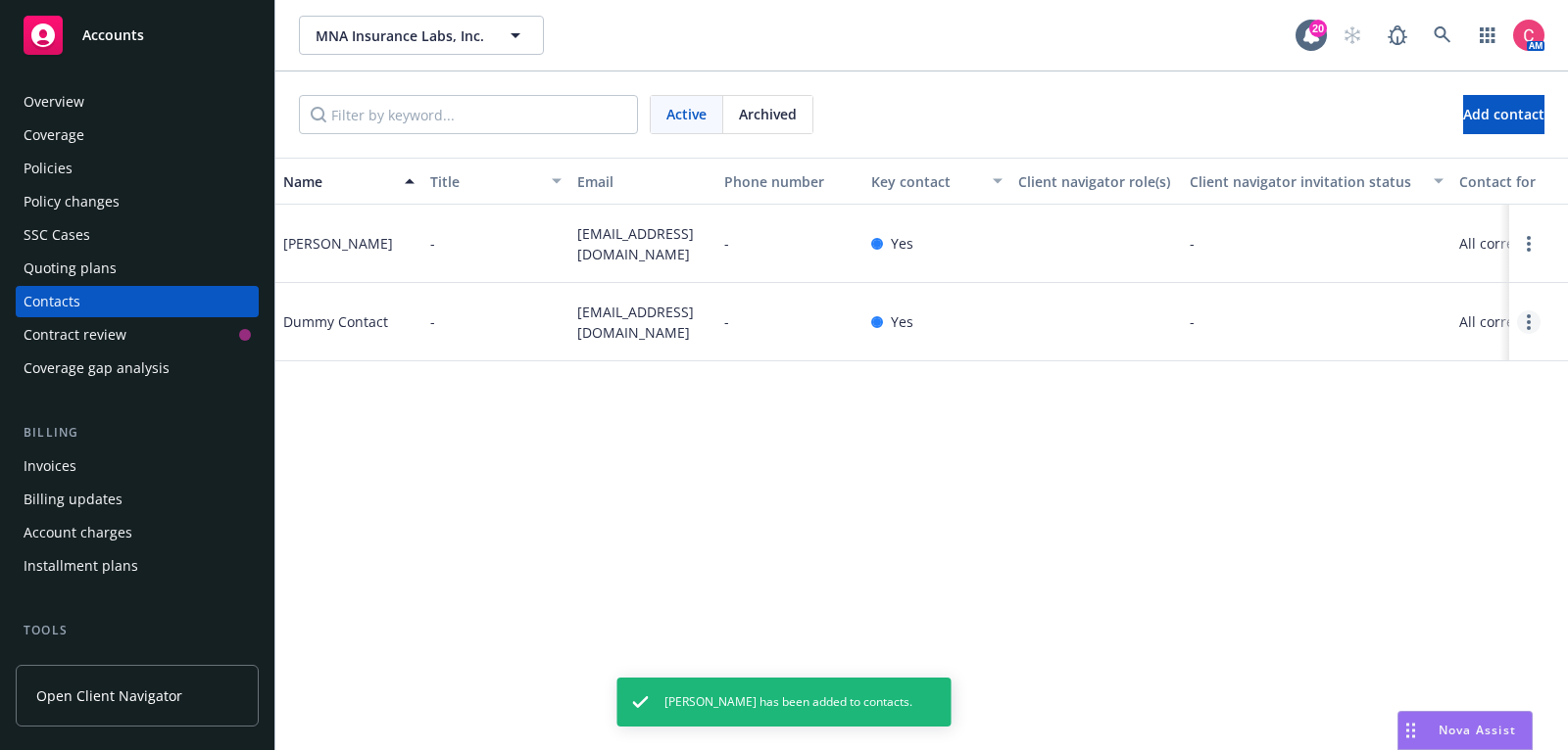
click at [1524, 325] on link "Open options" at bounding box center [1529, 323] width 24 height 24
click at [1504, 315] on link "Archive" at bounding box center [1403, 306] width 221 height 39
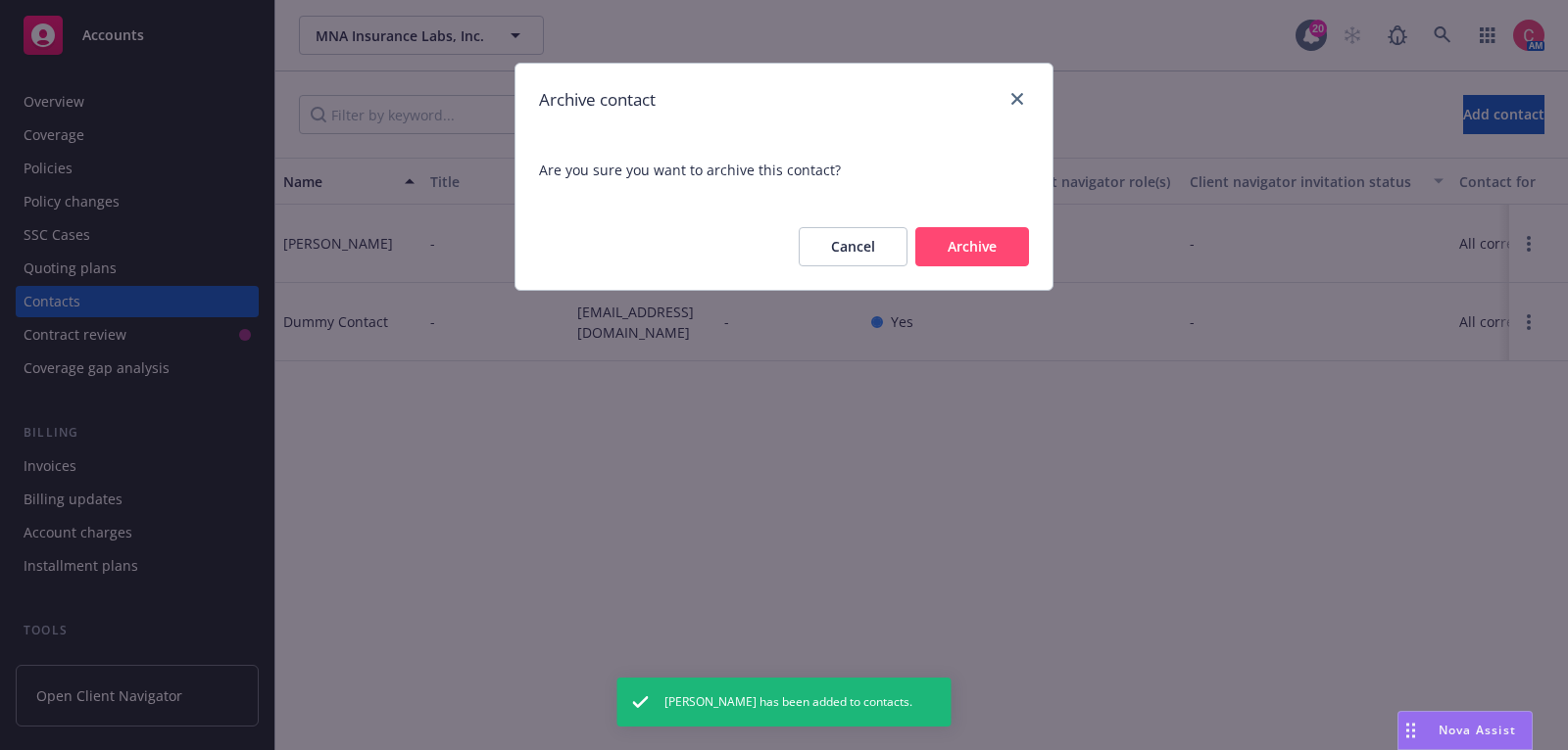
click at [992, 247] on button "Archive" at bounding box center [972, 246] width 114 height 39
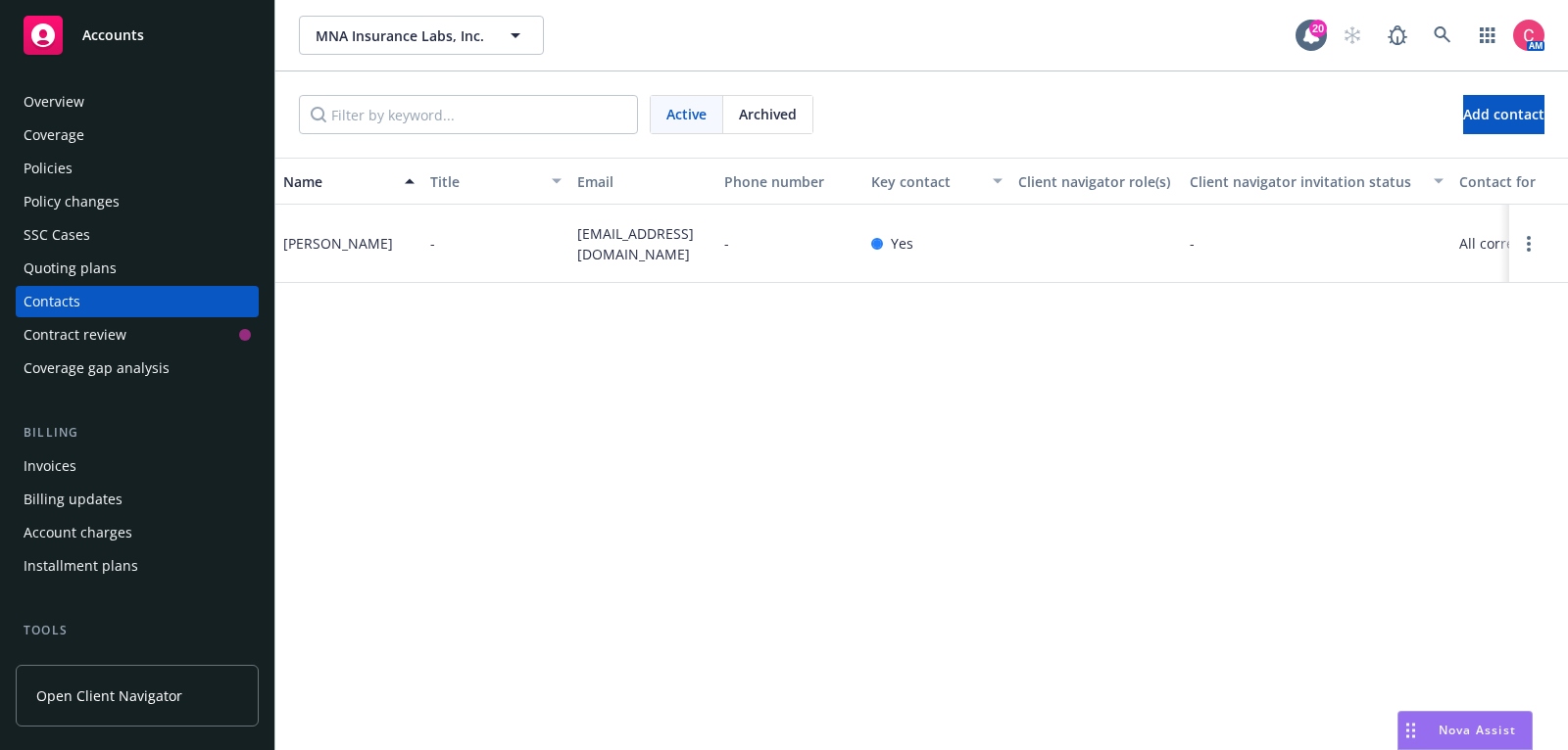
click at [1465, 136] on div "Active Archived Add contact" at bounding box center [920, 115] width 1292 height 87
click at [1465, 123] on span "Add contact" at bounding box center [1504, 114] width 82 height 19
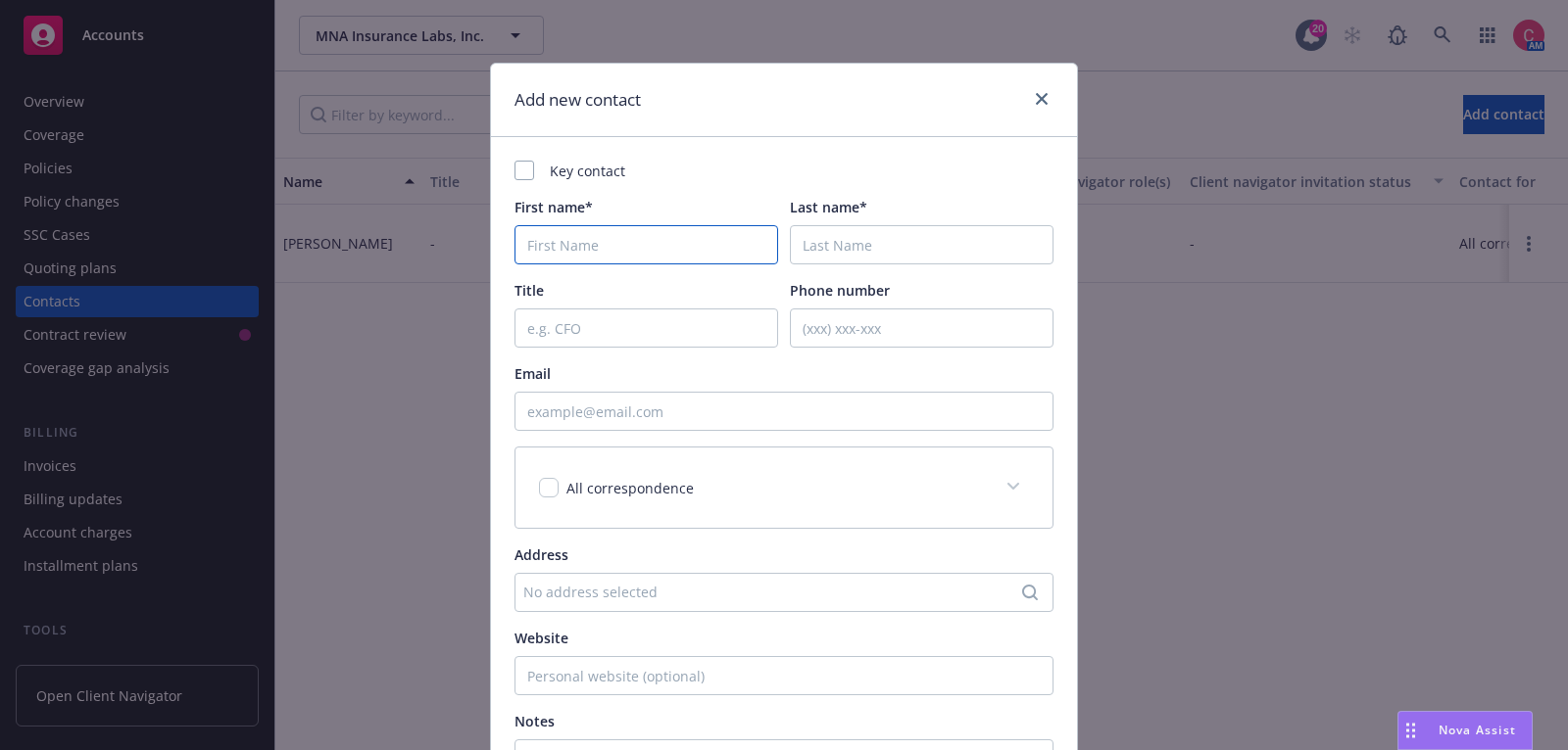
click at [717, 248] on input "First name*" at bounding box center [646, 244] width 264 height 39
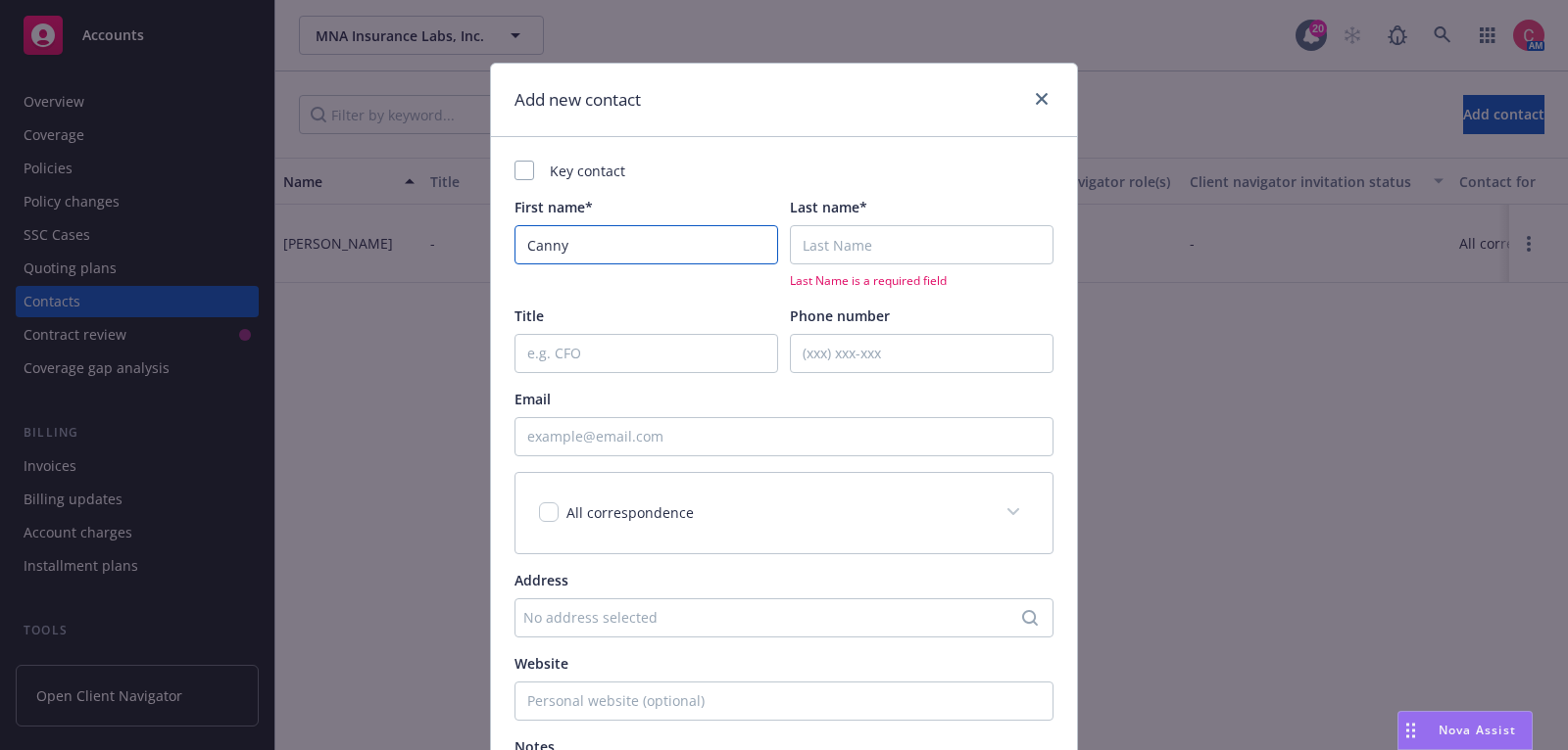
type input "Canny"
click at [882, 243] on input "Last name*" at bounding box center [921, 244] width 264 height 39
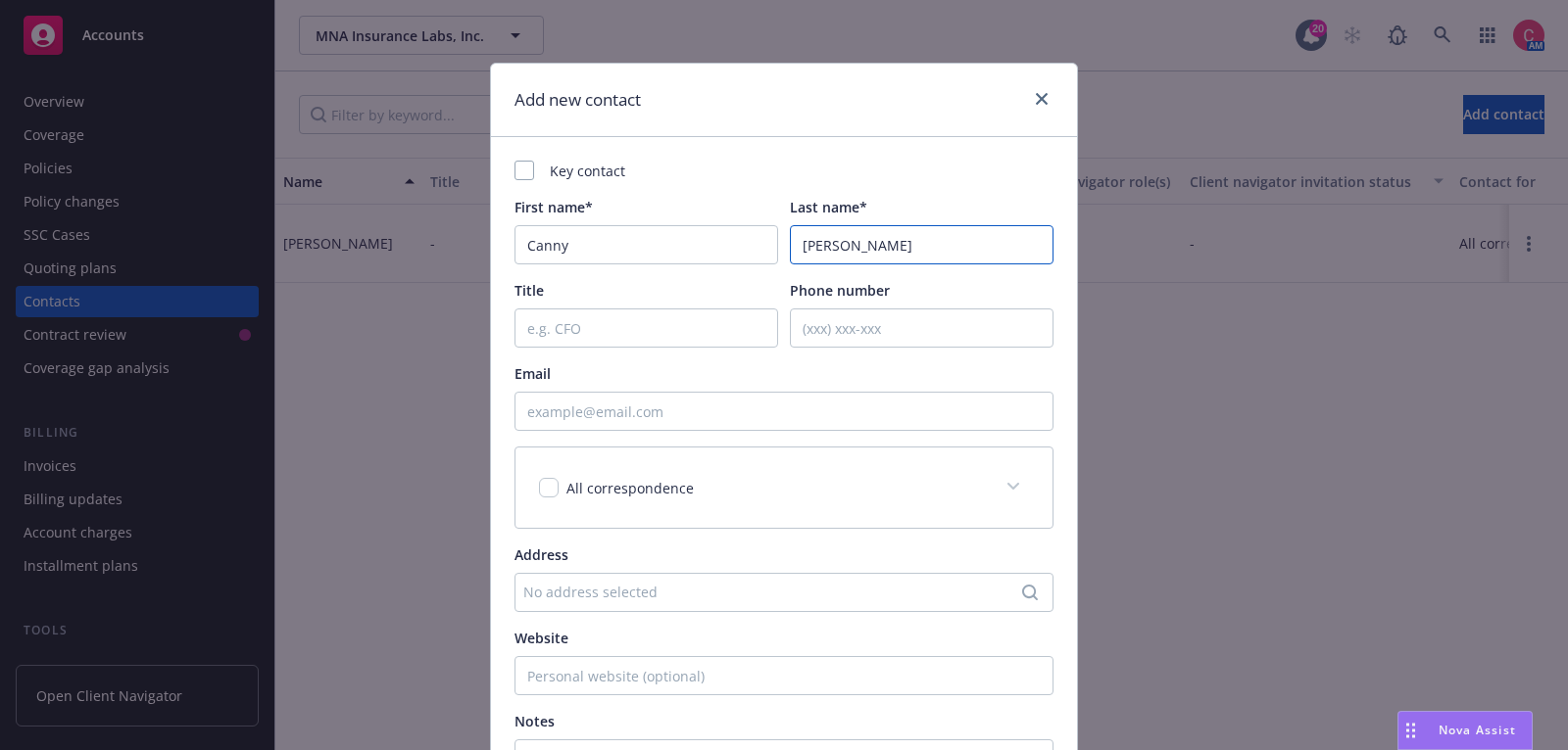
type input "[PERSON_NAME]"
click at [851, 415] on input "Email" at bounding box center [783, 410] width 539 height 39
paste input "[EMAIL_ADDRESS][DOMAIN_NAME]"
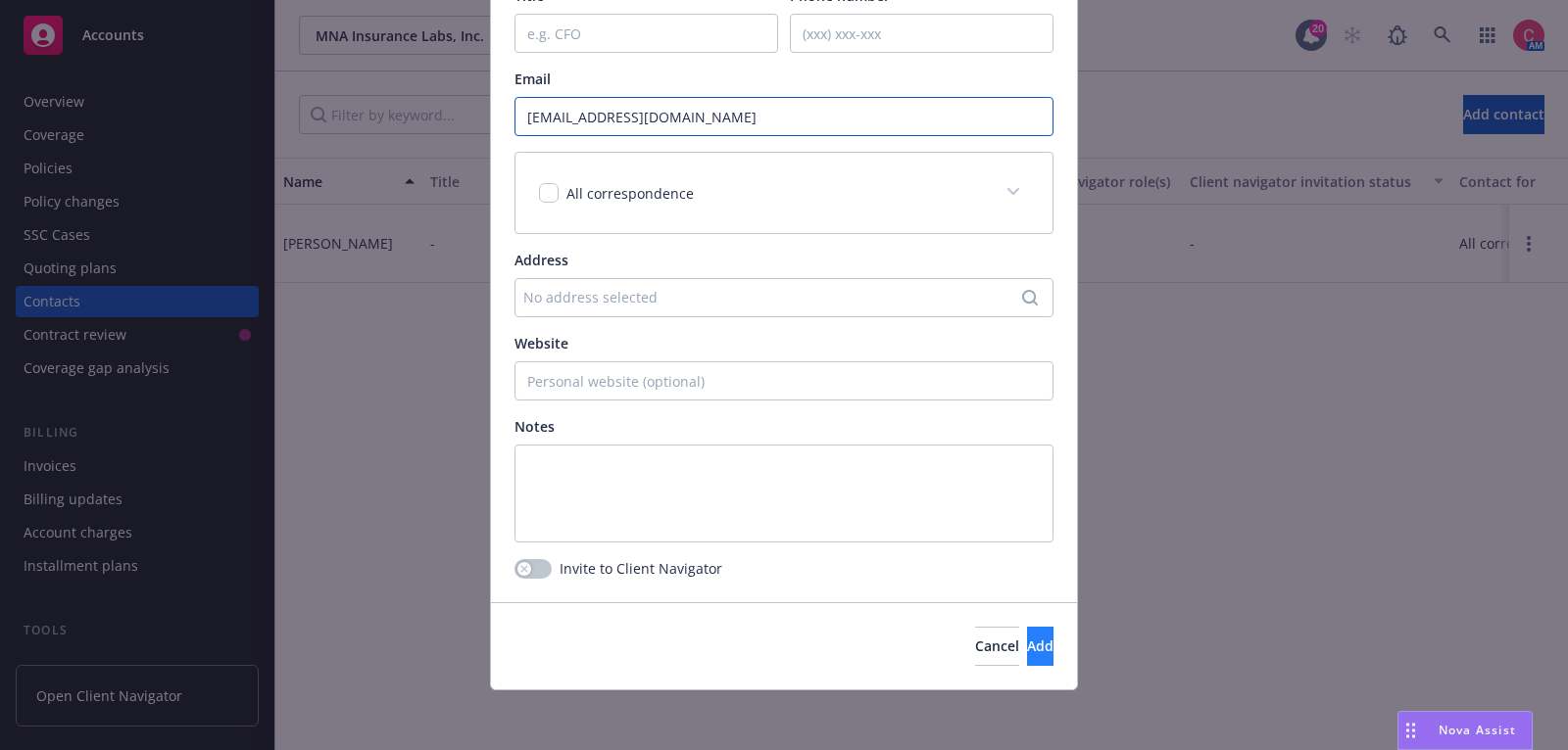
type input "[EMAIL_ADDRESS][DOMAIN_NAME]"
click at [1031, 643] on button "Add" at bounding box center [1040, 646] width 27 height 39
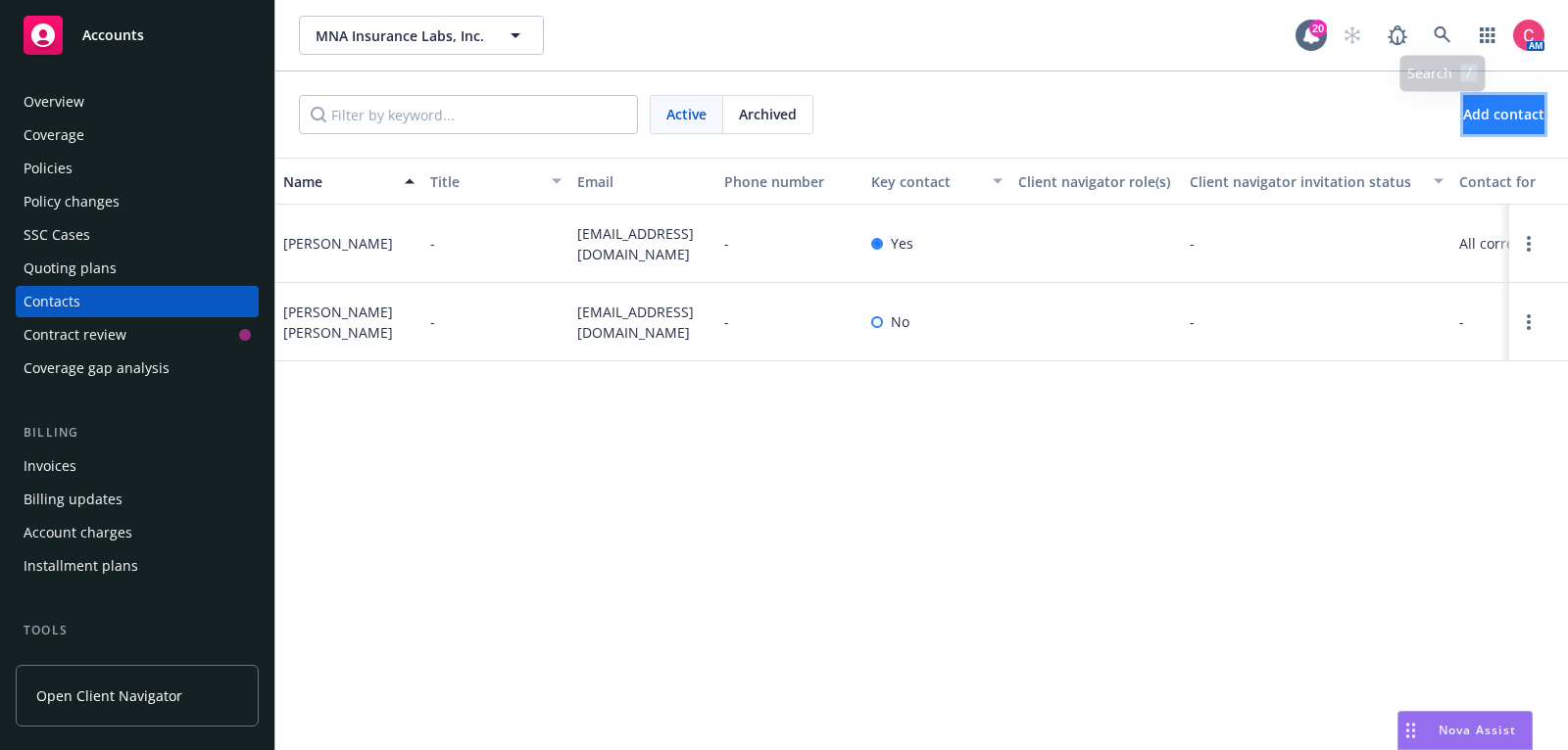
click at [1463, 120] on span "Add contact" at bounding box center [1504, 114] width 82 height 19
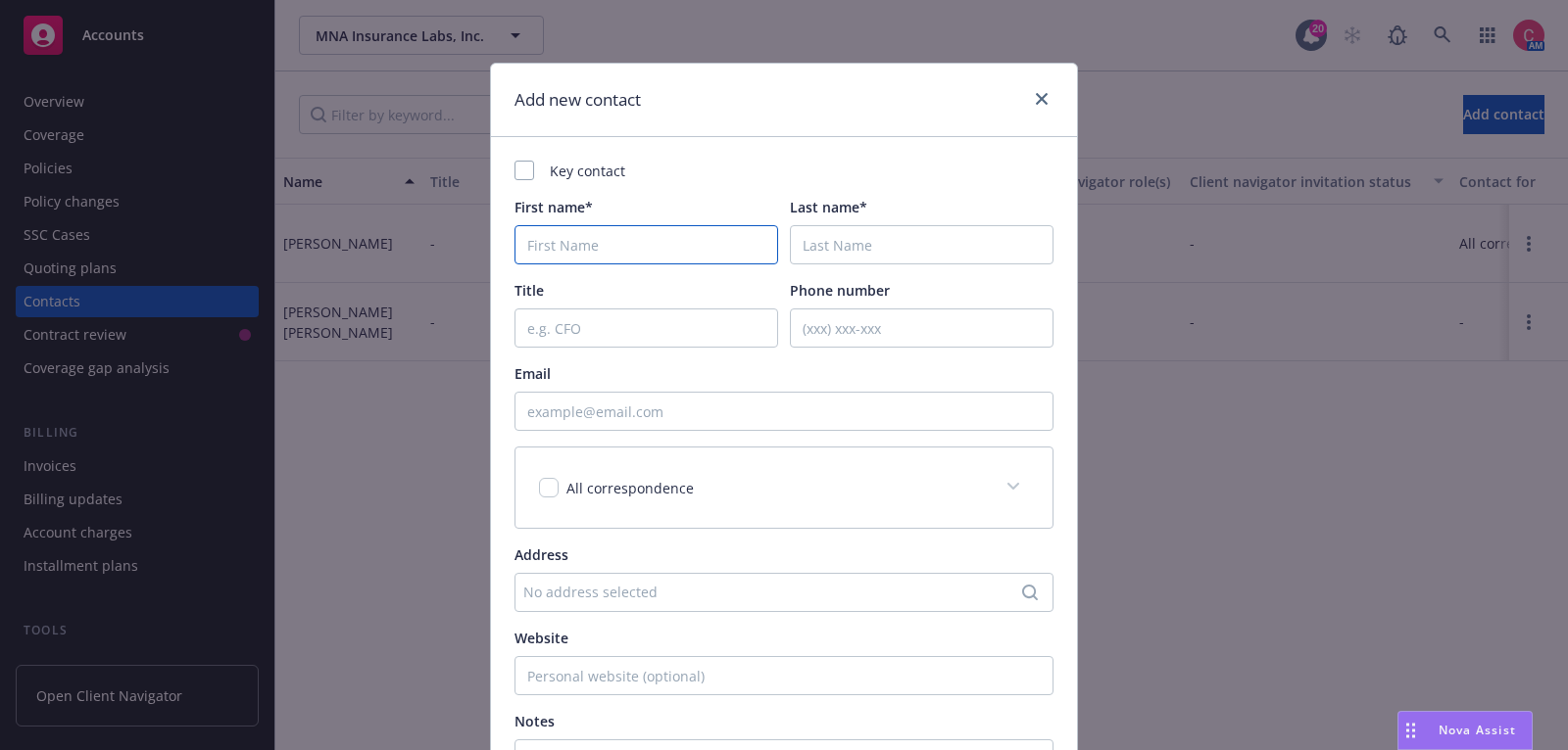
click at [576, 251] on input "First name*" at bounding box center [646, 244] width 264 height 39
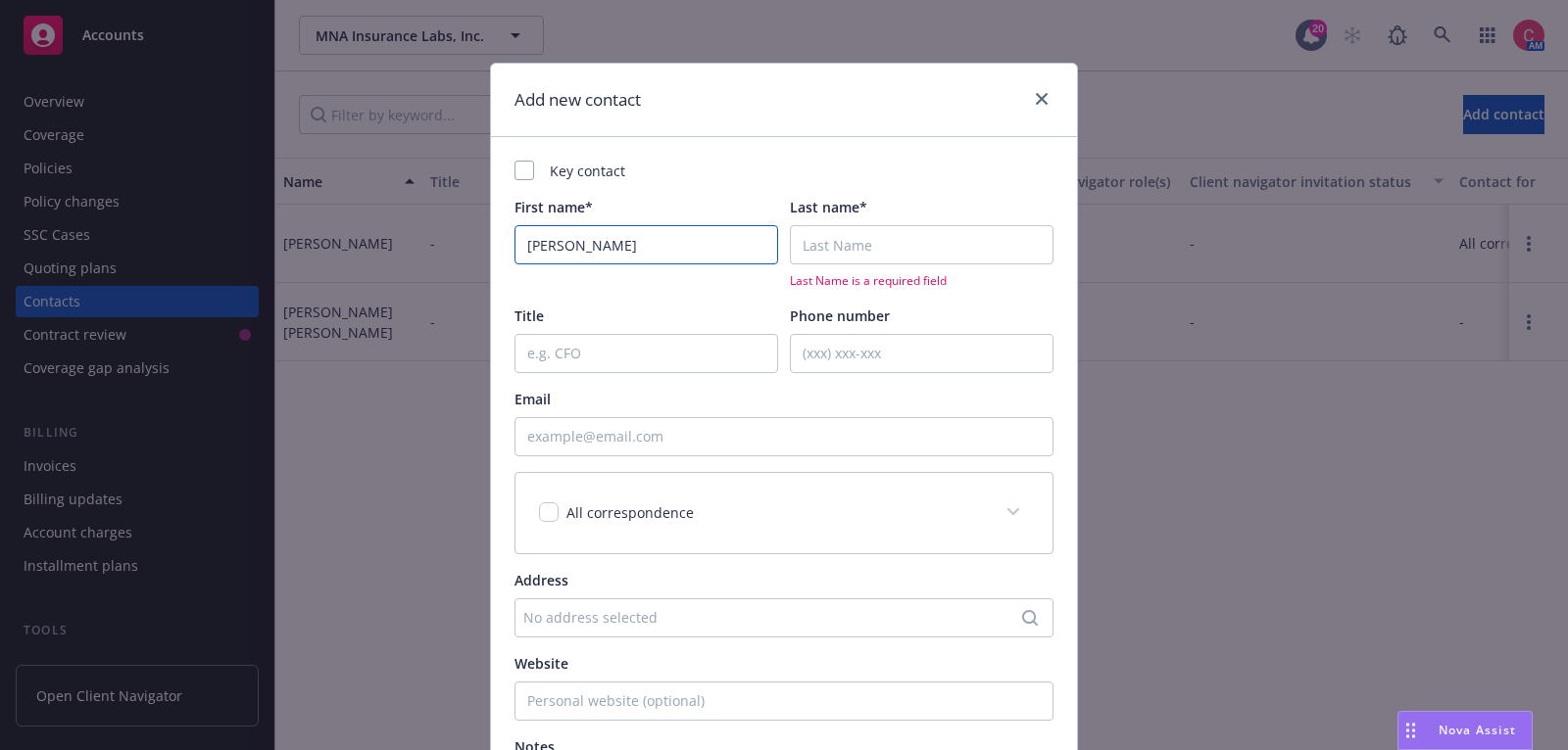
type input "[PERSON_NAME]"
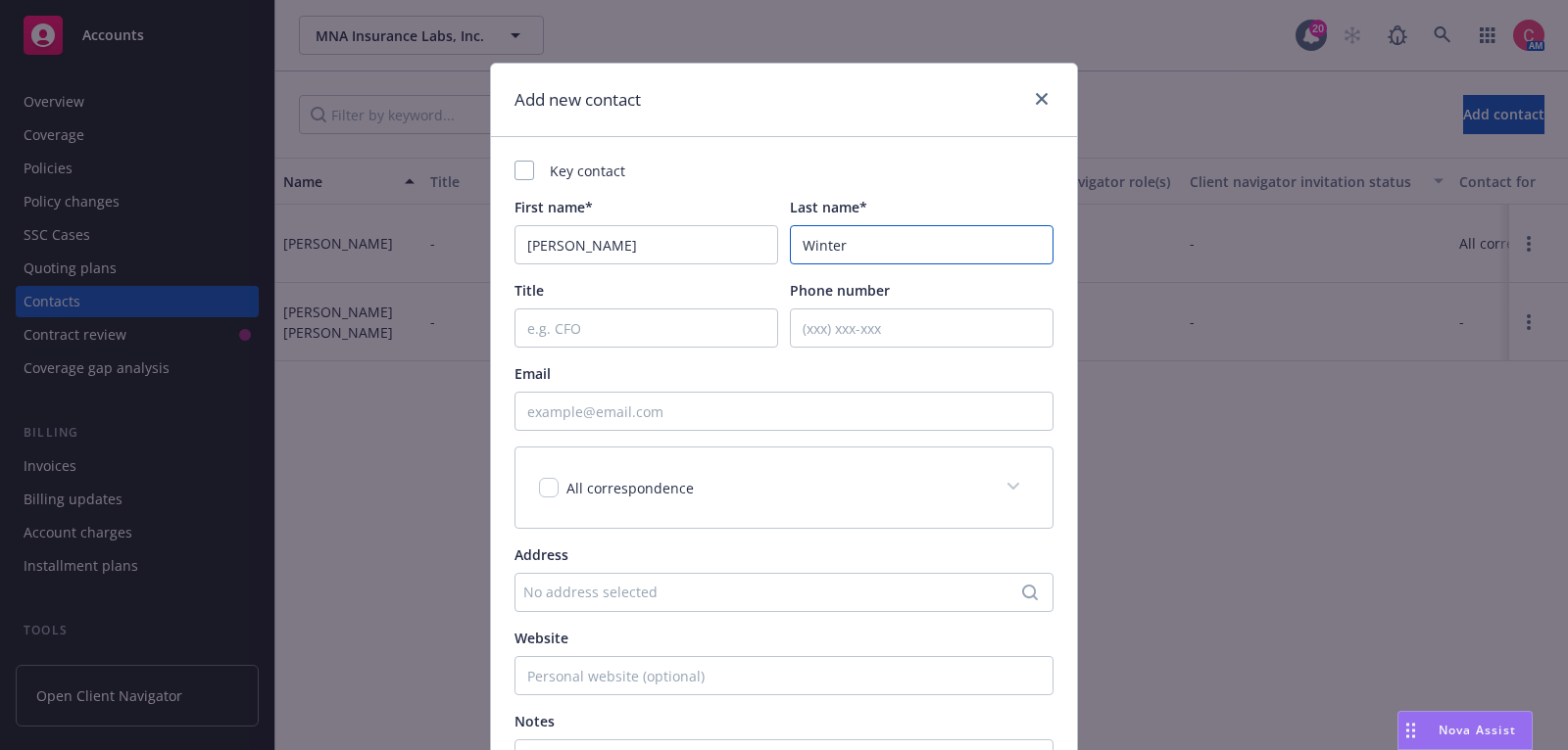
type input "Winter"
click at [590, 420] on input "Email" at bounding box center [783, 410] width 539 height 39
paste input "[EMAIL_ADDRESS][DOMAIN_NAME]"
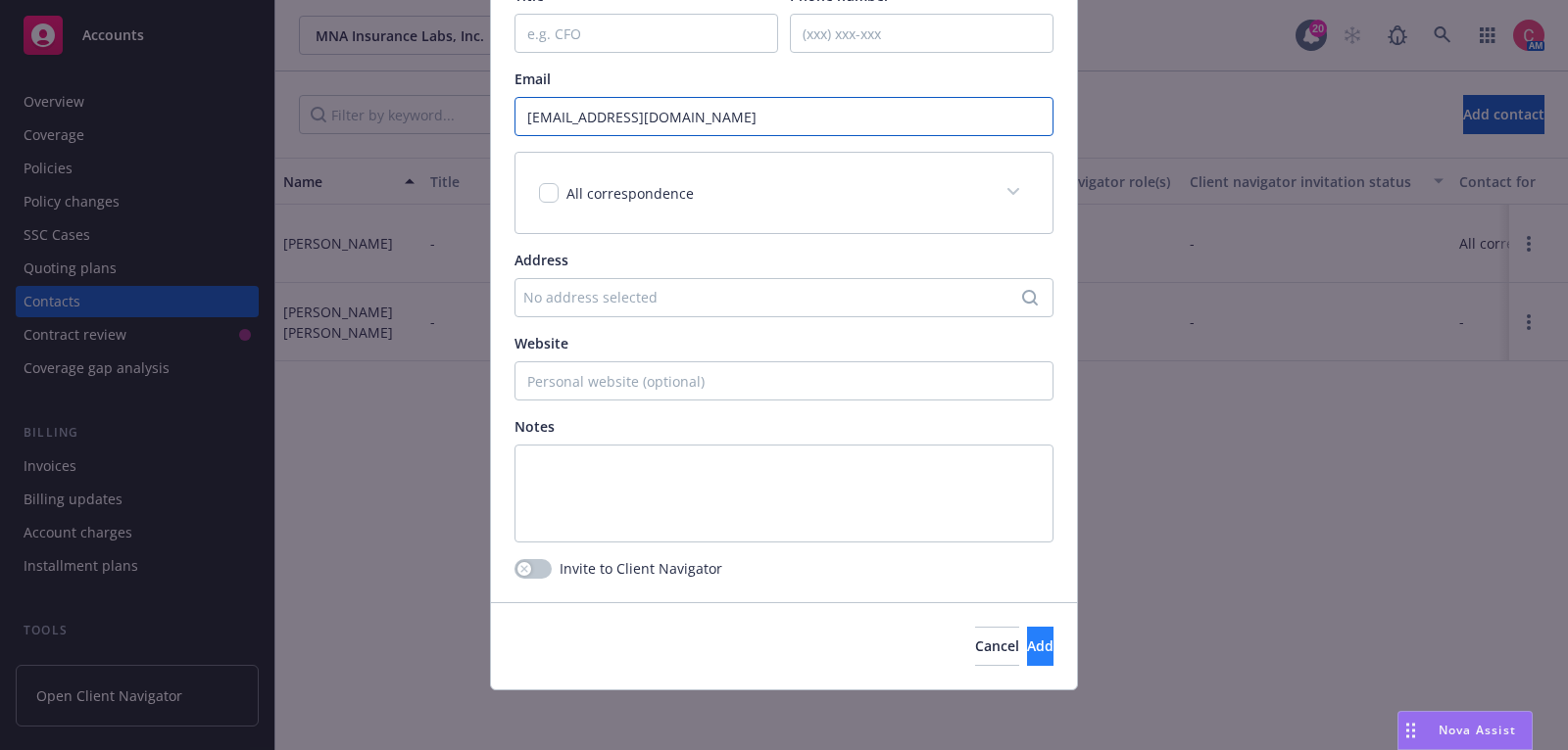
type input "[EMAIL_ADDRESS][DOMAIN_NAME]"
click at [1027, 644] on span "Add" at bounding box center [1040, 645] width 27 height 19
